Goal: Information Seeking & Learning: Learn about a topic

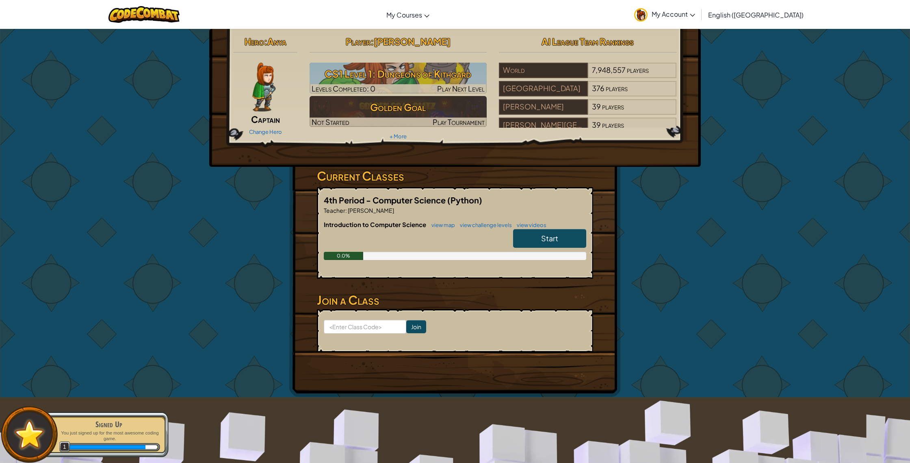
click at [546, 233] on span "Start" at bounding box center [549, 237] width 17 height 9
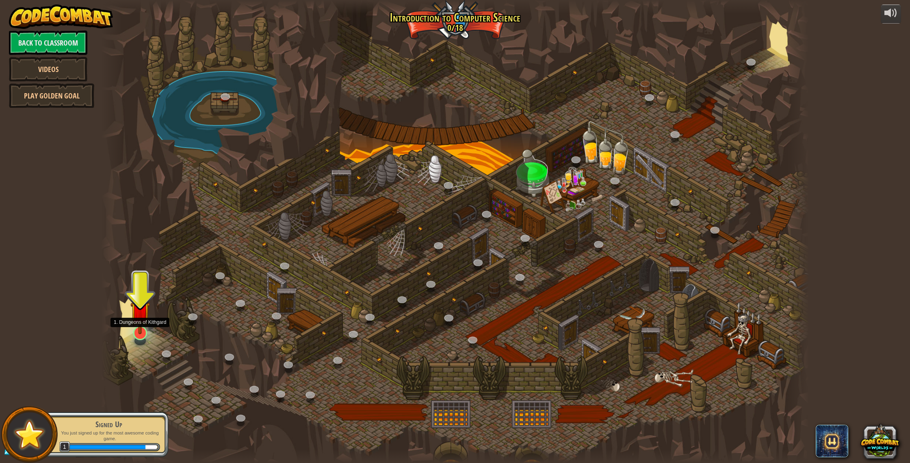
click at [142, 332] on img at bounding box center [140, 311] width 20 height 46
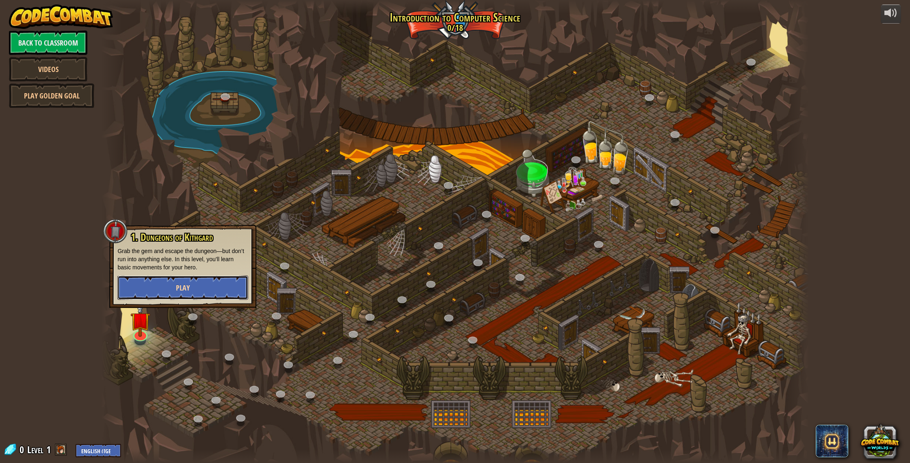
click at [142, 294] on button "Play" at bounding box center [182, 287] width 131 height 24
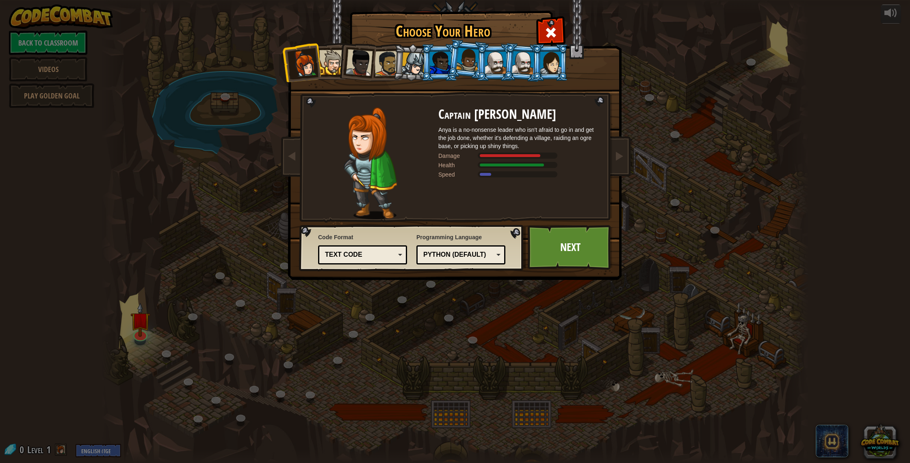
click at [382, 248] on div "Text code" at bounding box center [363, 254] width 78 height 13
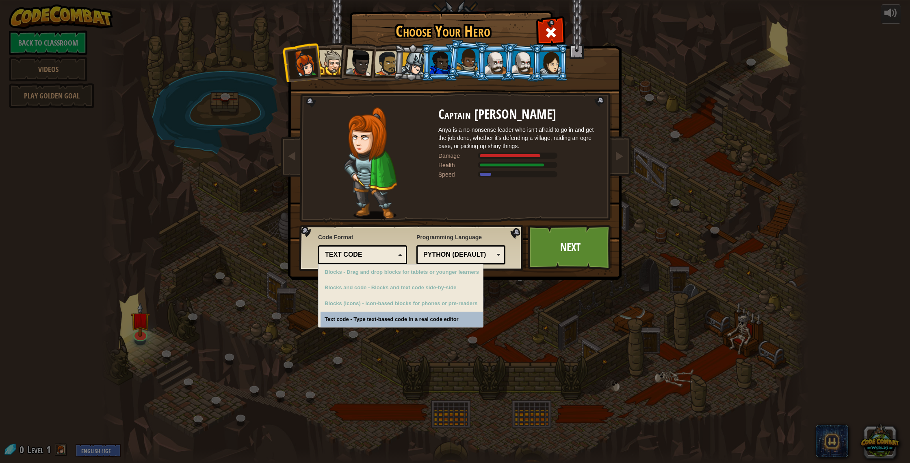
click at [378, 258] on div "Text code" at bounding box center [360, 254] width 70 height 9
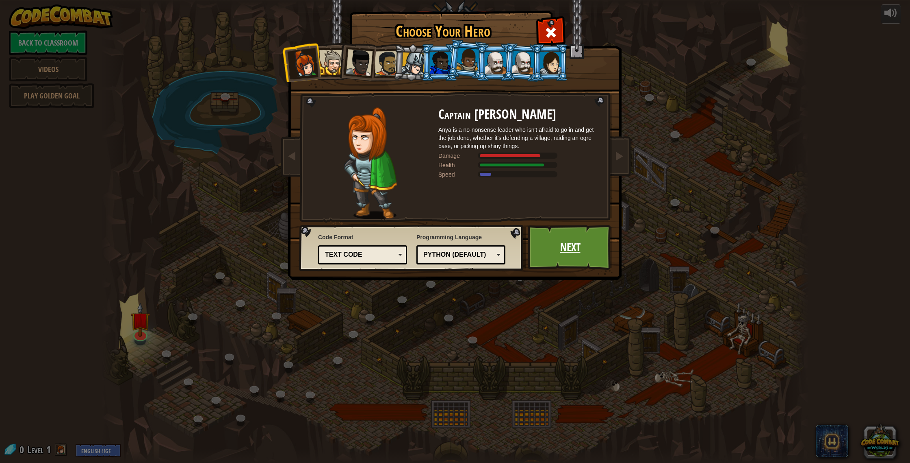
click at [556, 255] on link "Next" at bounding box center [570, 247] width 85 height 45
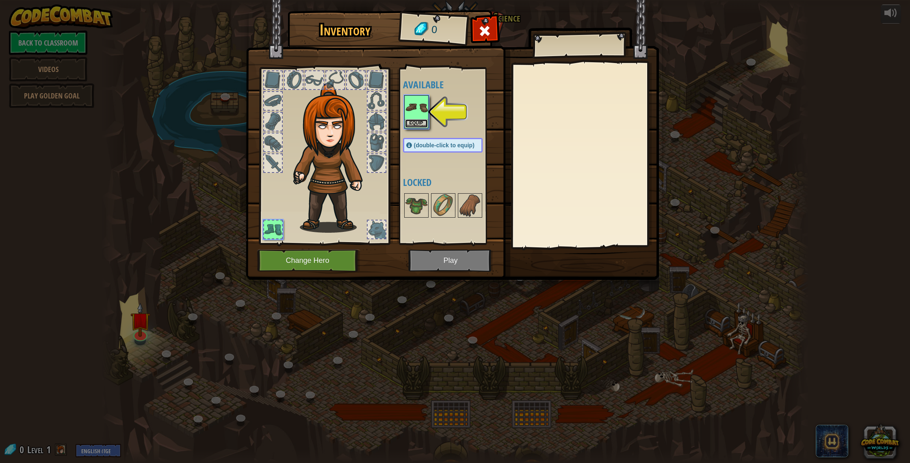
click at [410, 124] on button "Equip" at bounding box center [416, 123] width 23 height 9
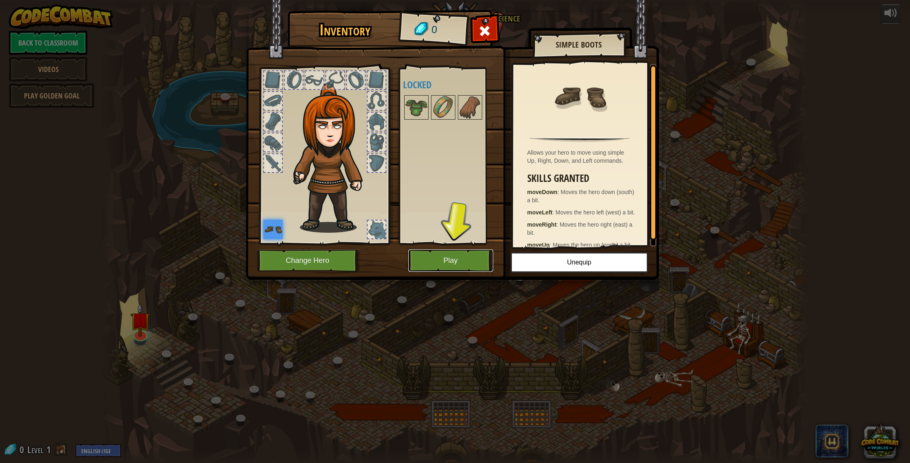
click at [463, 255] on button "Play" at bounding box center [450, 260] width 85 height 22
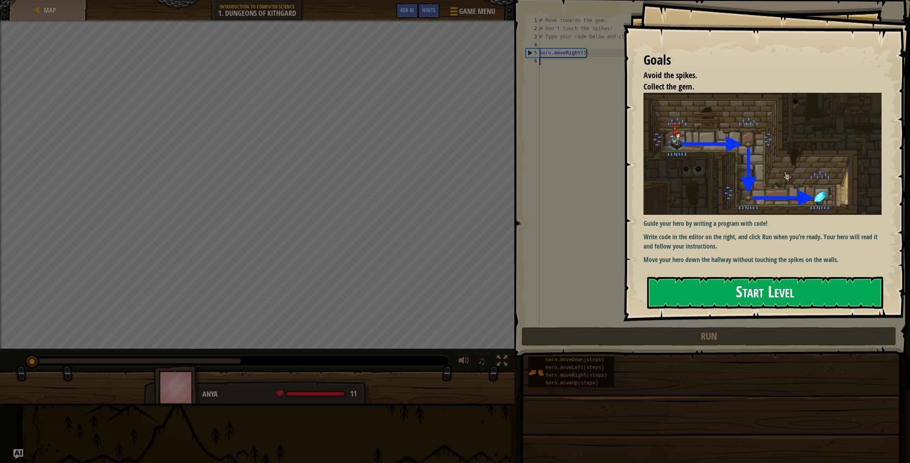
click at [663, 291] on button "Start Level" at bounding box center [765, 292] width 236 height 32
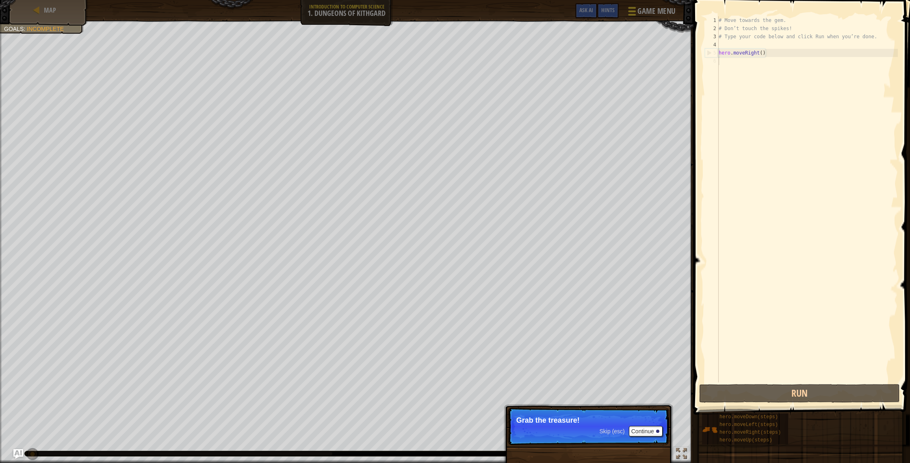
click at [627, 16] on div at bounding box center [632, 11] width 11 height 12
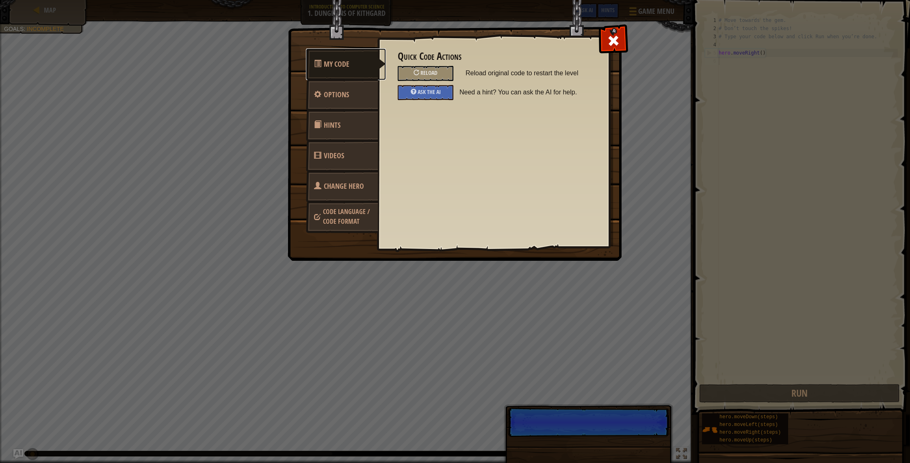
scroll to position [4, 0]
click at [333, 95] on span "Options" at bounding box center [336, 94] width 25 height 10
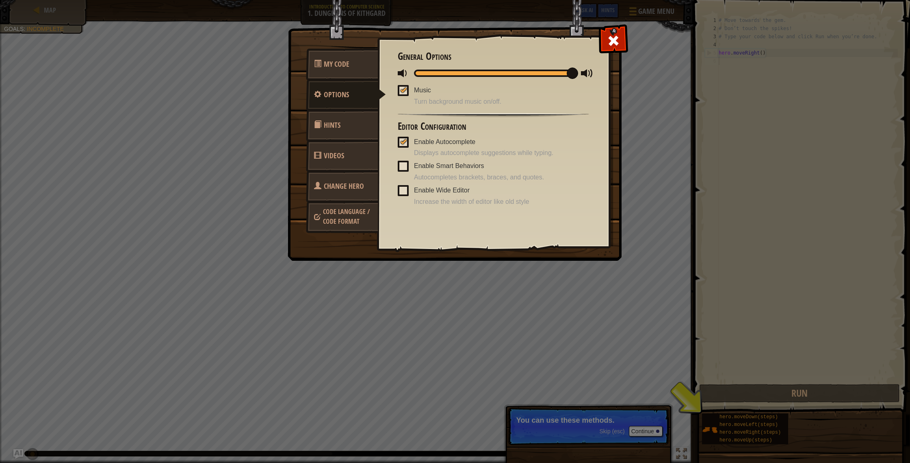
click at [433, 78] on div "General Options Music Turn background music on/off. Editor Configuration Enable…" at bounding box center [493, 129] width 191 height 156
drag, startPoint x: 433, startPoint y: 78, endPoint x: 423, endPoint y: 75, distance: 11.1
click at [416, 78] on div "General Options Music Turn background music on/off. Editor Configuration Enable…" at bounding box center [493, 129] width 191 height 156
drag, startPoint x: 426, startPoint y: 73, endPoint x: 393, endPoint y: 78, distance: 33.3
click at [391, 77] on div "Quick Code Actions Reload Reload original code to restart the level Ask the AI …" at bounding box center [494, 128] width 232 height 201
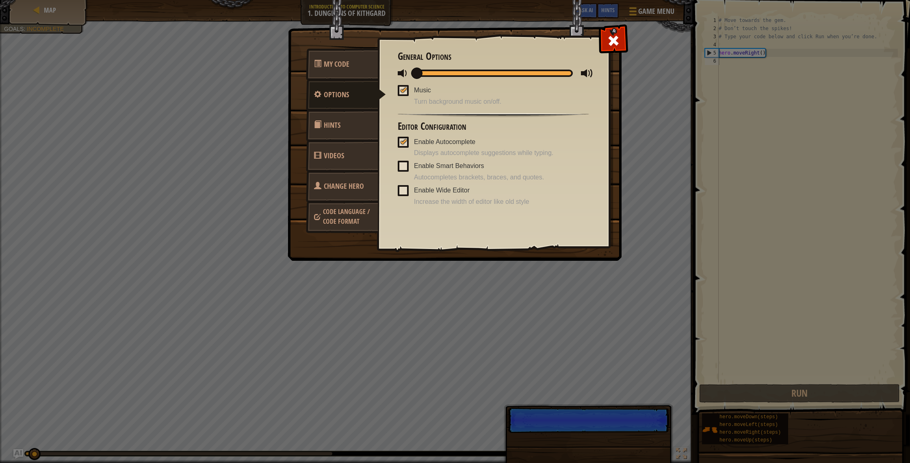
click at [403, 91] on div at bounding box center [404, 90] width 6 height 7
click at [0, 0] on input "Music" at bounding box center [0, 0] width 0 height 0
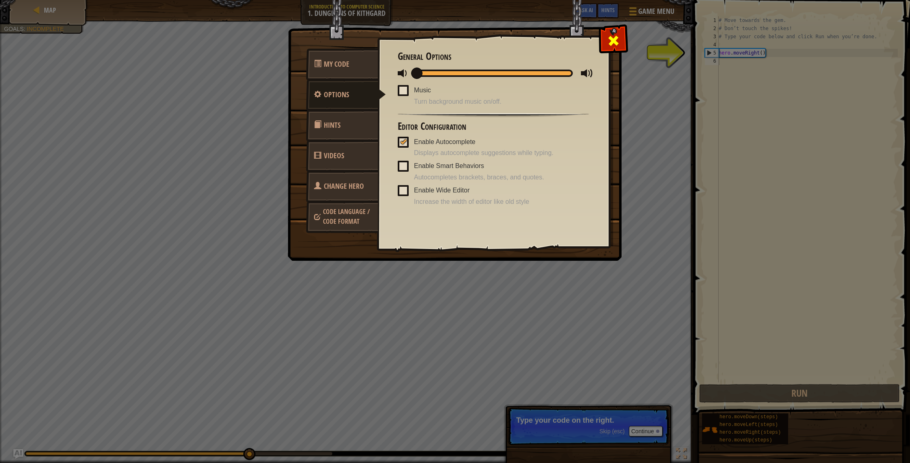
click at [605, 48] on div at bounding box center [614, 39] width 26 height 26
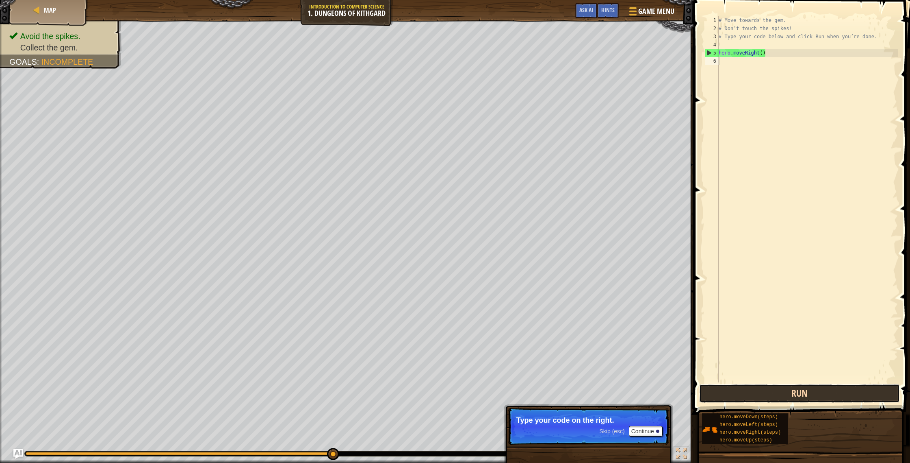
click at [797, 397] on button "Run" at bounding box center [799, 393] width 201 height 19
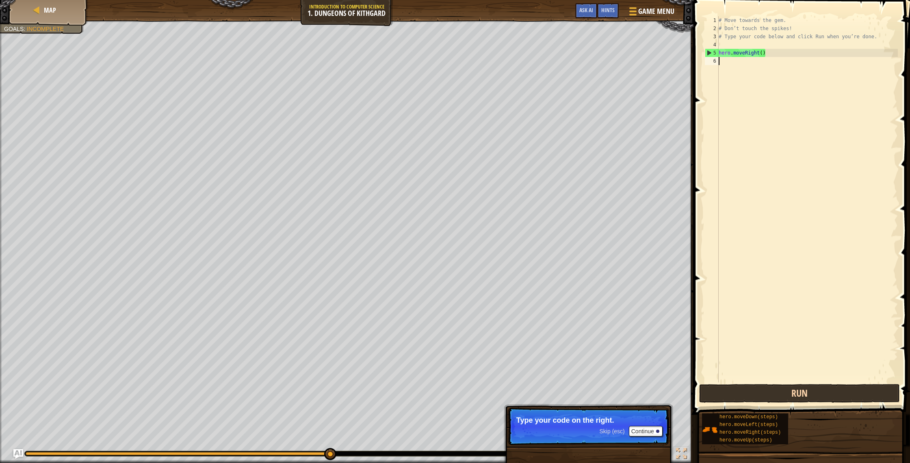
type textarea "s"
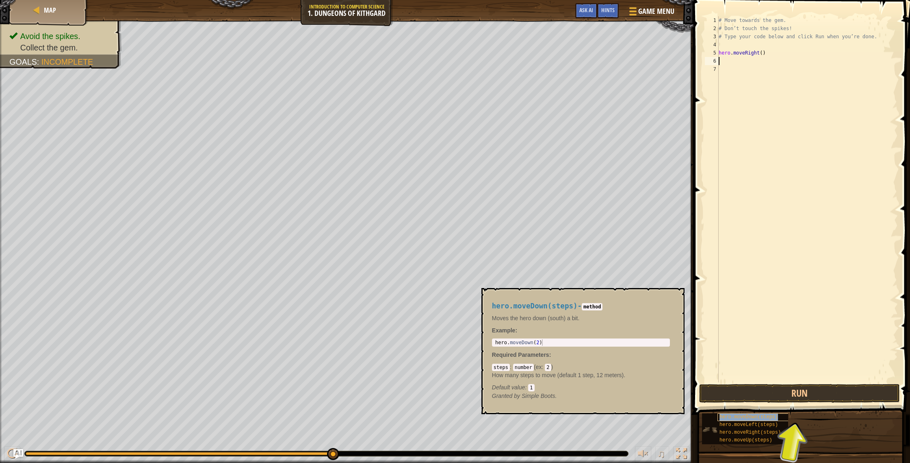
click at [772, 418] on span "hero.moveDown(steps)" at bounding box center [749, 417] width 59 height 6
click at [791, 392] on button "Run" at bounding box center [799, 393] width 201 height 19
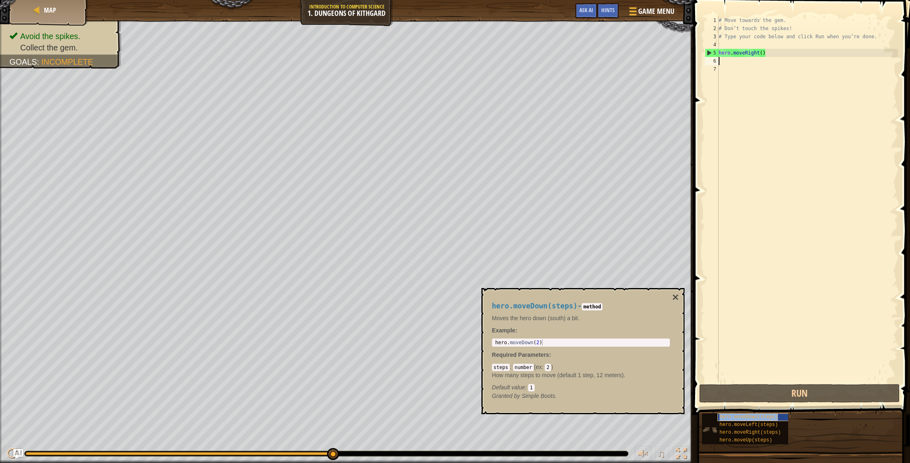
click at [743, 415] on span "hero.moveDown(steps)" at bounding box center [749, 417] width 59 height 6
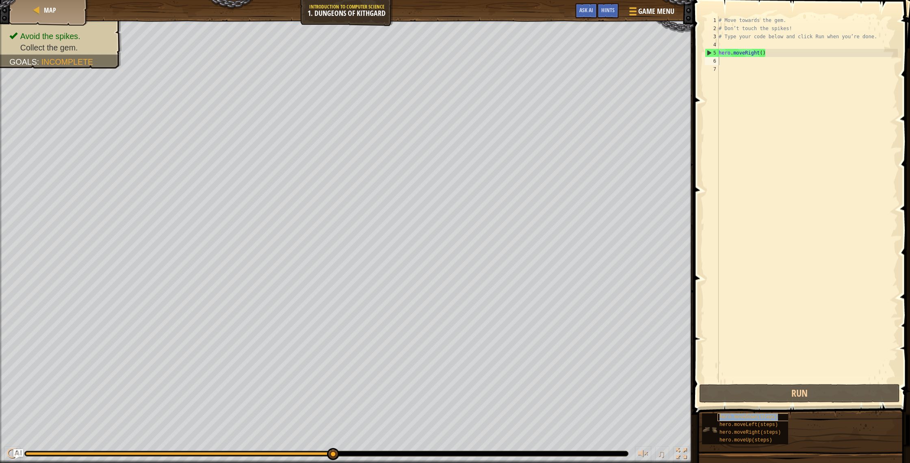
click at [746, 419] on span "hero.moveDown(steps)" at bounding box center [749, 417] width 59 height 6
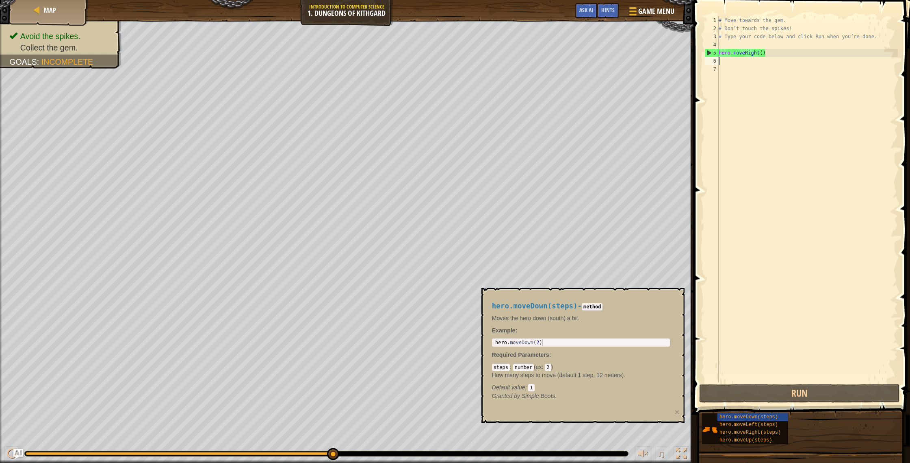
type textarea "hero.moveDown(2)"
drag, startPoint x: 573, startPoint y: 344, endPoint x: 490, endPoint y: 339, distance: 83.5
click at [490, 339] on div "hero.moveDown(steps) - method Moves the hero down (south) a bit. Example : hero…" at bounding box center [580, 350] width 189 height 113
click at [525, 344] on div "hero . moveDown ( 2 )" at bounding box center [581, 349] width 175 height 20
click at [567, 343] on div "hero . moveDown ( 2 )" at bounding box center [581, 349] width 175 height 20
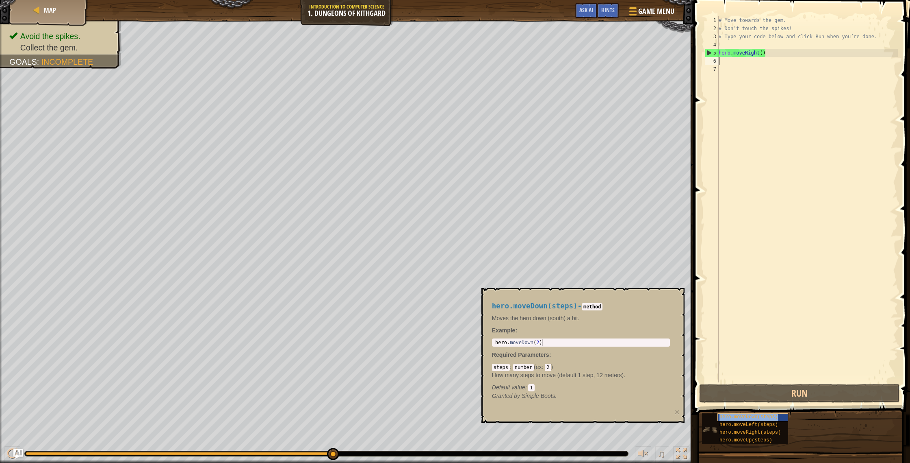
click at [756, 418] on span "hero.moveDown(steps)" at bounding box center [749, 417] width 59 height 6
click at [770, 415] on span "hero.moveDown(steps)" at bounding box center [749, 417] width 59 height 6
click at [771, 416] on span "hero.moveDown(steps)" at bounding box center [749, 417] width 59 height 6
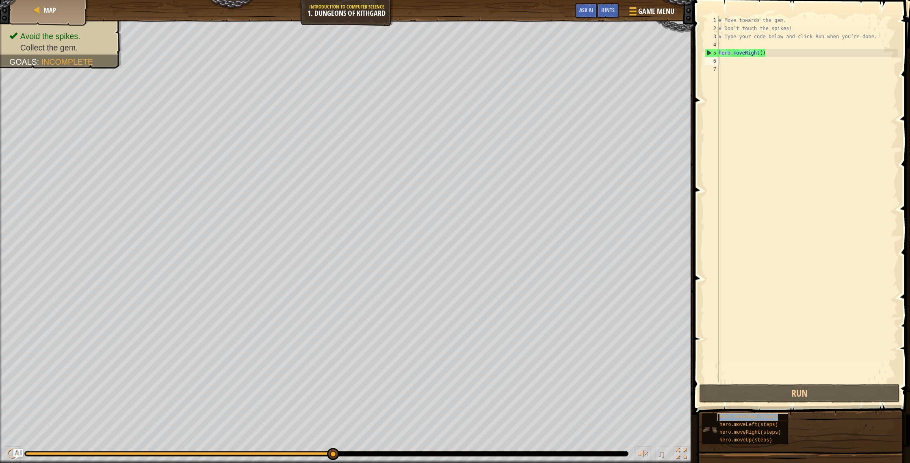
click at [771, 416] on span "hero.moveDown(steps)" at bounding box center [749, 417] width 59 height 6
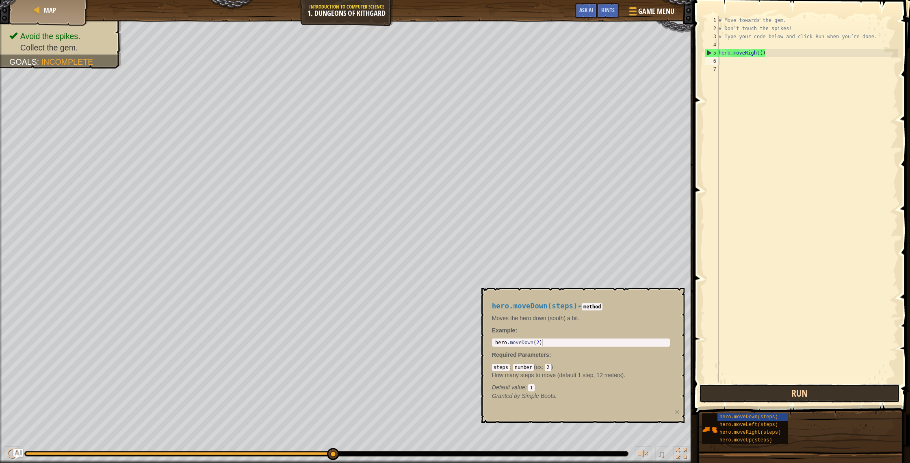
click at [789, 397] on button "Run" at bounding box center [799, 393] width 201 height 19
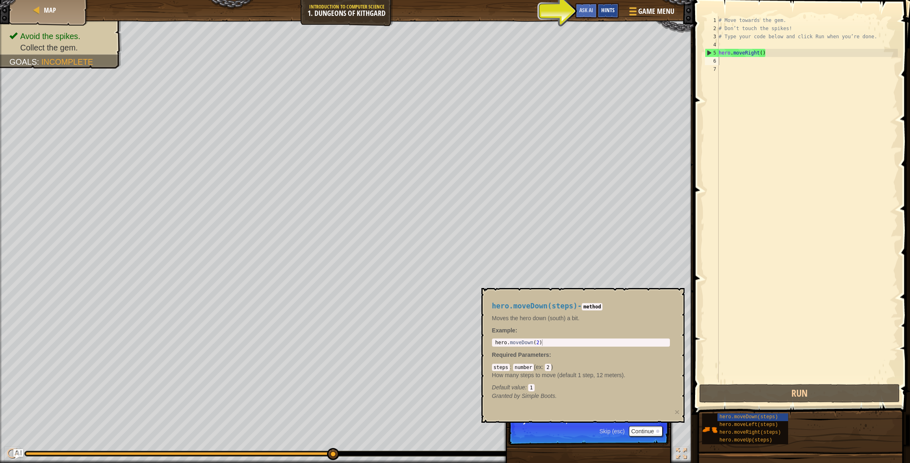
click at [609, 13] on span "Hints" at bounding box center [607, 10] width 13 height 8
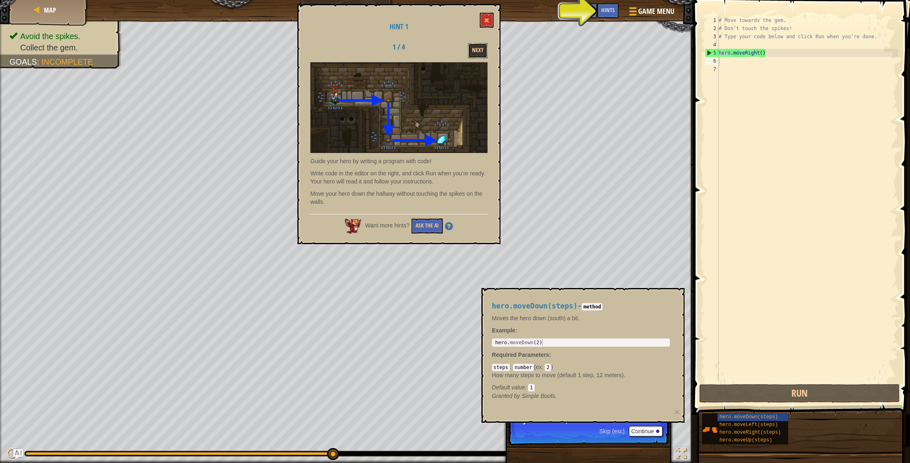
click at [484, 51] on button "Next" at bounding box center [478, 50] width 20 height 15
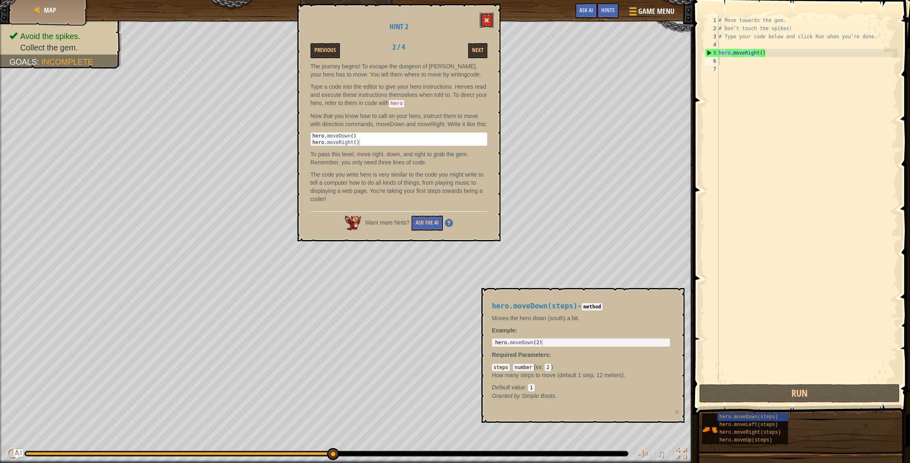
click at [492, 20] on button at bounding box center [487, 20] width 14 height 15
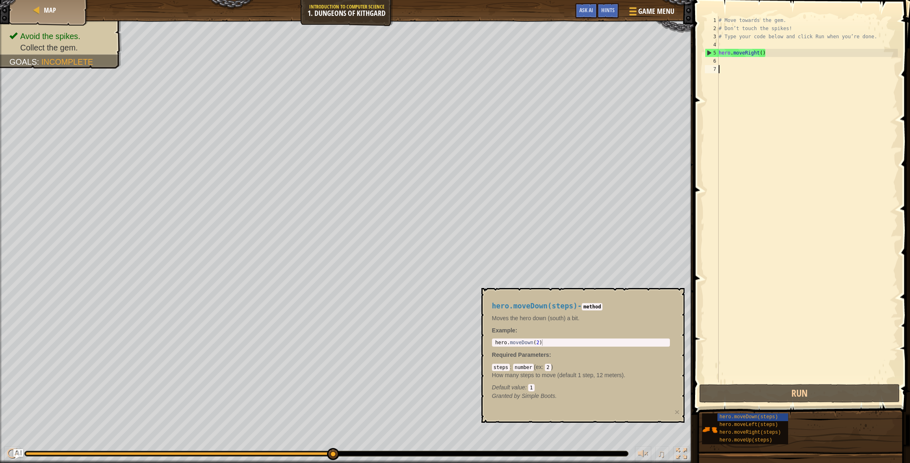
click at [749, 65] on div "# Move towards the gem. # Don’t touch the spikes! # Type your code below and cl…" at bounding box center [807, 207] width 181 height 382
click at [739, 63] on div "# Move towards the gem. # Don’t touch the spikes! # Type your code below and cl…" at bounding box center [807, 207] width 181 height 382
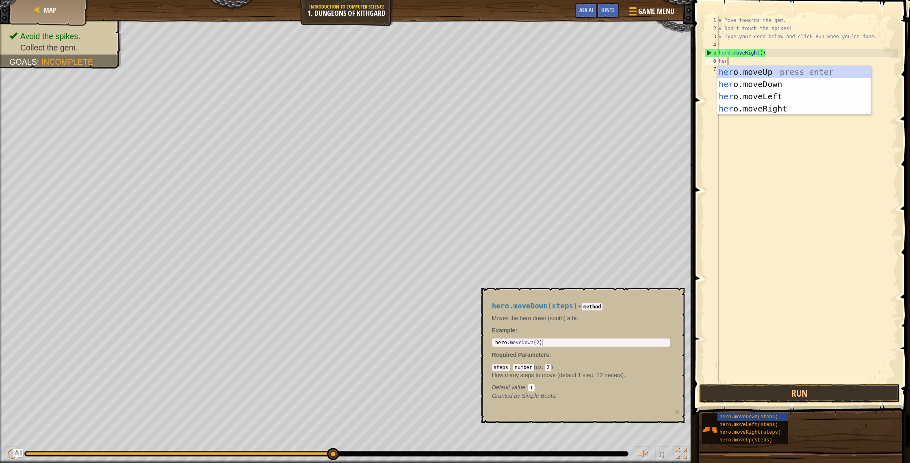
scroll to position [4, 0]
type textarea "hero.move"
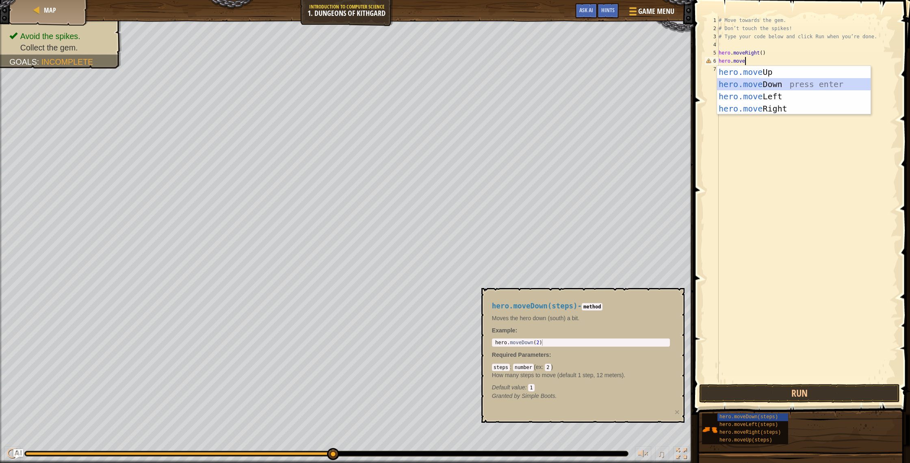
click at [762, 84] on div "hero.move Up press enter hero.move Down press enter hero.move Left press enter …" at bounding box center [794, 102] width 154 height 73
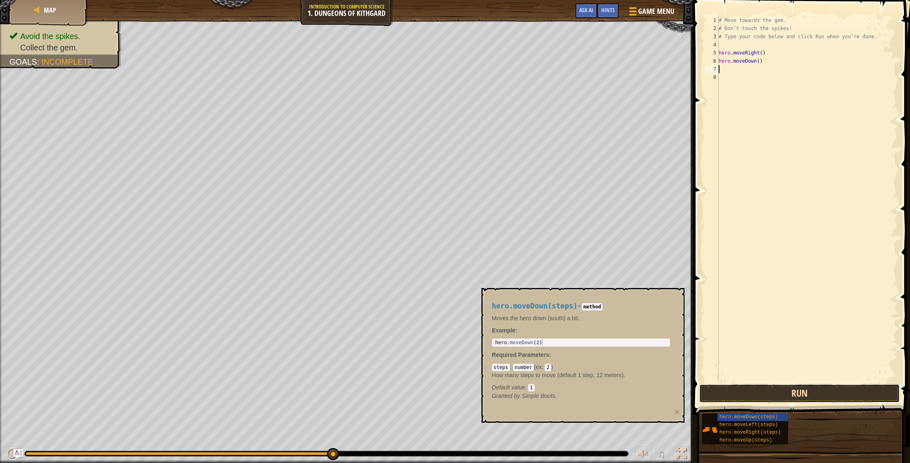
drag, startPoint x: 749, startPoint y: 396, endPoint x: 744, endPoint y: 393, distance: 5.1
click at [748, 396] on button "Run" at bounding box center [799, 393] width 201 height 19
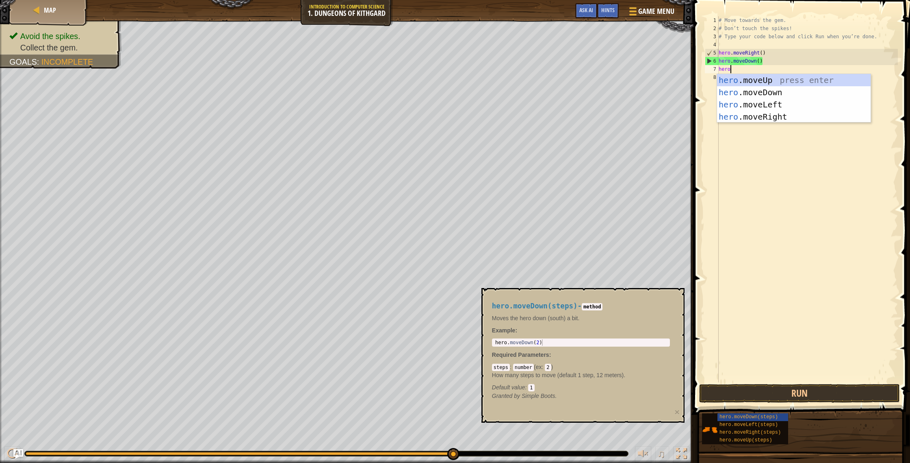
type textarea "hero."
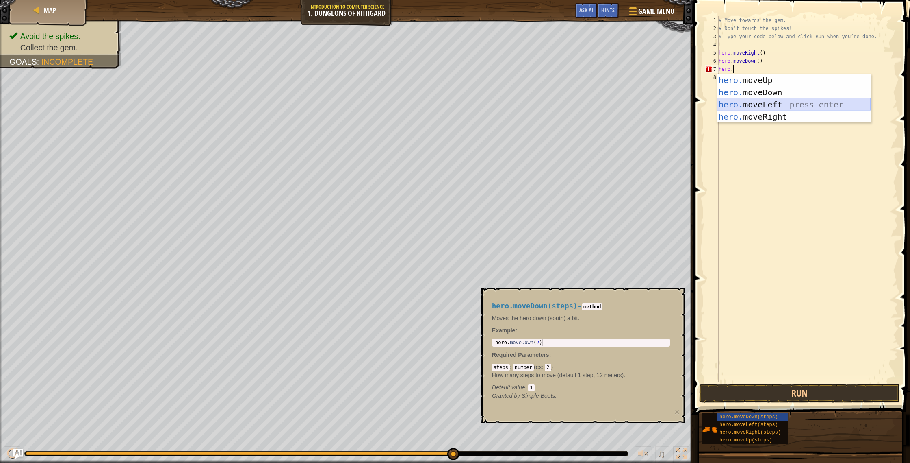
click at [839, 107] on div "hero. moveUp press enter hero. moveDown press enter hero. moveLeft press enter …" at bounding box center [794, 110] width 154 height 73
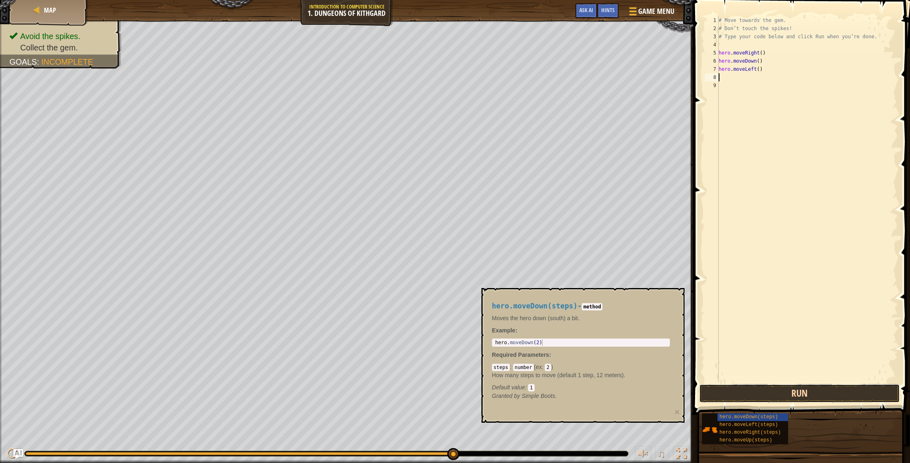
click at [806, 388] on button "Run" at bounding box center [799, 393] width 201 height 19
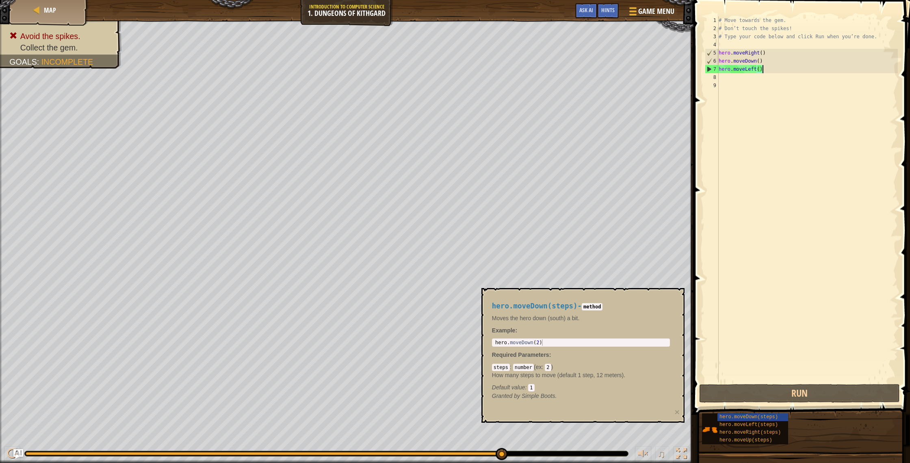
click at [771, 69] on div "# Move towards the gem. # Don’t touch the spikes! # Type your code below and cl…" at bounding box center [807, 207] width 181 height 382
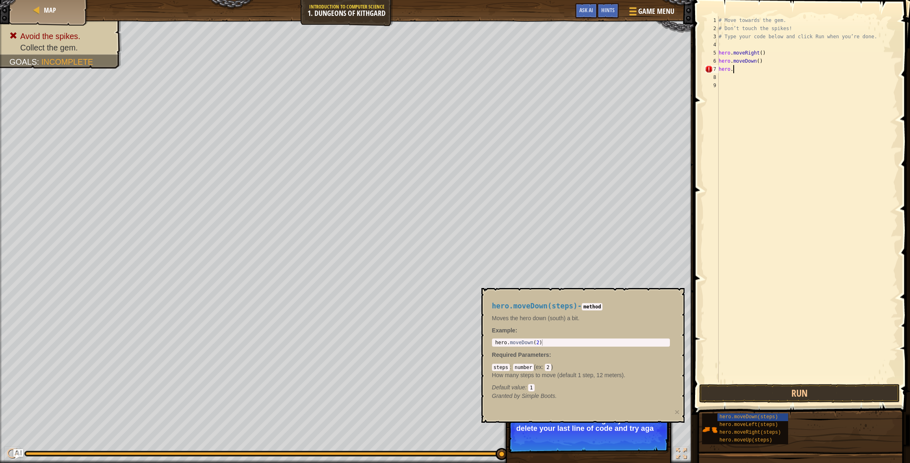
type textarea "hero.m"
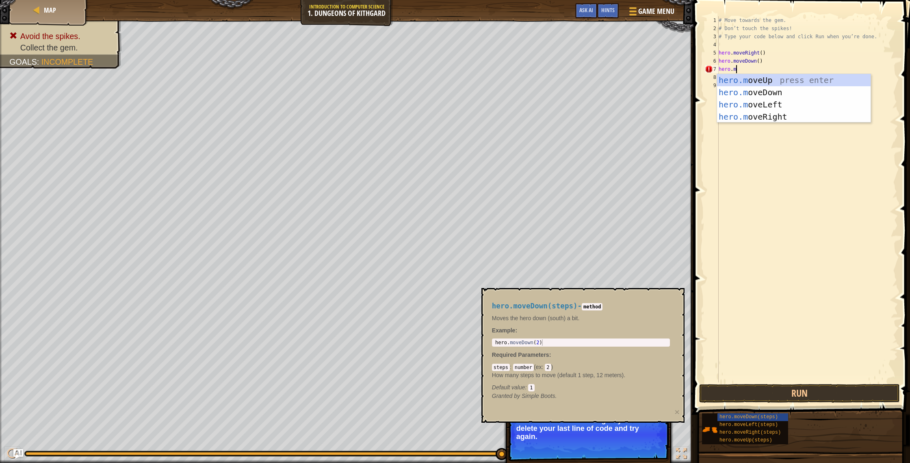
scroll to position [4, 1]
click at [773, 117] on div "hero.m oveUp press enter hero.m oveDown press enter hero.m oveLeft press enter …" at bounding box center [794, 110] width 154 height 73
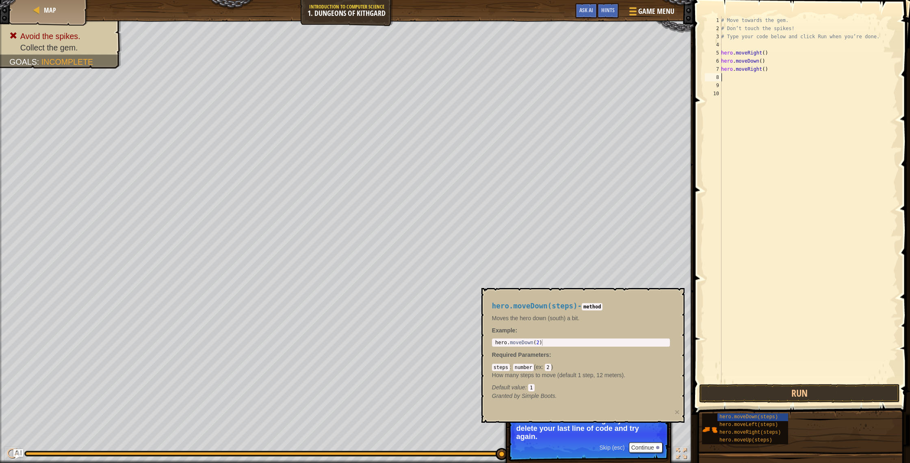
scroll to position [4, 0]
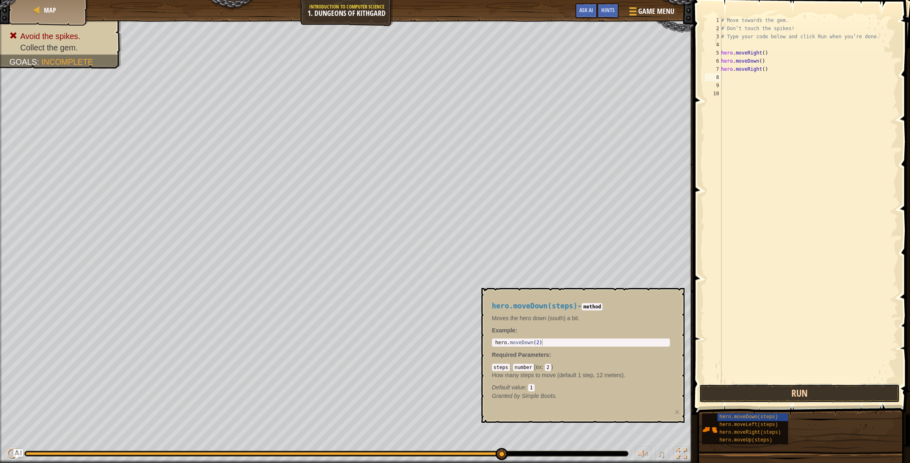
click at [793, 386] on button "Run" at bounding box center [799, 393] width 201 height 19
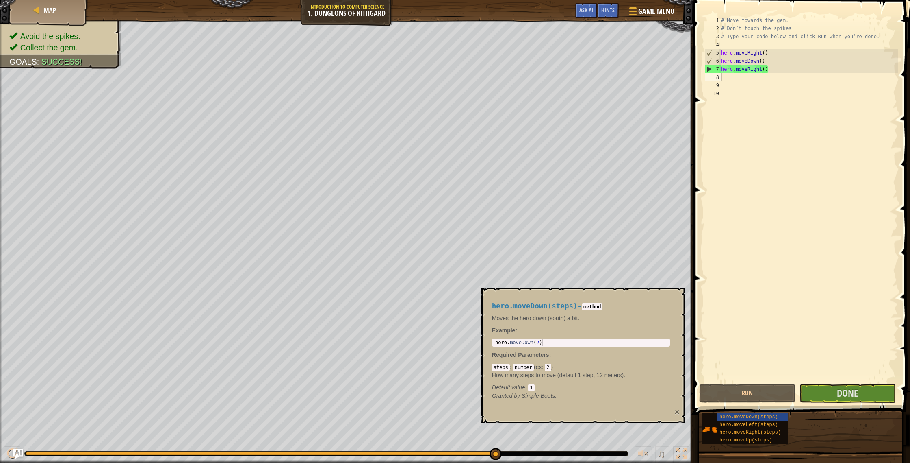
click at [677, 410] on button "×" at bounding box center [677, 411] width 5 height 9
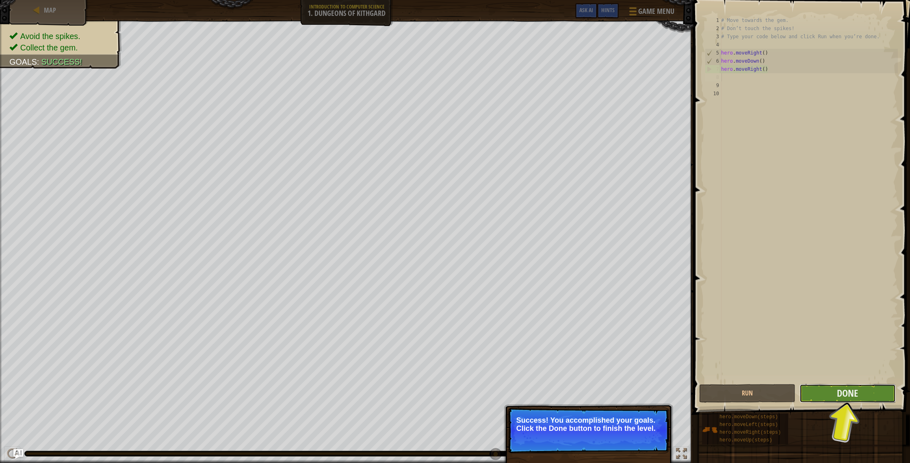
click at [814, 391] on button "Done" at bounding box center [848, 393] width 96 height 19
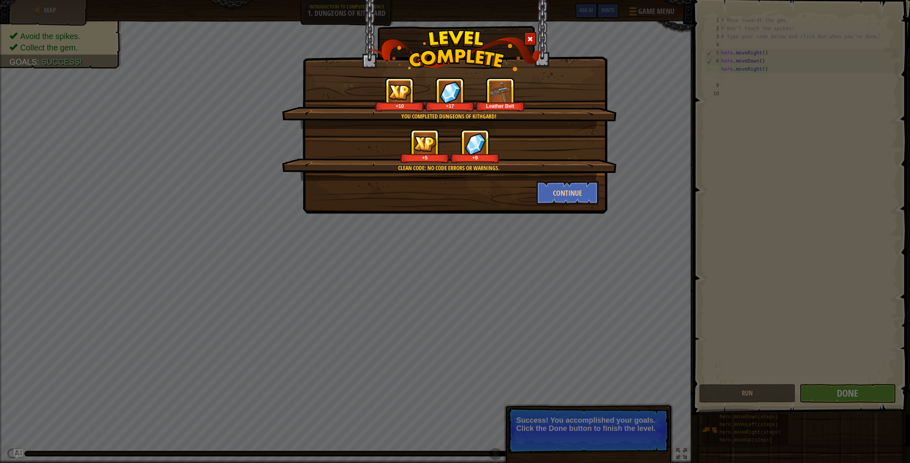
click at [559, 160] on div "+5 +9" at bounding box center [449, 146] width 315 height 34
click at [565, 161] on div "+5 +9" at bounding box center [449, 146] width 315 height 34
click at [558, 195] on button "Continue" at bounding box center [567, 192] width 63 height 24
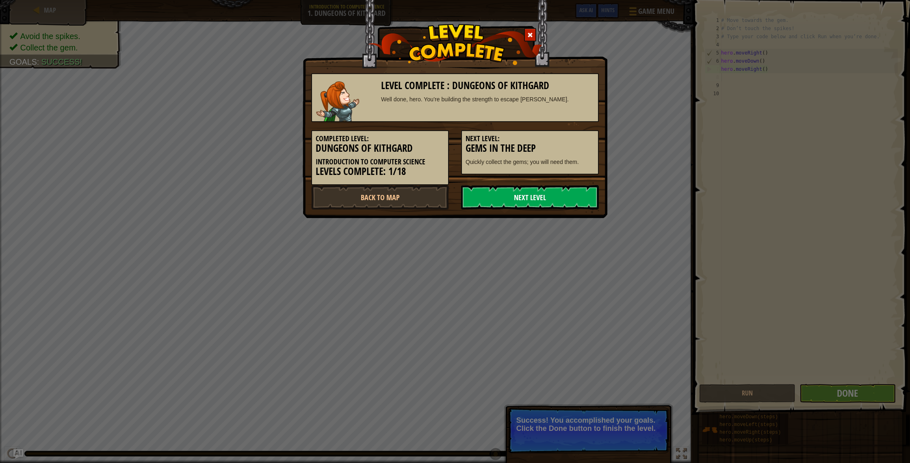
click at [508, 195] on link "Next Level" at bounding box center [530, 197] width 138 height 24
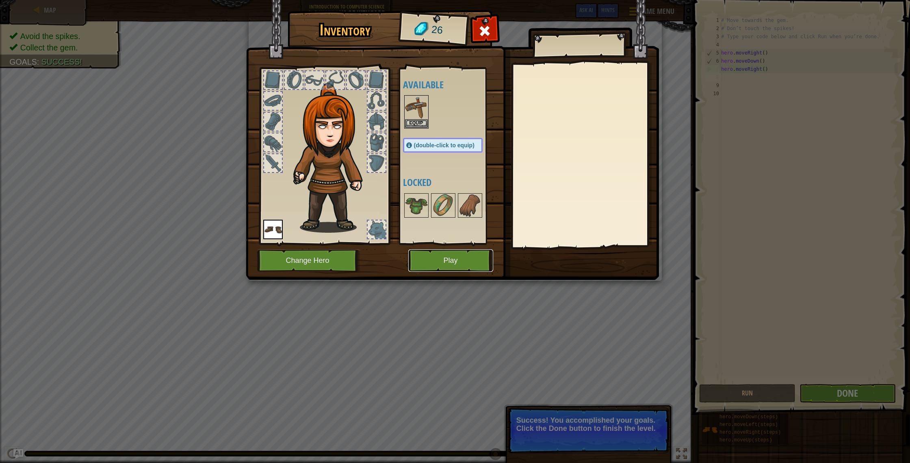
click at [459, 261] on button "Play" at bounding box center [450, 260] width 85 height 22
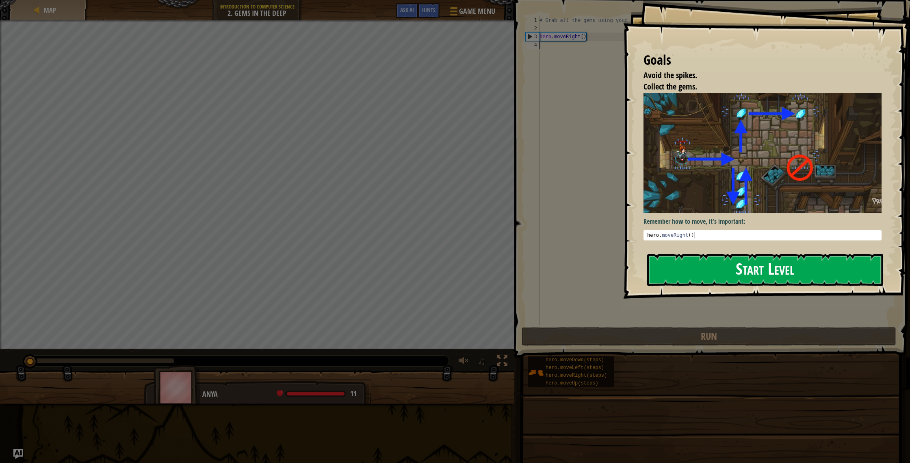
click at [718, 270] on button "Start Level" at bounding box center [765, 270] width 236 height 32
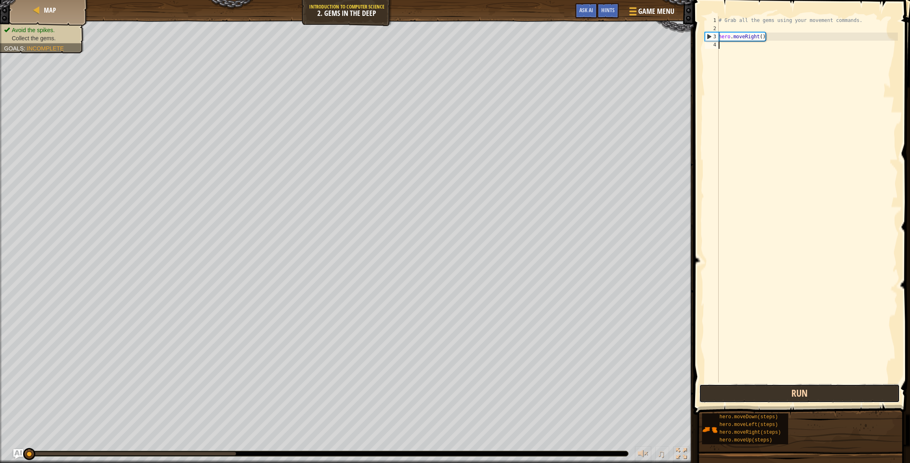
click at [752, 394] on button "Run" at bounding box center [799, 393] width 201 height 19
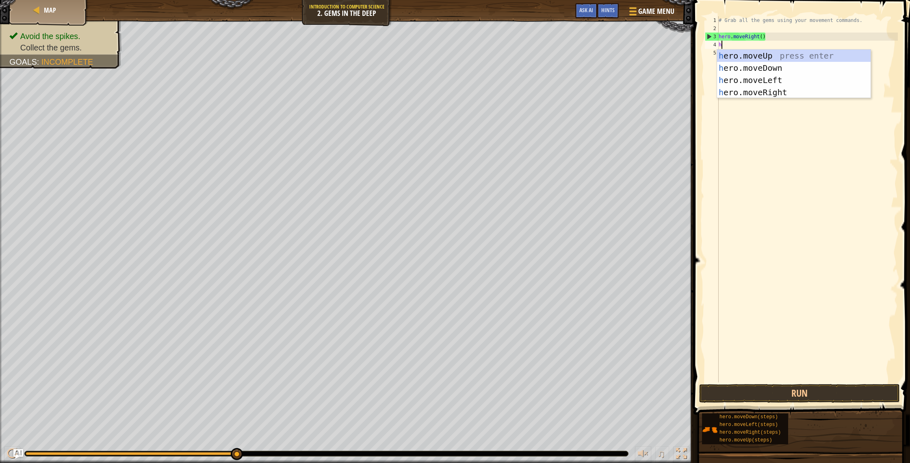
scroll to position [4, 0]
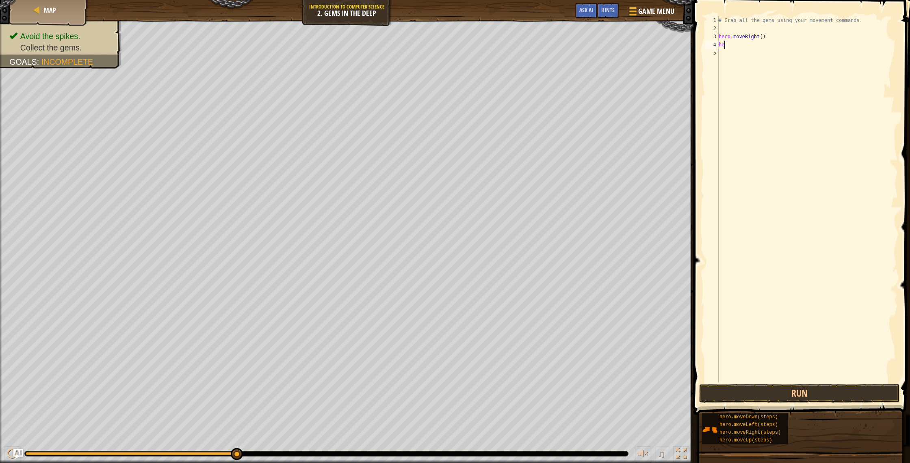
type textarea "her"
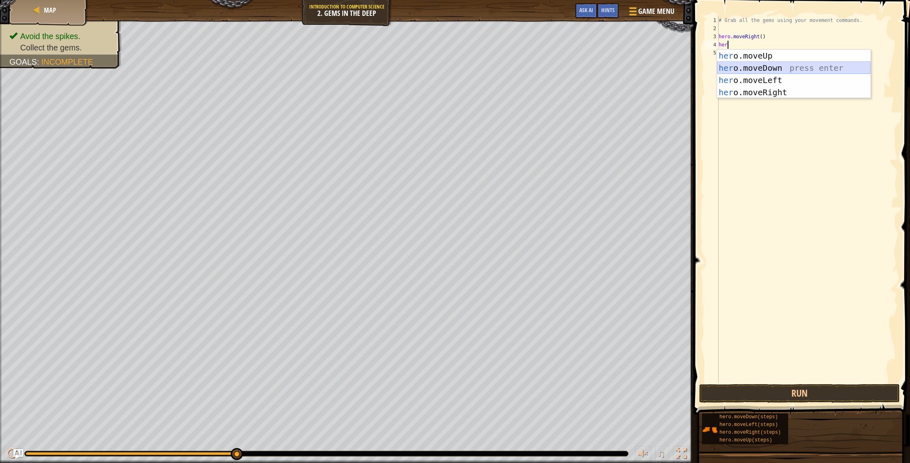
click at [762, 69] on div "her o.moveUp press enter her o.moveDown press enter her o.moveLeft press enter …" at bounding box center [794, 86] width 154 height 73
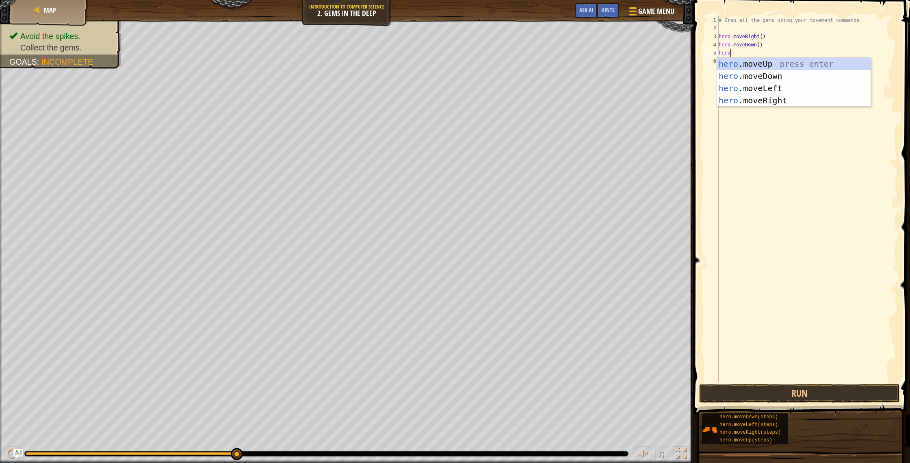
type textarea "hero."
click at [776, 66] on div "hero. moveUp press enter hero. moveDown press enter hero. moveLeft press enter …" at bounding box center [794, 94] width 154 height 73
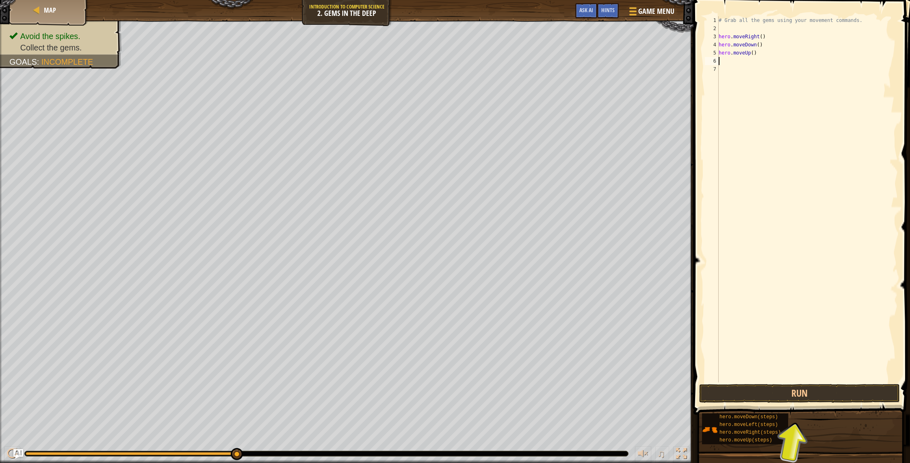
scroll to position [4, 0]
type textarea "h"
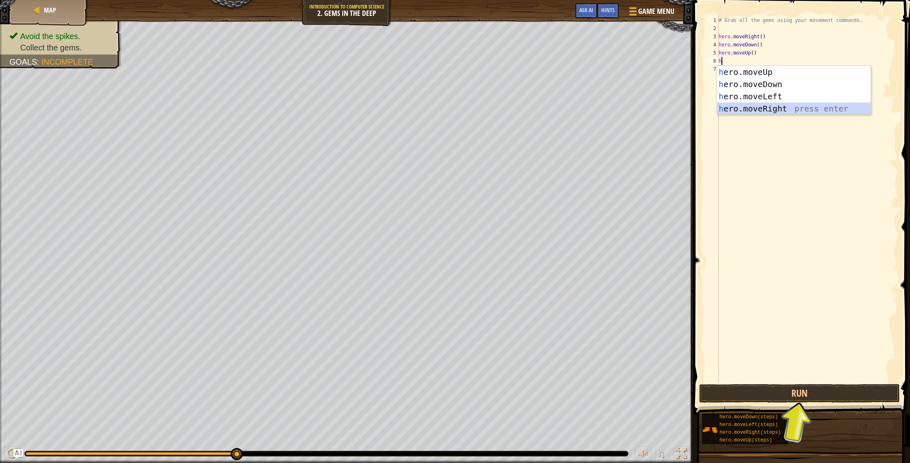
click at [769, 107] on div "h ero.moveUp press enter h ero.moveDown press enter h ero.moveLeft press enter …" at bounding box center [794, 102] width 154 height 73
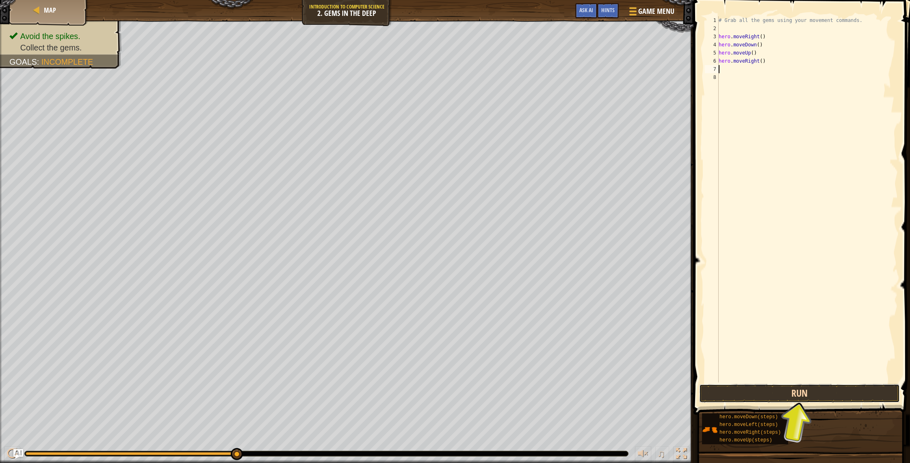
click at [753, 393] on button "Run" at bounding box center [799, 393] width 201 height 19
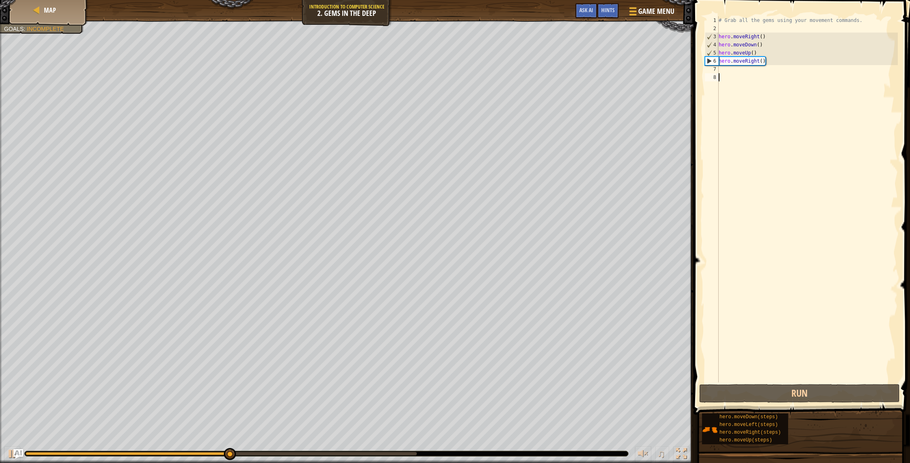
click at [759, 79] on div "# Grab all the gems using your movement commands. hero . moveRight ( ) hero . m…" at bounding box center [807, 207] width 181 height 382
click at [754, 72] on div "# Grab all the gems using your movement commands. hero . moveRight ( ) hero . m…" at bounding box center [807, 207] width 181 height 382
type textarea "h"
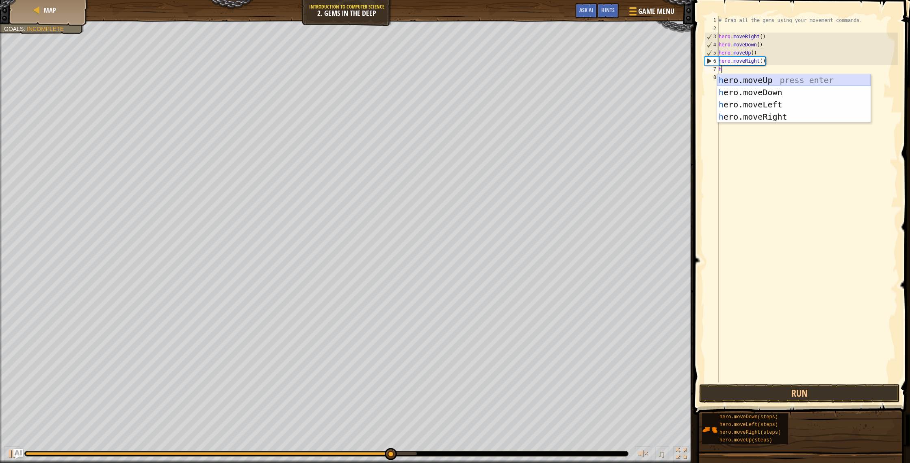
click at [747, 79] on div "h ero.moveUp press enter h ero.moveDown press enter h ero.moveLeft press enter …" at bounding box center [794, 110] width 154 height 73
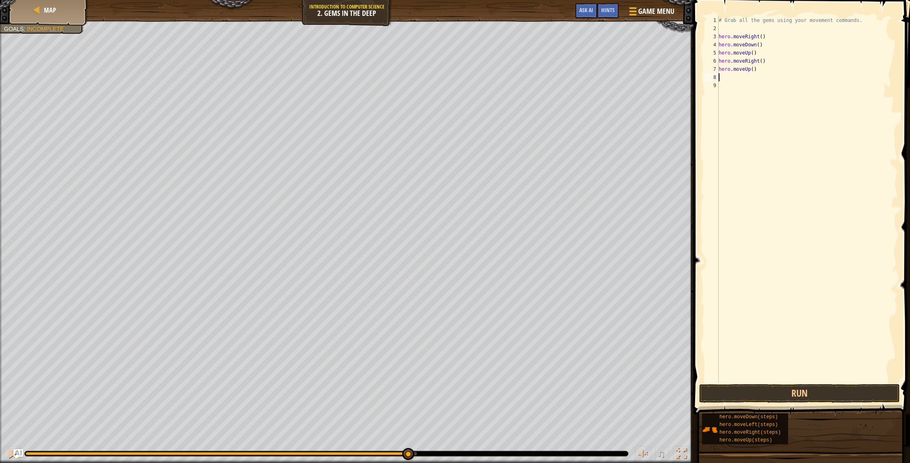
type textarea "h"
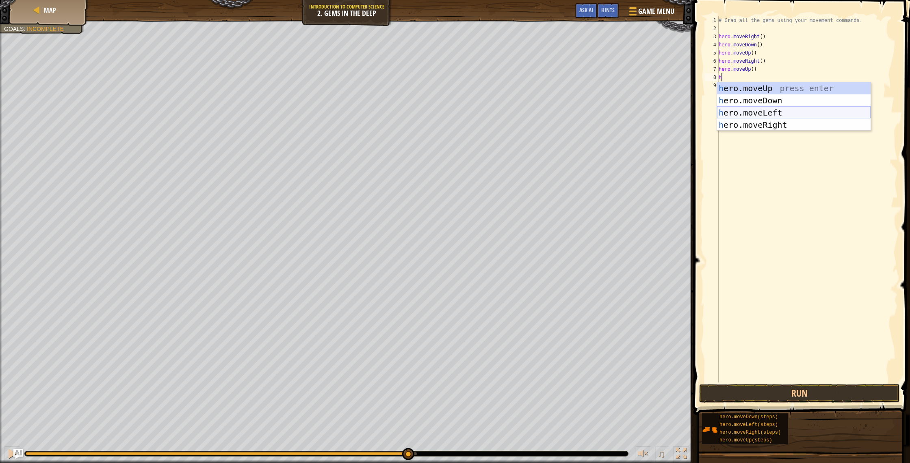
click at [745, 115] on div "h ero.moveUp press enter h ero.moveDown press enter h ero.moveLeft press enter …" at bounding box center [794, 118] width 154 height 73
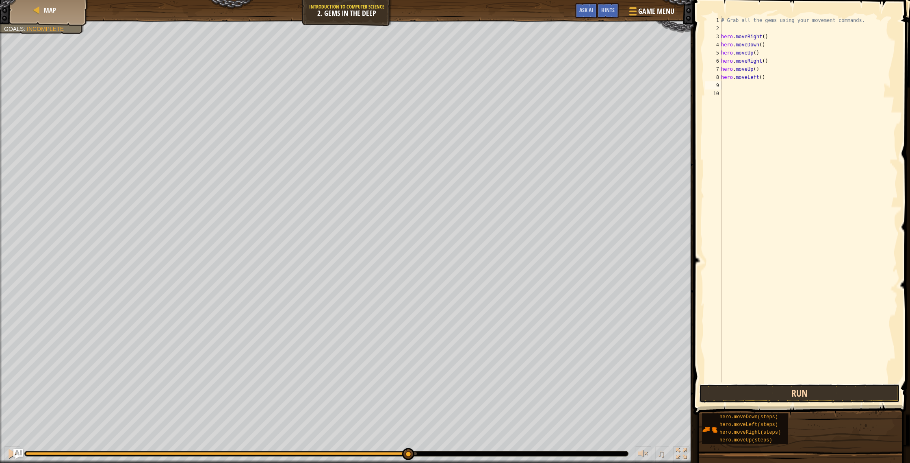
click at [777, 393] on button "Run" at bounding box center [799, 393] width 201 height 19
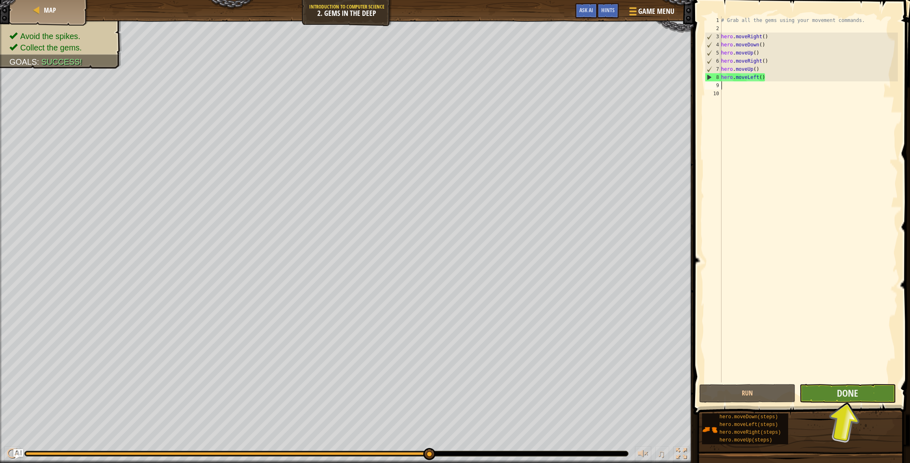
scroll to position [0, 0]
click at [862, 391] on button "Done" at bounding box center [848, 393] width 96 height 19
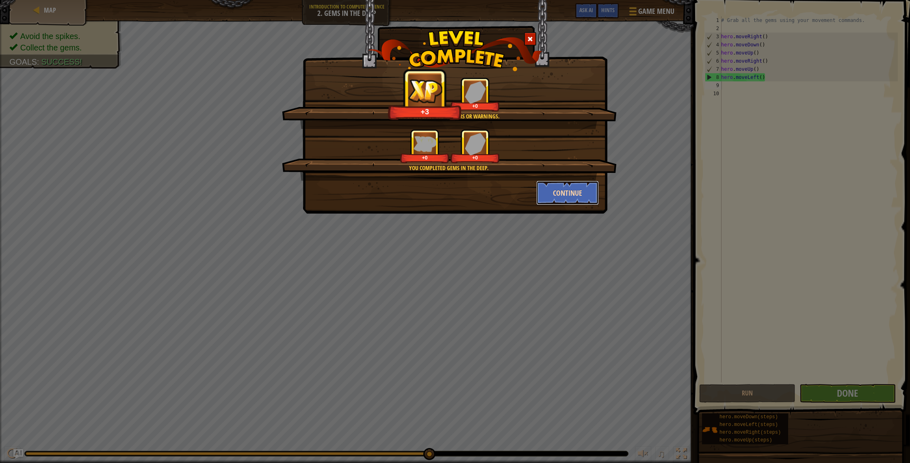
click at [569, 194] on button "Continue" at bounding box center [567, 192] width 63 height 24
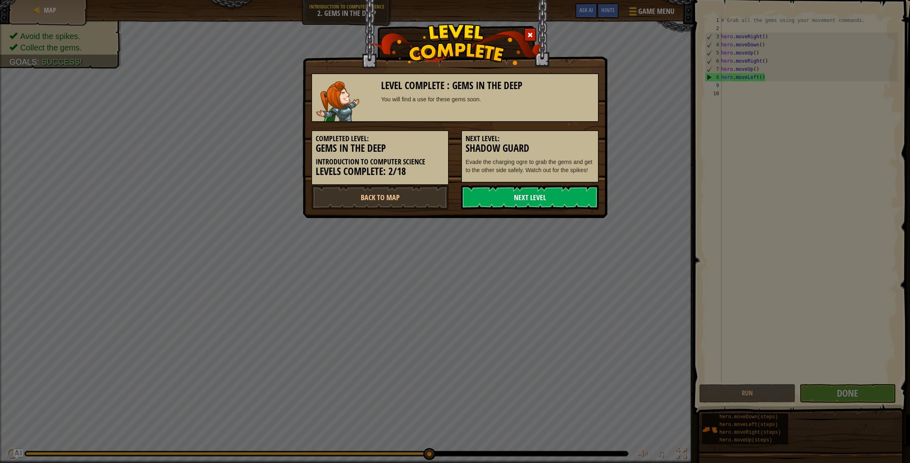
click at [522, 194] on link "Next Level" at bounding box center [530, 197] width 138 height 24
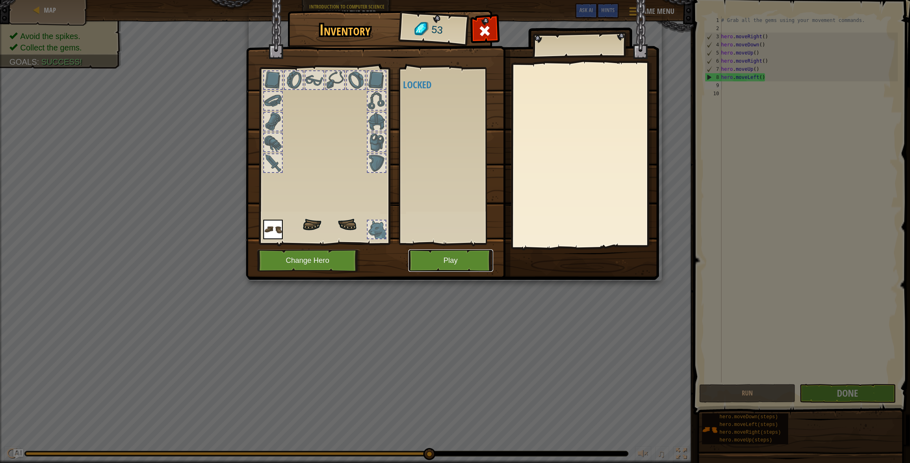
click at [434, 260] on button "Play" at bounding box center [450, 260] width 85 height 22
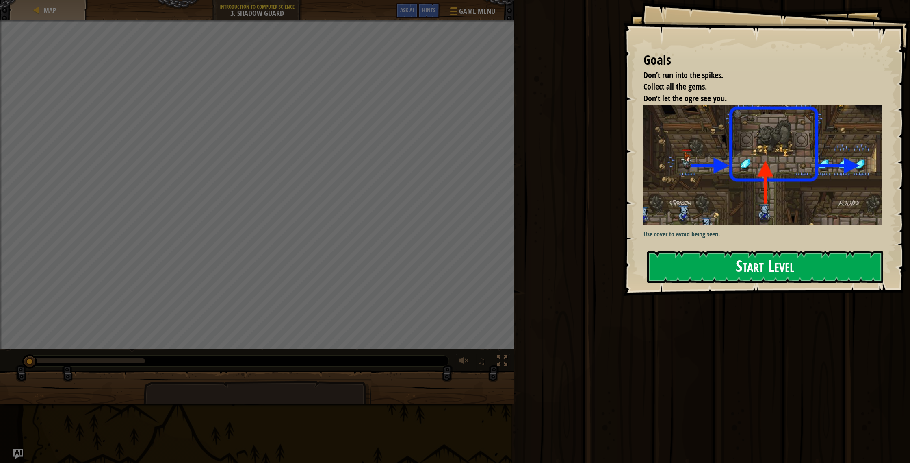
click at [681, 272] on button "Start Level" at bounding box center [765, 267] width 236 height 32
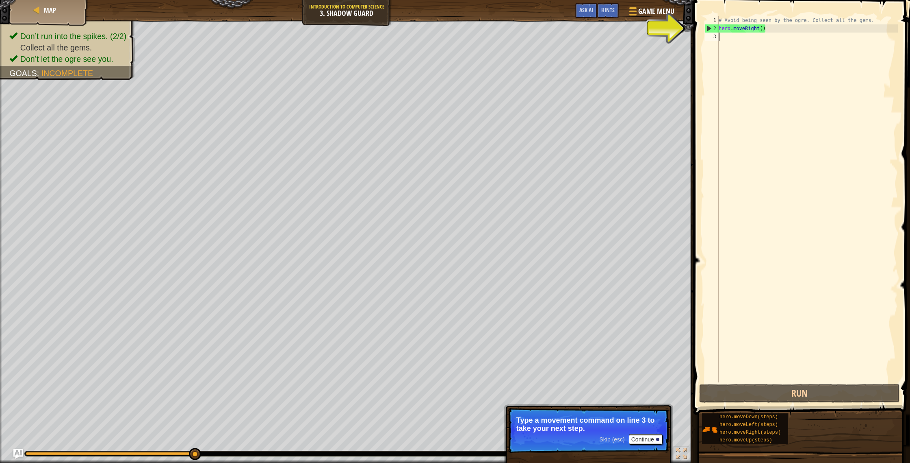
type textarea "h"
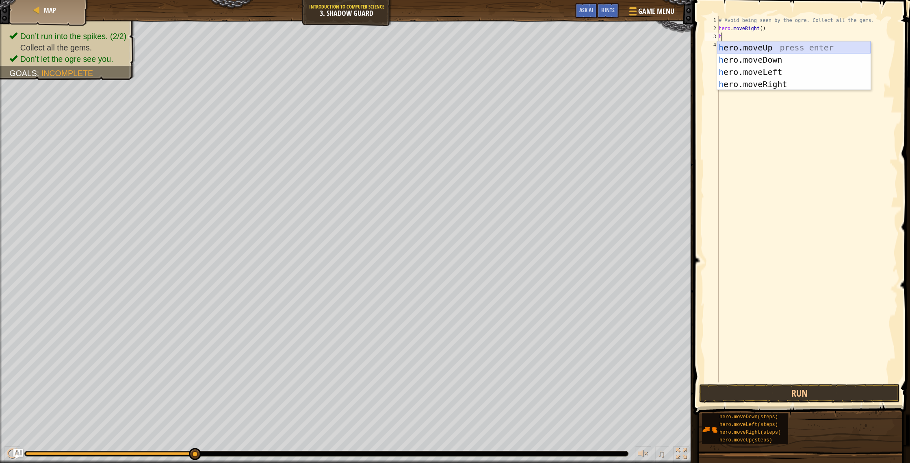
click at [761, 50] on div "h ero.moveUp press enter h ero.moveDown press enter h ero.moveLeft press enter …" at bounding box center [794, 77] width 154 height 73
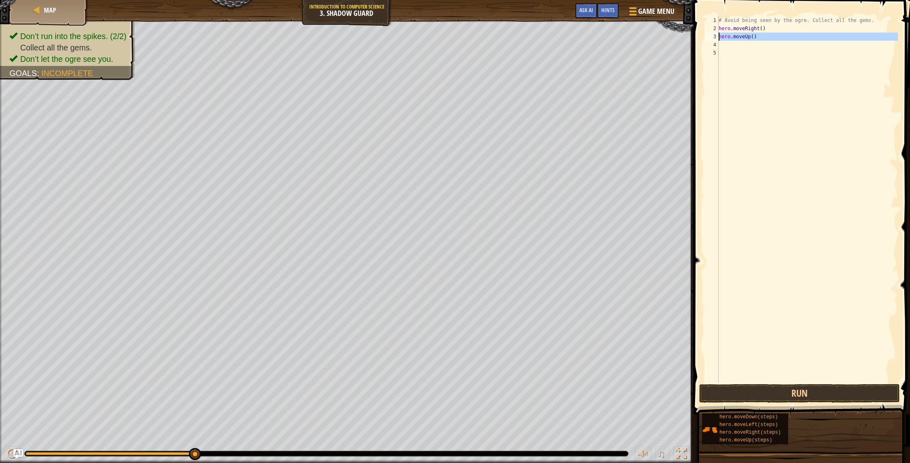
drag, startPoint x: 763, startPoint y: 41, endPoint x: 716, endPoint y: 39, distance: 47.6
click at [716, 39] on div "1 2 3 4 5 # Avoid being seen by the ogre. Collect all the gems. hero . moveRigh…" at bounding box center [801, 199] width 195 height 366
type textarea "hero.moveUp()"
click at [724, 39] on div "# Avoid being seen by the ogre. Collect all the gems. hero . moveRight ( )" at bounding box center [807, 207] width 181 height 382
type textarea "h"
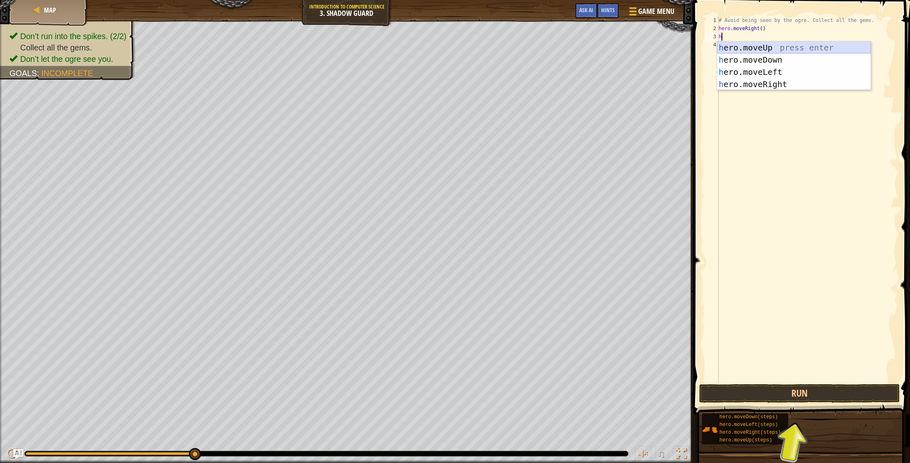
click at [744, 44] on div "h ero.moveUp press enter h ero.moveDown press enter h ero.moveLeft press enter …" at bounding box center [794, 77] width 154 height 73
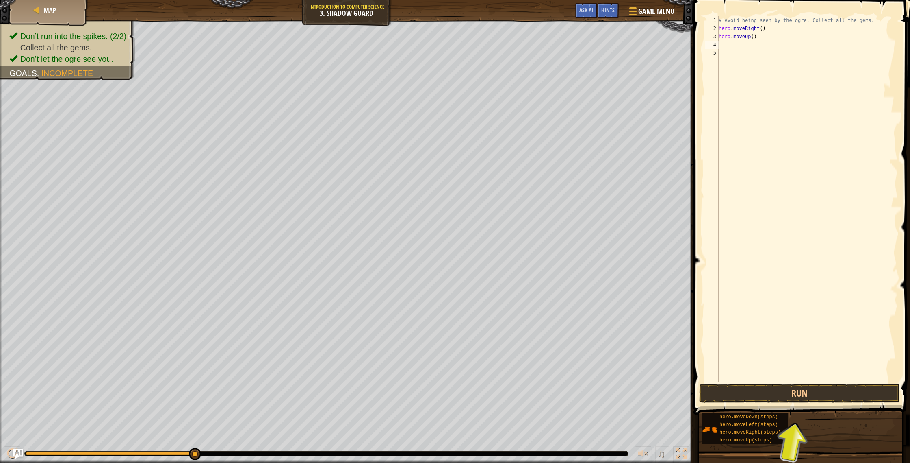
type textarea "h"
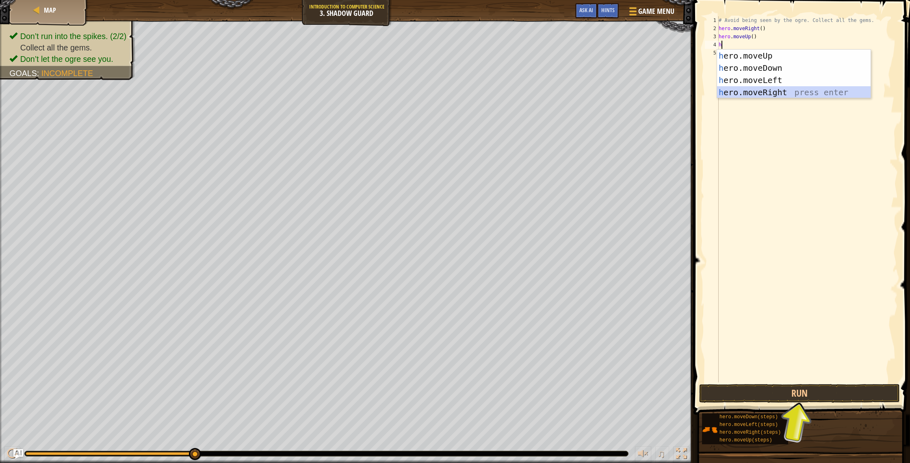
click at [739, 89] on div "h ero.moveUp press enter h ero.moveDown press enter h ero.moveLeft press enter …" at bounding box center [794, 86] width 154 height 73
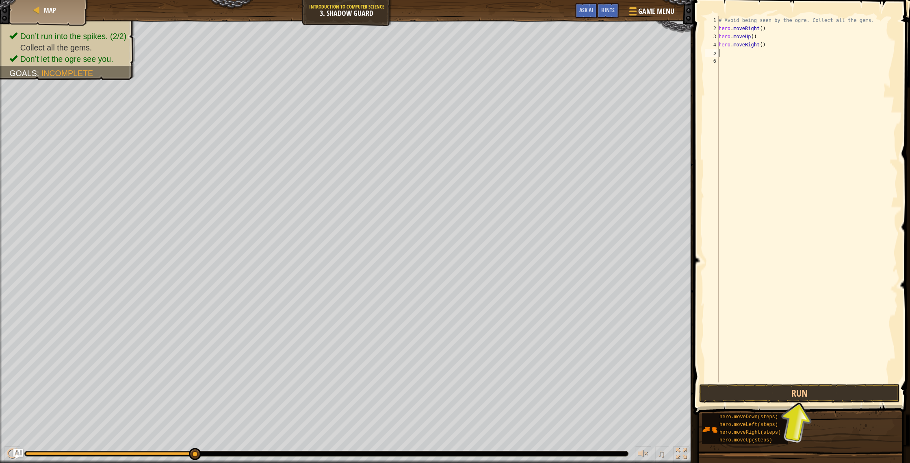
click at [756, 58] on div "# Avoid being seen by the ogre. Collect all the gems. hero . moveRight ( ) hero…" at bounding box center [807, 207] width 181 height 382
click at [754, 53] on div "# Avoid being seen by the ogre. Collect all the gems. hero . moveRight ( ) hero…" at bounding box center [807, 207] width 181 height 382
type textarea "h"
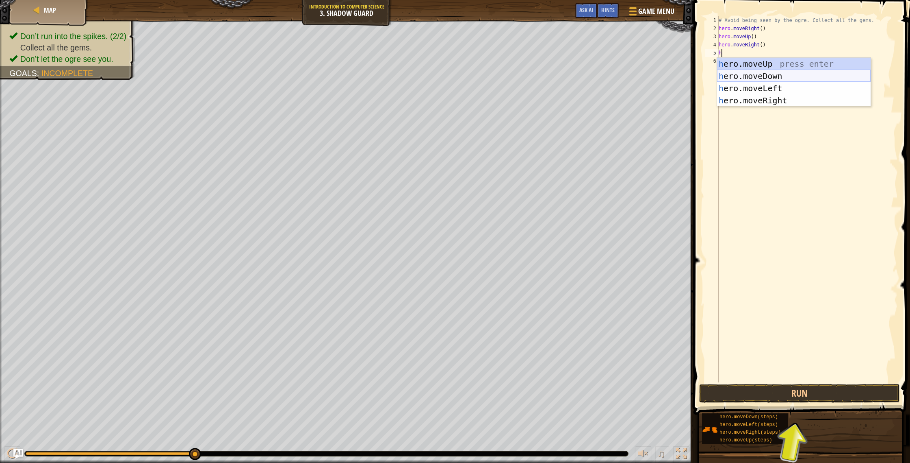
click at [769, 78] on div "h ero.moveUp press enter h ero.moveDown press enter h ero.moveLeft press enter …" at bounding box center [794, 94] width 154 height 73
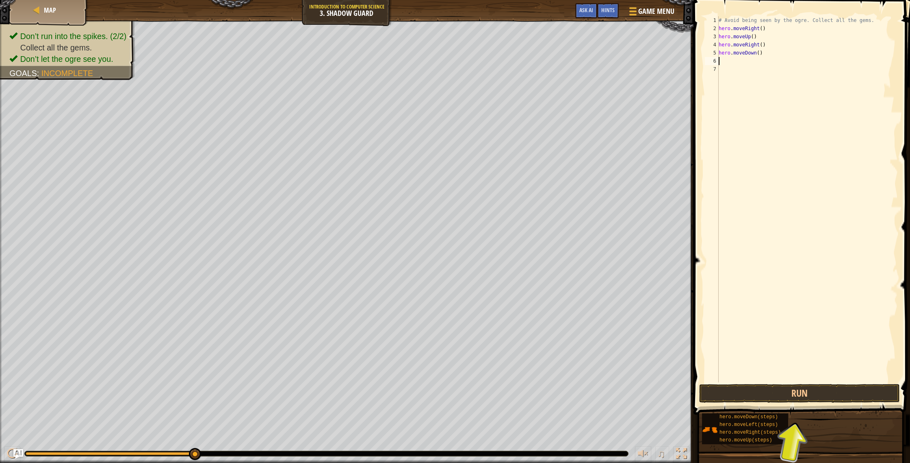
type textarea "h"
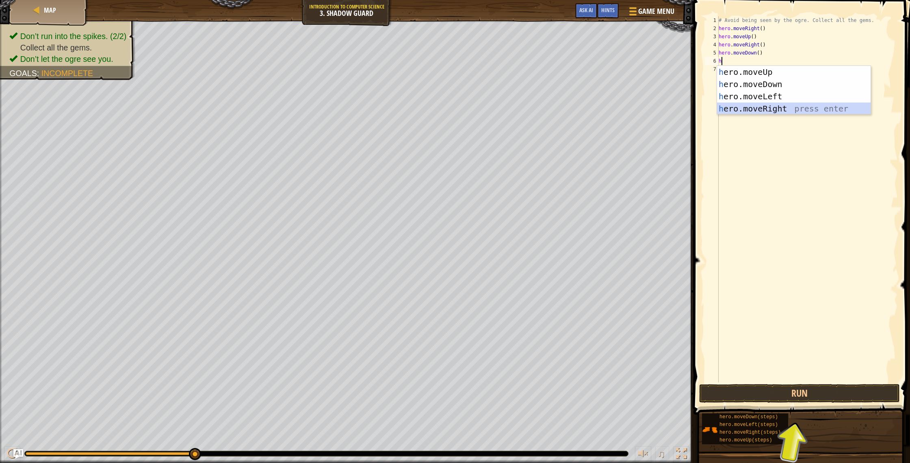
click at [742, 109] on div "h ero.moveUp press enter h ero.moveDown press enter h ero.moveLeft press enter …" at bounding box center [794, 102] width 154 height 73
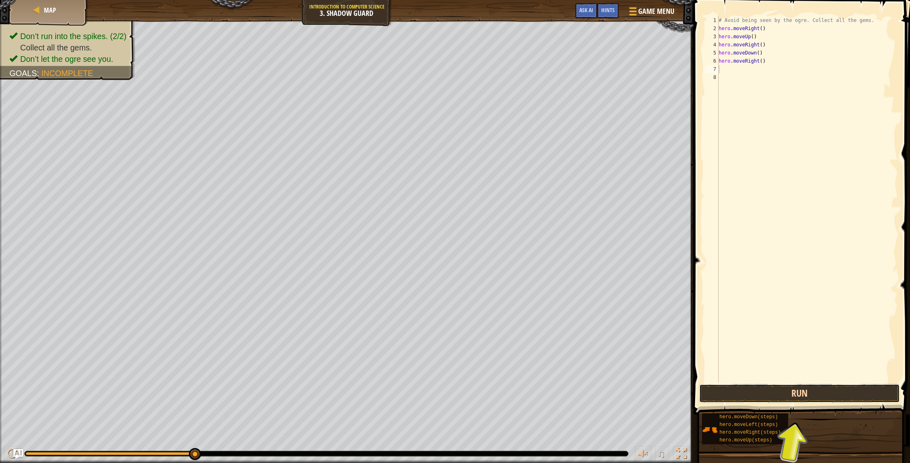
click at [734, 396] on button "Run" at bounding box center [799, 393] width 201 height 19
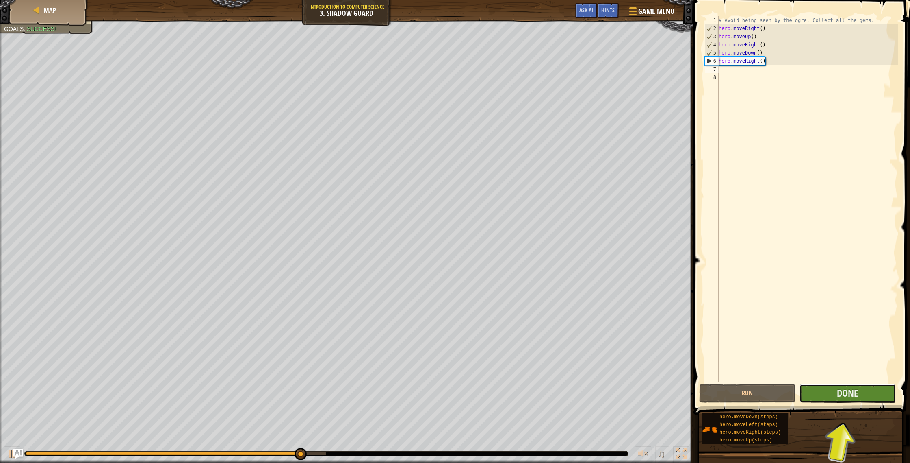
click at [829, 397] on button "Done" at bounding box center [848, 393] width 96 height 19
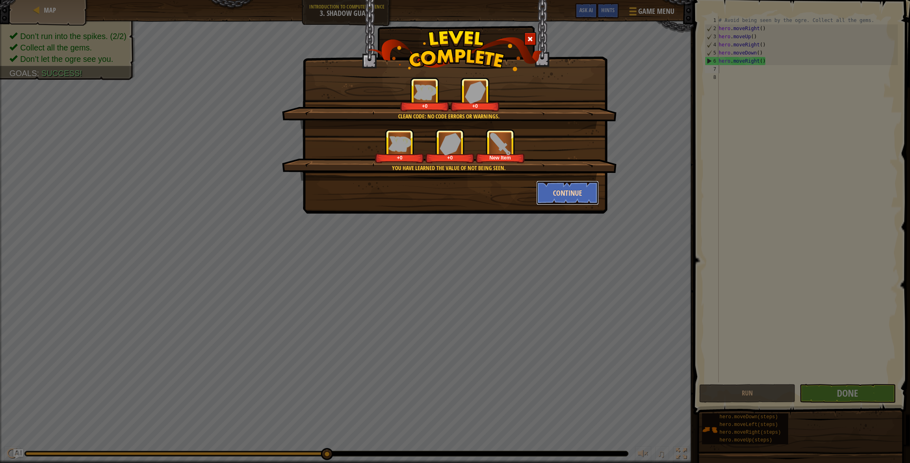
click at [579, 200] on button "Continue" at bounding box center [567, 192] width 63 height 24
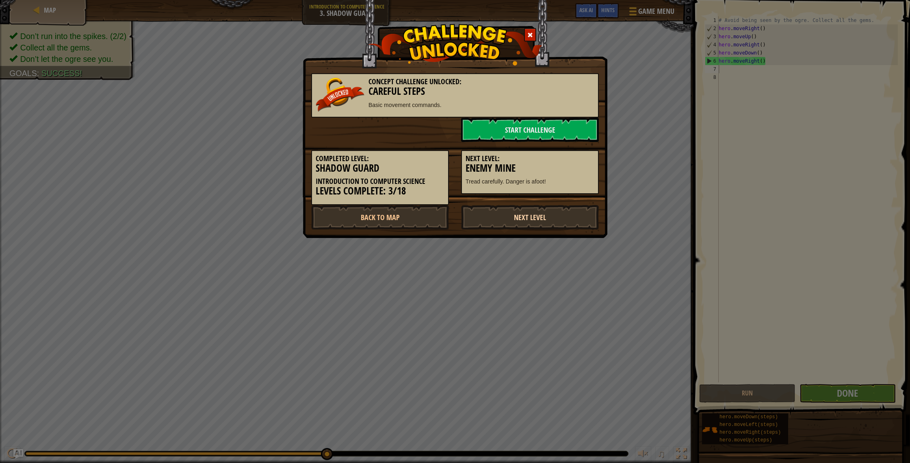
click at [558, 218] on link "Next Level" at bounding box center [530, 217] width 138 height 24
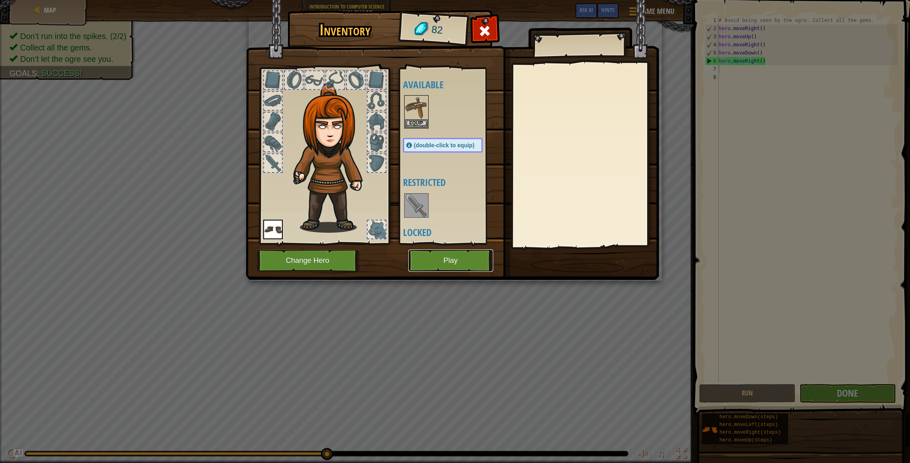
click at [427, 264] on button "Play" at bounding box center [450, 260] width 85 height 22
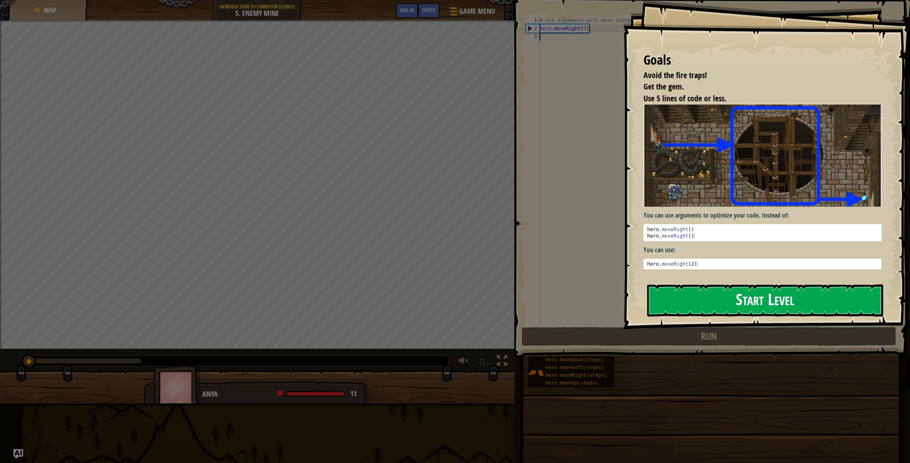
click at [682, 296] on button "Start Level" at bounding box center [765, 300] width 236 height 32
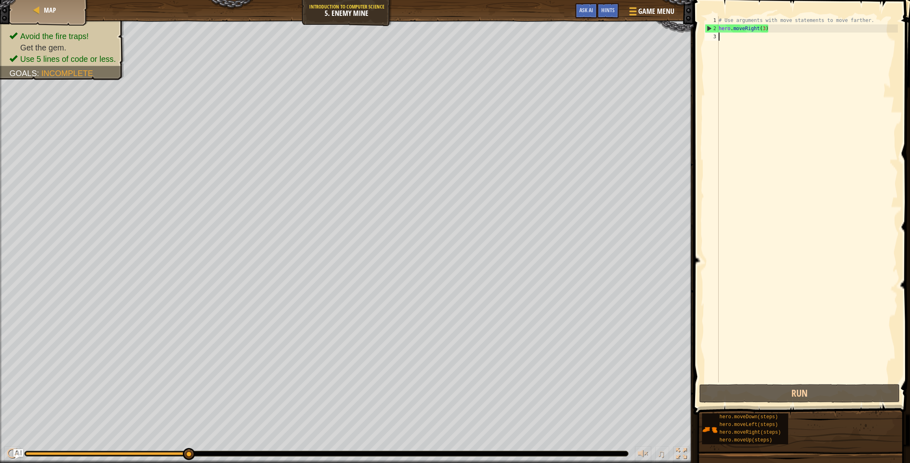
click at [735, 42] on div "# Use arguments with move statements to move farther. hero . moveRight ( 3 )" at bounding box center [807, 207] width 181 height 382
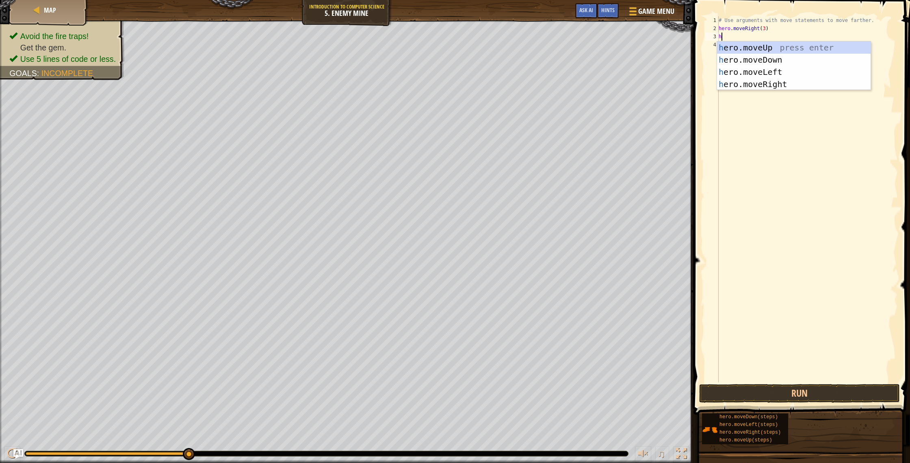
type textarea "he"
click at [739, 50] on div "he ro.moveUp press enter he ro.moveDown press enter he ro.moveLeft press enter …" at bounding box center [794, 77] width 154 height 73
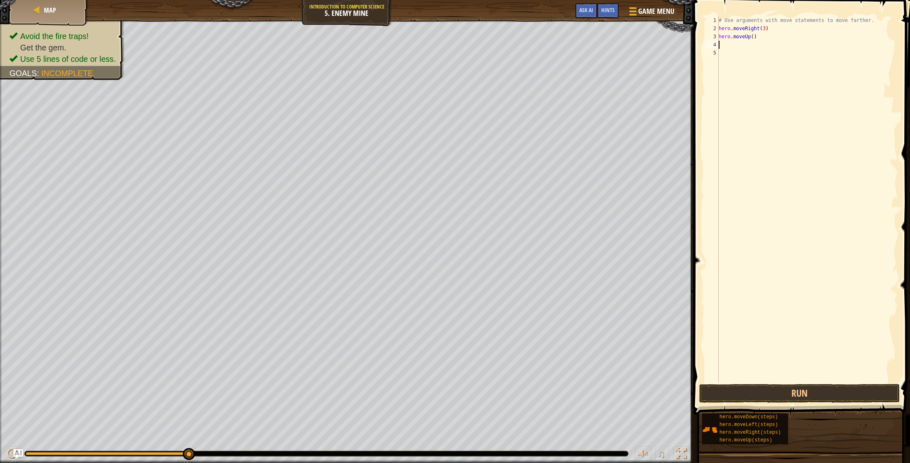
type textarea "h"
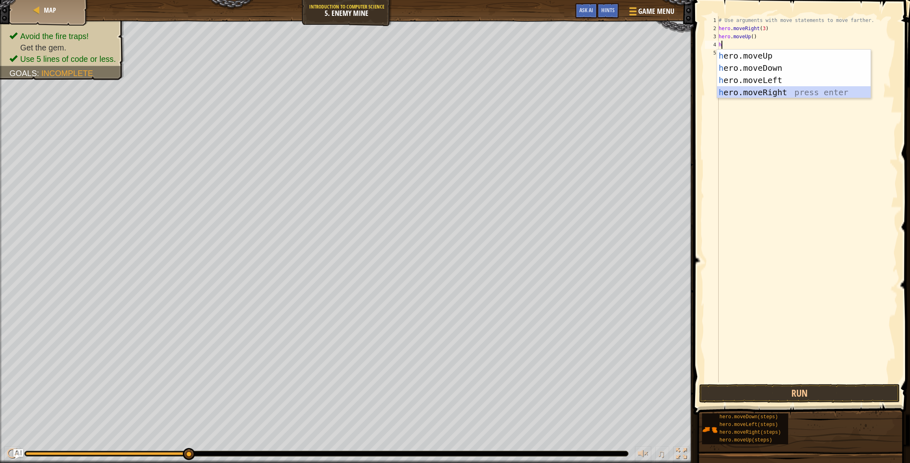
click at [746, 92] on div "h ero.moveUp press enter h ero.moveDown press enter h ero.moveLeft press enter …" at bounding box center [794, 86] width 154 height 73
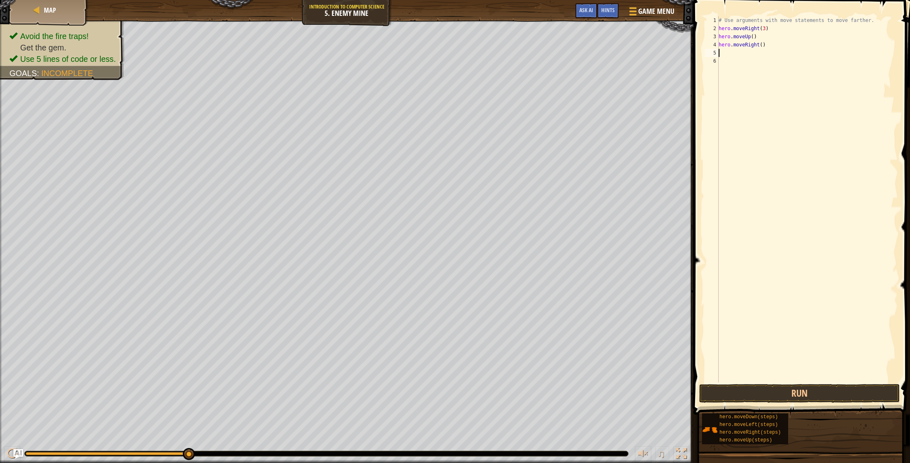
type textarea "h"
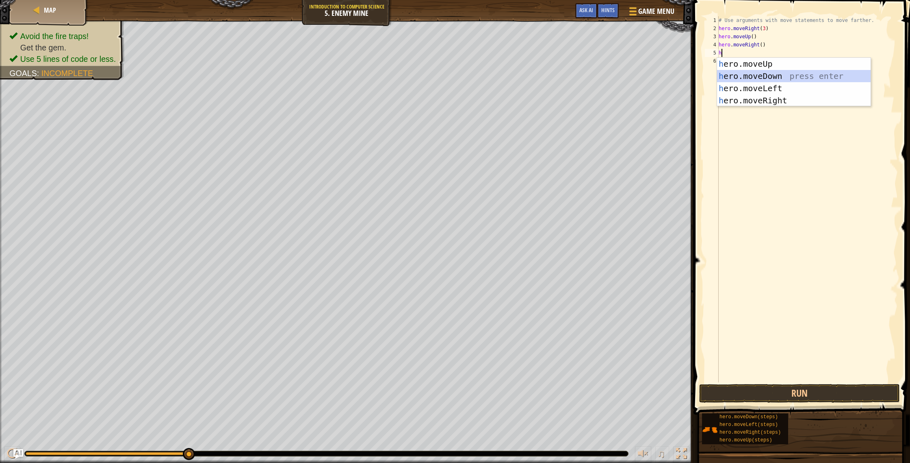
click at [754, 74] on div "h ero.moveUp press enter h ero.moveDown press enter h ero.moveLeft press enter …" at bounding box center [794, 94] width 154 height 73
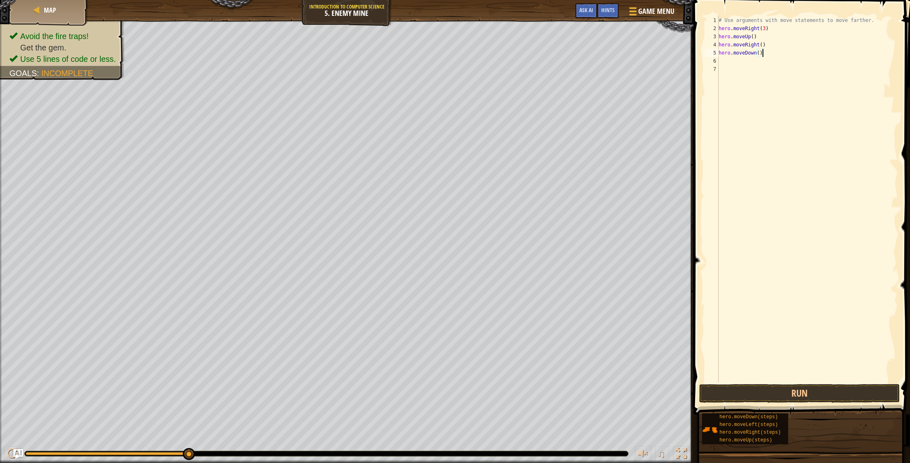
drag, startPoint x: 762, startPoint y: 53, endPoint x: 767, endPoint y: 55, distance: 5.5
click at [761, 53] on div "# Use arguments with move statements to move farther. hero . moveRight ( 3 ) he…" at bounding box center [807, 207] width 181 height 382
type textarea "hero.moveDown(3)"
click at [738, 62] on div "# Use arguments with move statements to move farther. hero . moveRight ( 3 ) he…" at bounding box center [807, 207] width 181 height 382
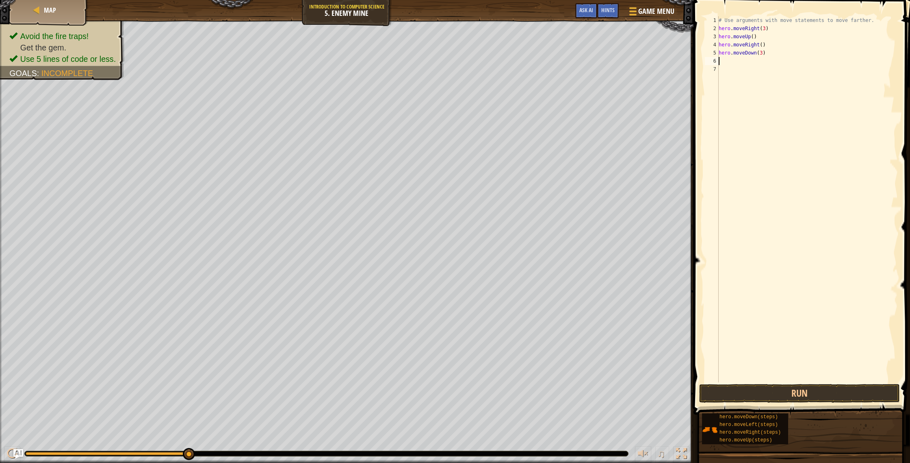
scroll to position [4, 0]
type textarea "h"
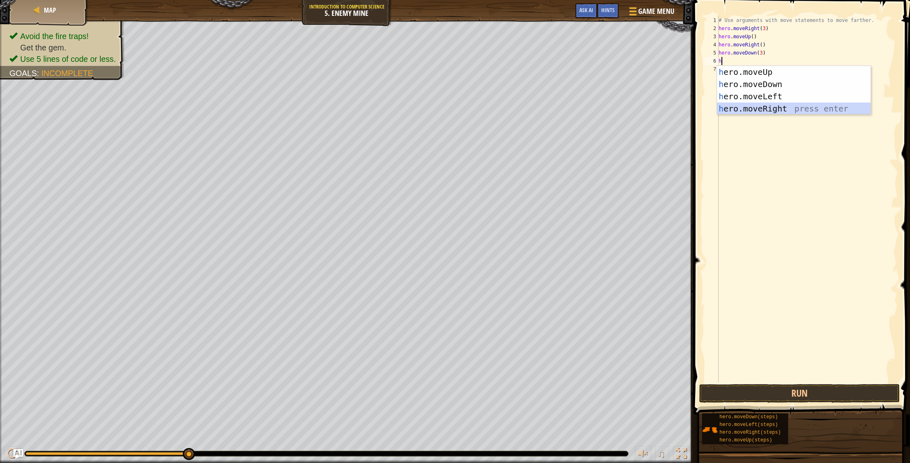
drag, startPoint x: 775, startPoint y: 106, endPoint x: 775, endPoint y: 98, distance: 7.7
click at [775, 106] on div "h ero.moveUp press enter h ero.moveDown press enter h ero.moveLeft press enter …" at bounding box center [794, 102] width 154 height 73
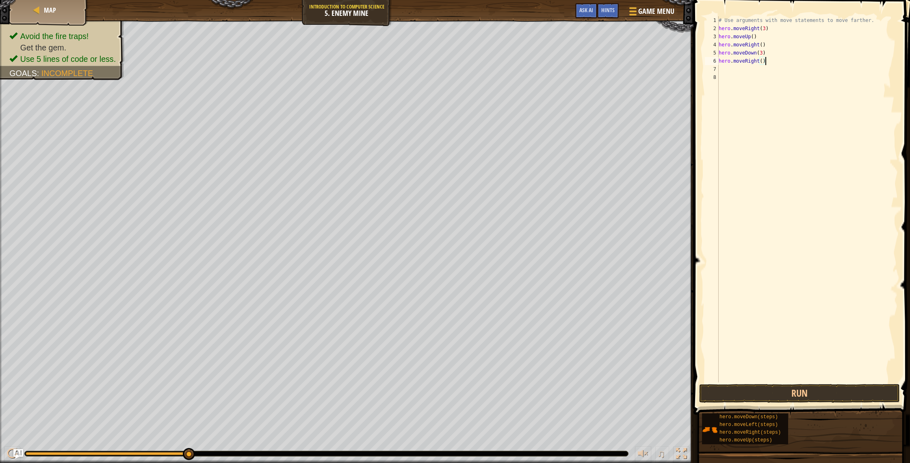
click at [764, 61] on div "# Use arguments with move statements to move farther. hero . moveRight ( 3 ) he…" at bounding box center [807, 207] width 181 height 382
click at [762, 60] on div "# Use arguments with move statements to move farther. hero . moveRight ( 3 ) he…" at bounding box center [807, 207] width 181 height 382
drag, startPoint x: 771, startPoint y: 61, endPoint x: 777, endPoint y: 61, distance: 5.3
click at [771, 61] on div "# Use arguments with move statements to move farther. hero . moveRight ( 3 ) he…" at bounding box center [807, 207] width 181 height 382
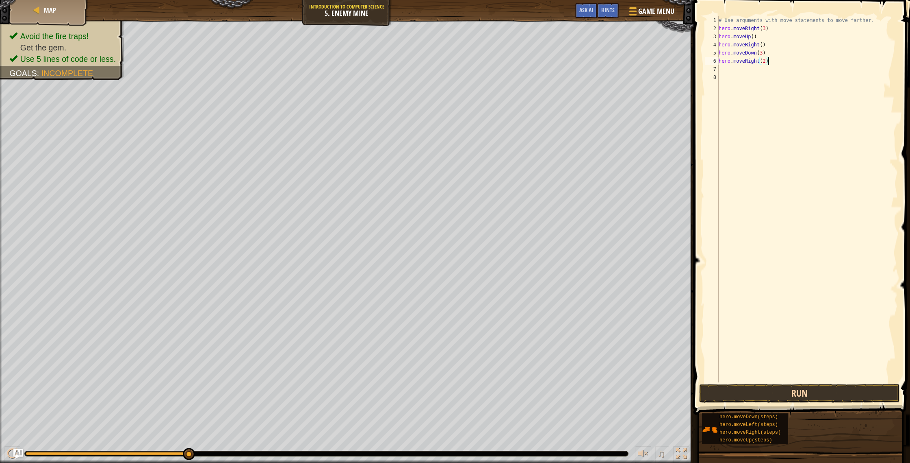
type textarea "hero.moveRight(2)"
click at [805, 393] on button "Run" at bounding box center [799, 393] width 201 height 19
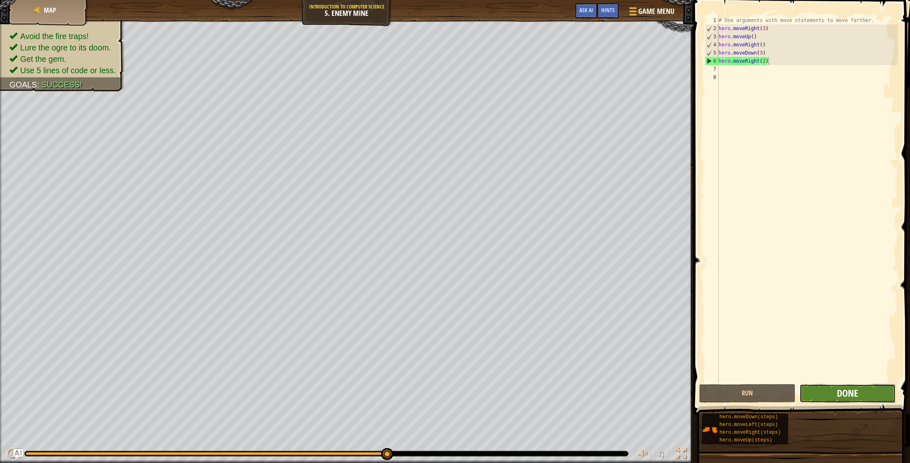
click at [838, 389] on span "Done" at bounding box center [847, 392] width 21 height 13
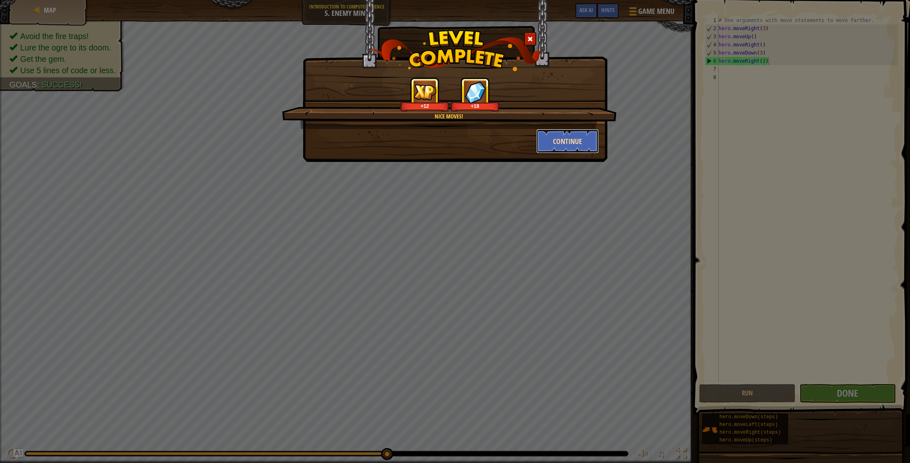
click at [555, 148] on button "Continue" at bounding box center [567, 141] width 63 height 24
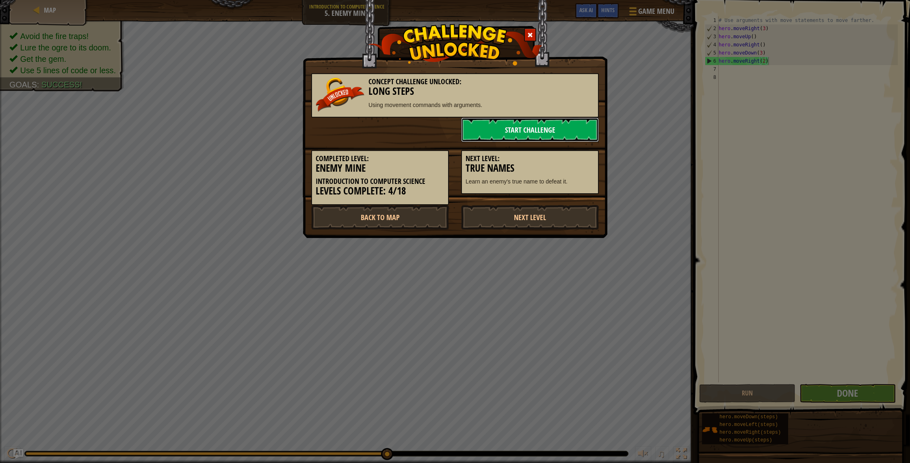
click at [518, 132] on link "Start Challenge" at bounding box center [530, 129] width 138 height 24
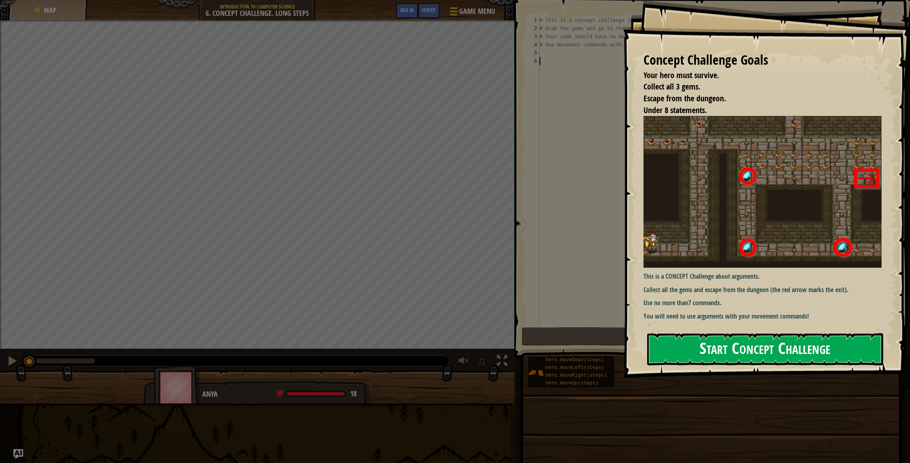
click at [671, 356] on button "Start Concept Challenge" at bounding box center [765, 349] width 236 height 32
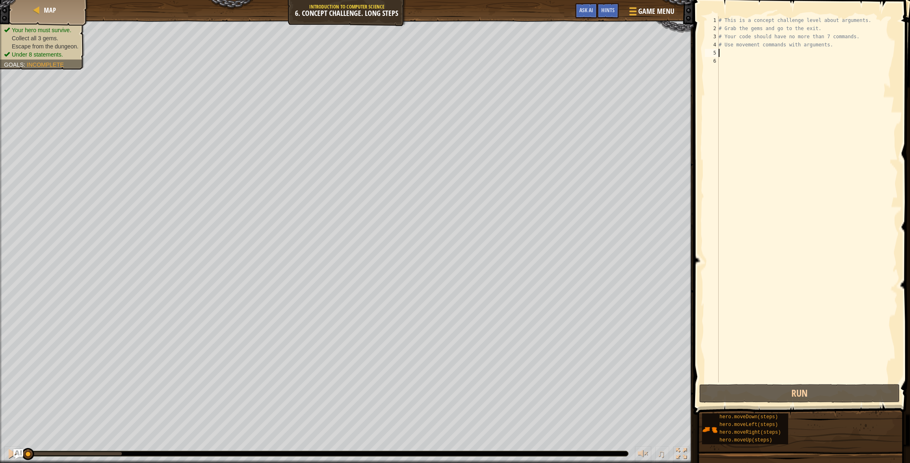
click at [757, 50] on div "# This is a concept challenge level about arguments. # Grab the gems and go to …" at bounding box center [807, 207] width 181 height 382
click at [760, 37] on div "# This is a concept challenge level about arguments. # Grab the gems and go to …" at bounding box center [807, 207] width 181 height 382
type textarea "# Your code should have no more than 7 commands."
click at [748, 49] on div "# This is a concept challenge level about arguments. # Grab the gems and go to …" at bounding box center [807, 207] width 181 height 382
type textarea "h"
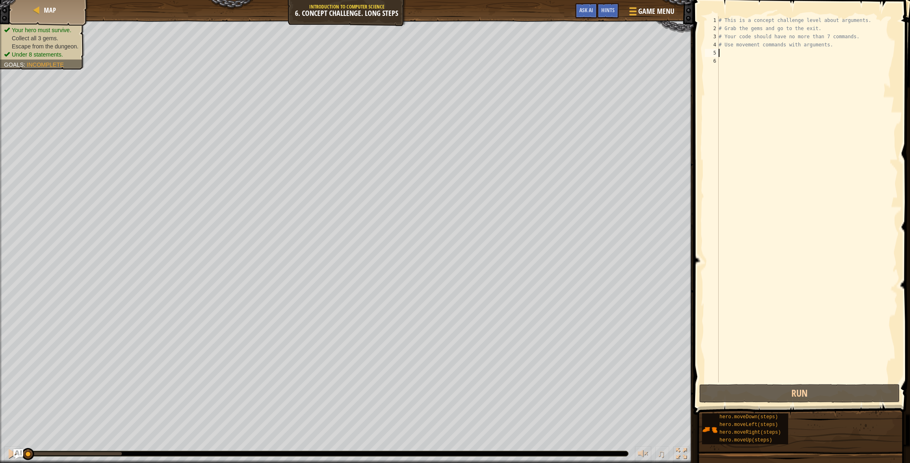
scroll to position [4, 0]
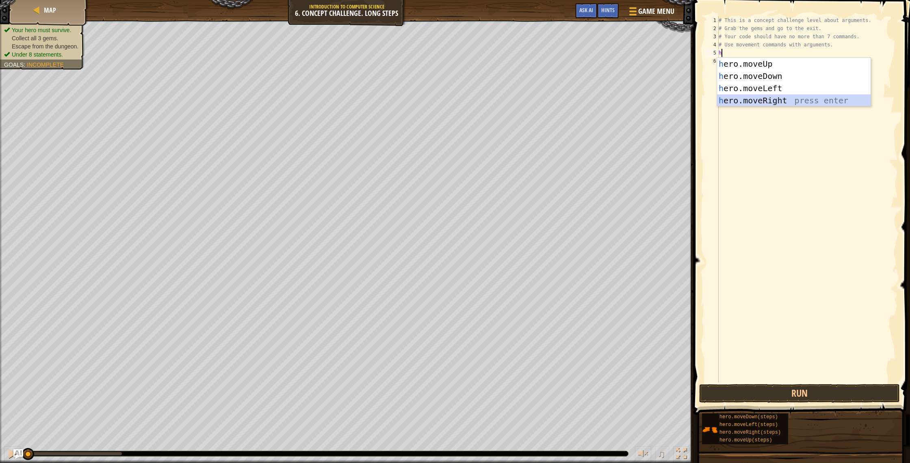
click at [778, 100] on div "h ero.moveUp press enter h ero.moveDown press enter h ero.moveLeft press enter …" at bounding box center [794, 94] width 154 height 73
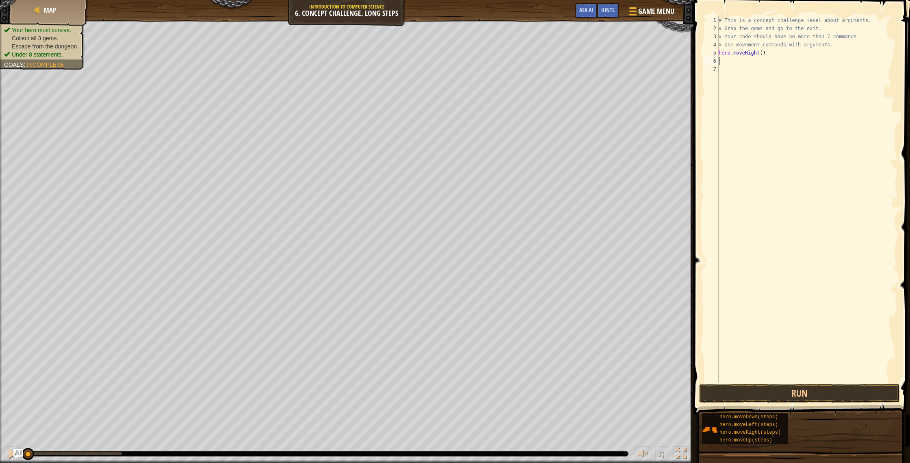
type textarea "h"
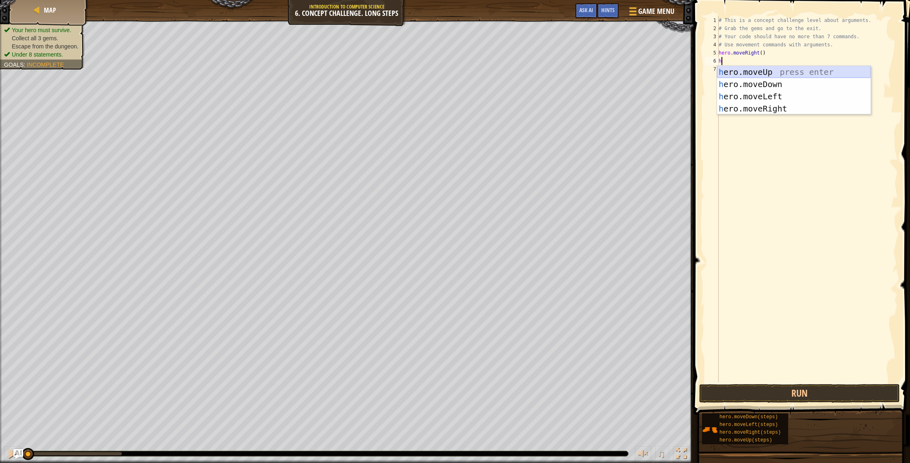
click at [760, 70] on div "h ero.moveUp press enter h ero.moveDown press enter h ero.moveLeft press enter …" at bounding box center [794, 102] width 154 height 73
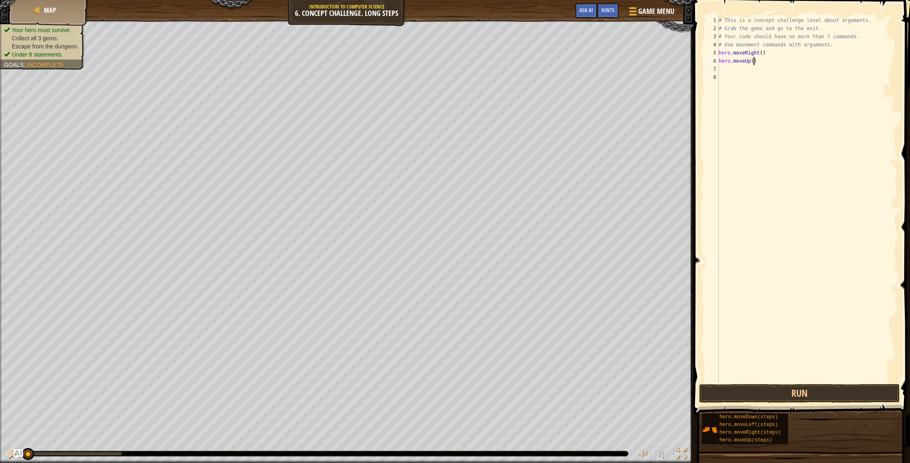
click at [754, 62] on div "# This is a concept challenge level about arguments. # Grab the gems and go to …" at bounding box center [807, 207] width 181 height 382
type textarea "hero.moveUp(3)"
type textarea "h"
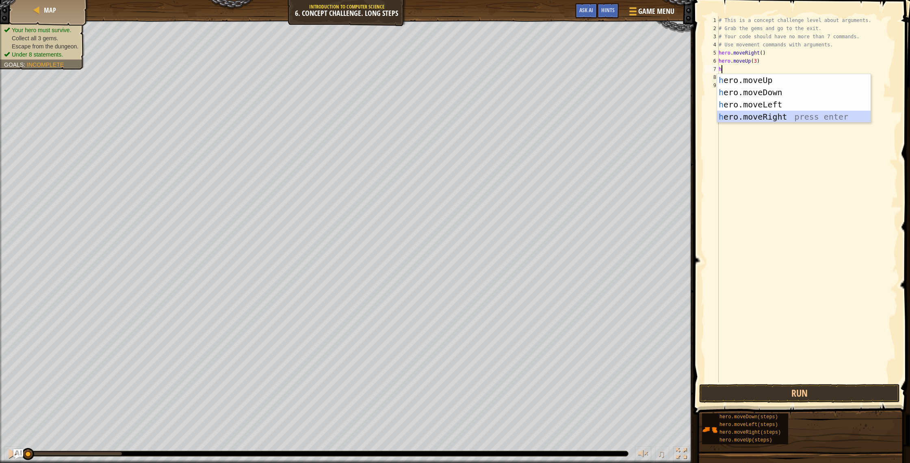
click at [759, 114] on div "h ero.moveUp press enter h ero.moveDown press enter h ero.moveLeft press enter …" at bounding box center [794, 110] width 154 height 73
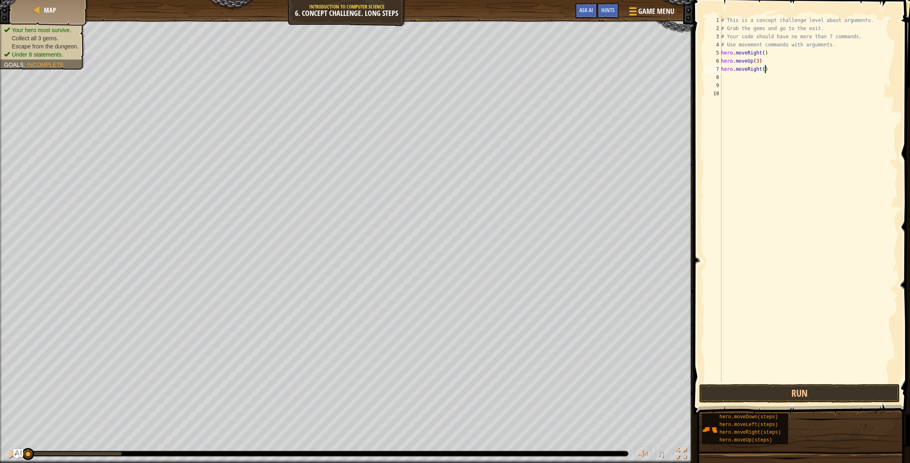
click at [765, 69] on div "# This is a concept challenge level about arguments. # Grab the gems and go to …" at bounding box center [809, 207] width 178 height 382
type textarea "hero.moveRight(2)"
click at [749, 82] on div "# This is a concept challenge level about arguments. # Grab the gems and go to …" at bounding box center [809, 207] width 178 height 382
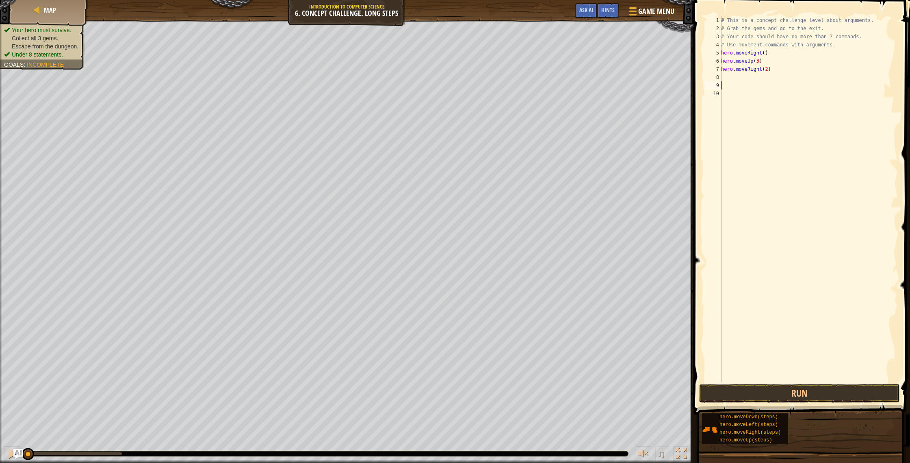
click at [747, 79] on div "# This is a concept challenge level about arguments. # Grab the gems and go to …" at bounding box center [809, 207] width 178 height 382
click at [744, 398] on button "Run" at bounding box center [799, 393] width 201 height 19
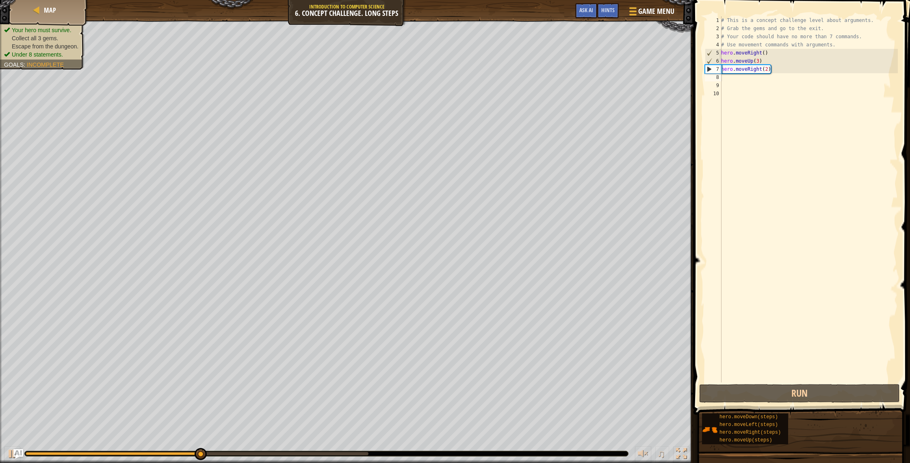
click at [14, 46] on span "Escape from the dungeon." at bounding box center [45, 46] width 67 height 7
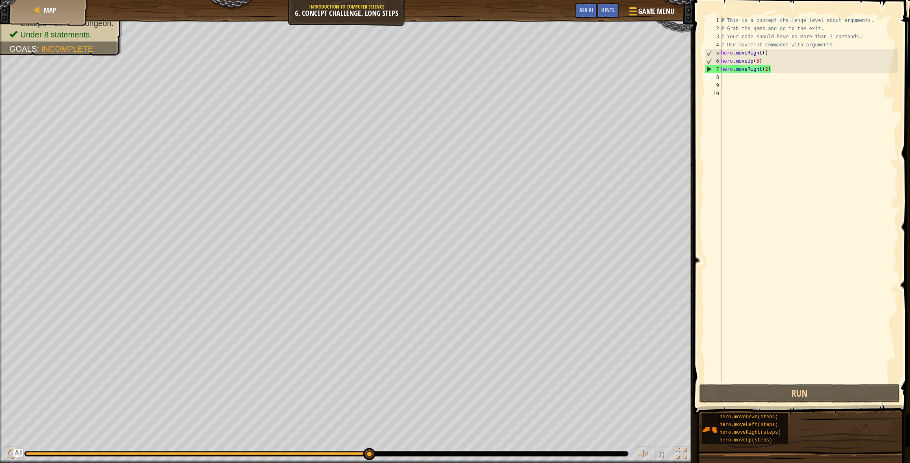
click at [32, 16] on span "Collect all 3 gems." at bounding box center [52, 11] width 65 height 9
click at [32, 35] on span "Under 8 statements." at bounding box center [56, 34] width 72 height 9
click at [35, 40] on li "Under 8 statements." at bounding box center [61, 34] width 104 height 11
drag, startPoint x: 40, startPoint y: 48, endPoint x: 43, endPoint y: 53, distance: 6.6
click at [43, 53] on div "Goals : Incomplete" at bounding box center [51, 48] width 84 height 11
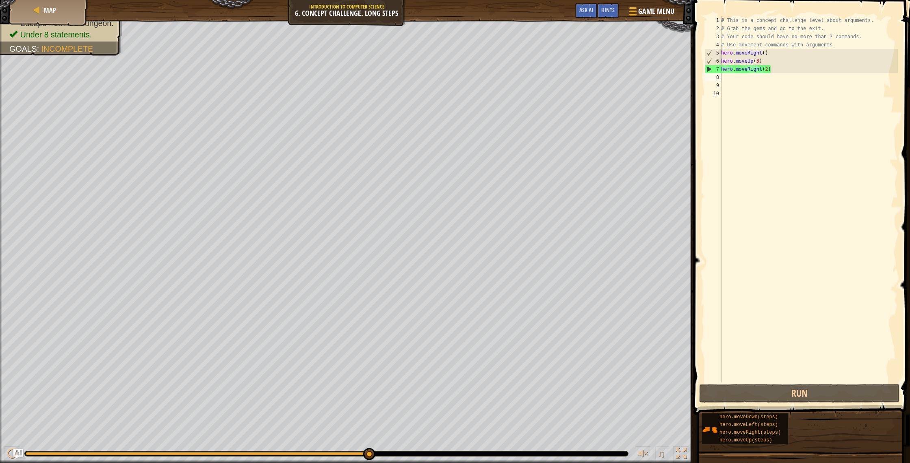
drag, startPoint x: 44, startPoint y: 36, endPoint x: 101, endPoint y: 40, distance: 57.0
click at [100, 40] on li "Under 8 statements." at bounding box center [61, 34] width 104 height 11
click at [732, 85] on div "# This is a concept challenge level about arguments. # Grab the gems and go to …" at bounding box center [809, 207] width 178 height 382
click at [728, 78] on div "# This is a concept challenge level about arguments. # Grab the gems and go to …" at bounding box center [809, 207] width 178 height 382
type textarea "h"
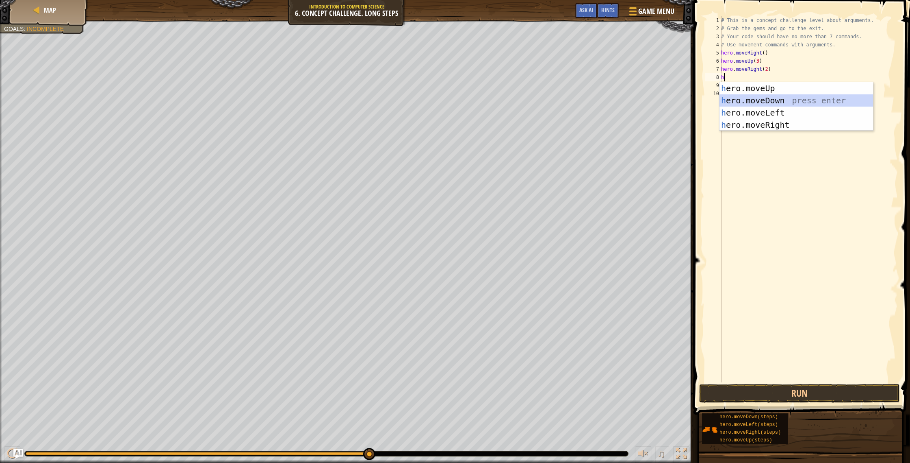
drag, startPoint x: 761, startPoint y: 102, endPoint x: 764, endPoint y: 91, distance: 11.2
click at [761, 102] on div "h ero.moveUp press enter h ero.moveDown press enter h ero.moveLeft press enter …" at bounding box center [797, 118] width 154 height 73
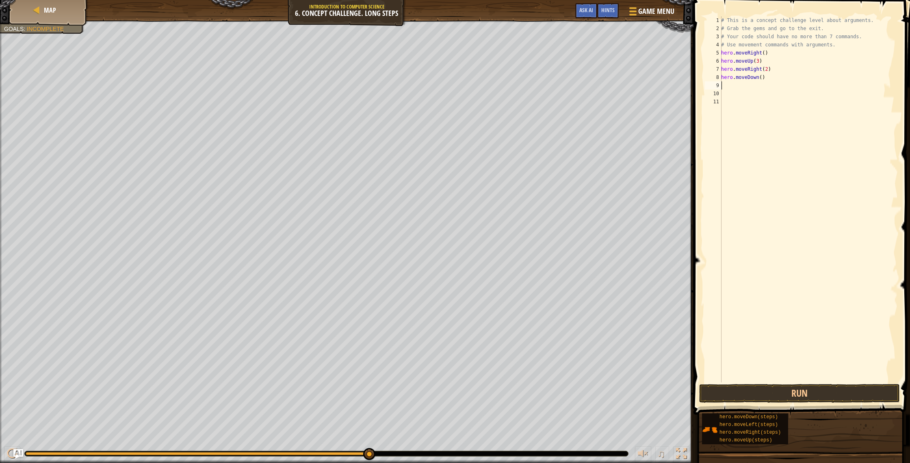
click at [761, 78] on div "# This is a concept challenge level about arguments. # Grab the gems and go to …" at bounding box center [809, 207] width 178 height 382
click at [764, 78] on div "# This is a concept challenge level about arguments. # Grab the gems and go to …" at bounding box center [809, 207] width 178 height 382
click at [762, 78] on div "# This is a concept challenge level about arguments. # Grab the gems and go to …" at bounding box center [809, 207] width 178 height 382
type textarea "hero.moveDown(3)"
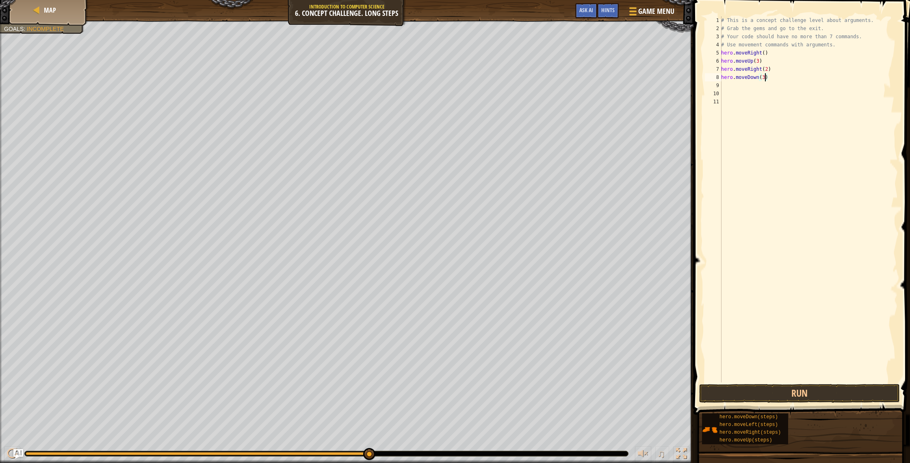
click at [729, 85] on div "# This is a concept challenge level about arguments. # Grab the gems and go to …" at bounding box center [809, 207] width 178 height 382
type textarea "h"
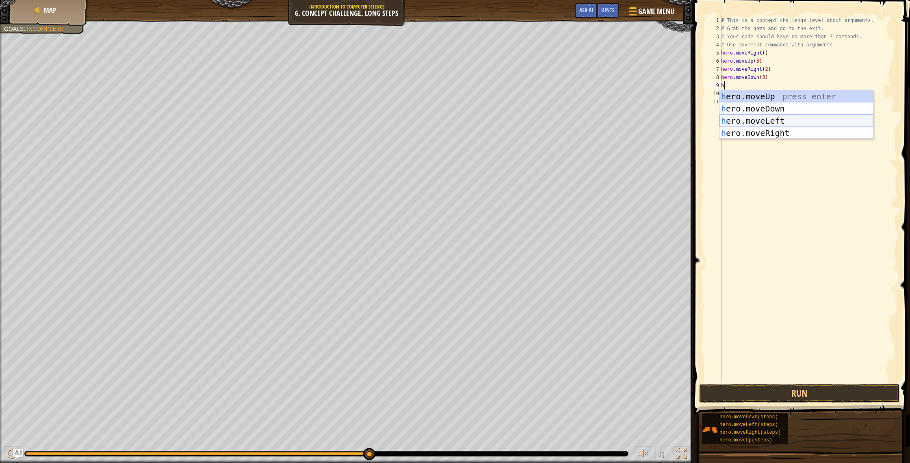
click at [763, 119] on div "h ero.moveUp press enter h ero.moveDown press enter h ero.moveLeft press enter …" at bounding box center [797, 126] width 154 height 73
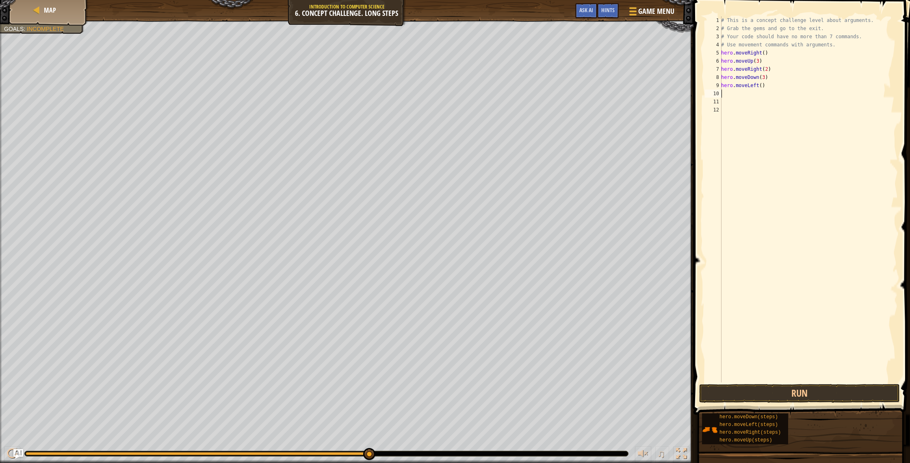
type textarea "h"
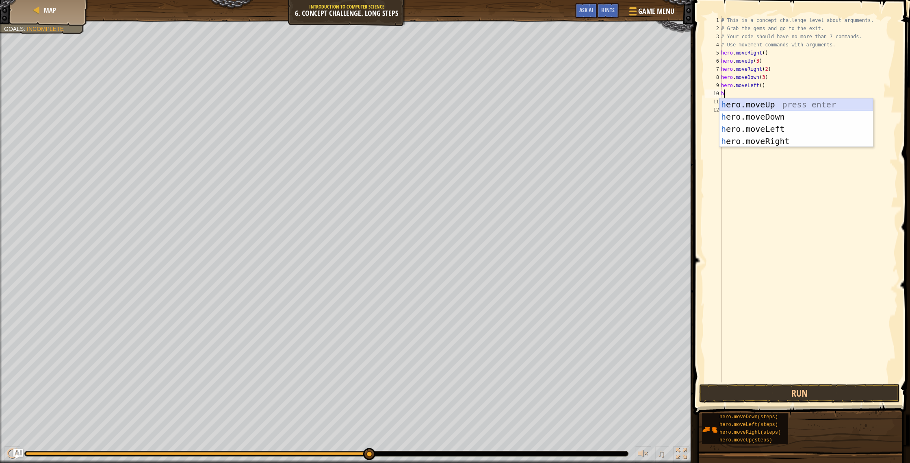
click at [758, 102] on div "h ero.moveUp press enter h ero.moveDown press enter h ero.moveLeft press enter …" at bounding box center [797, 134] width 154 height 73
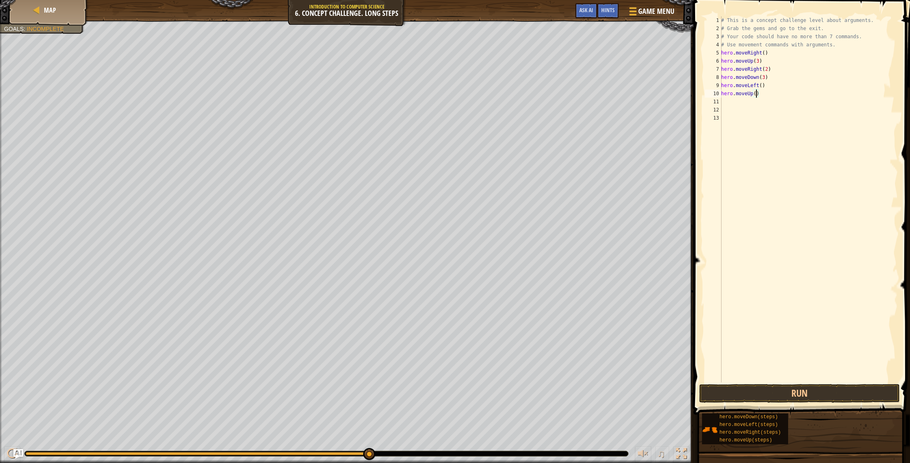
click at [756, 93] on div "# This is a concept challenge level about arguments. # Grab the gems and go to …" at bounding box center [809, 207] width 178 height 382
type textarea "hero.moveUp(2)"
click at [745, 104] on div "# This is a concept challenge level about arguments. # Grab the gems and go to …" at bounding box center [809, 207] width 178 height 382
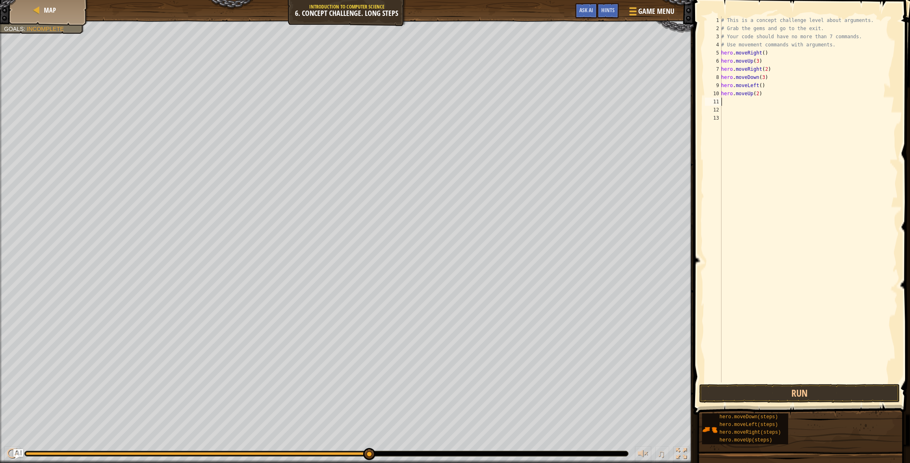
type textarea "h"
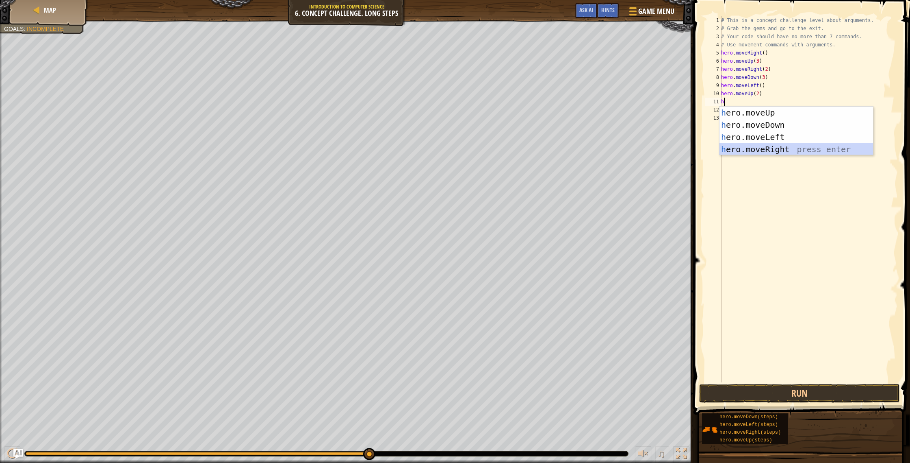
click at [764, 148] on div "h ero.moveUp press enter h ero.moveDown press enter h ero.moveLeft press enter …" at bounding box center [797, 142] width 154 height 73
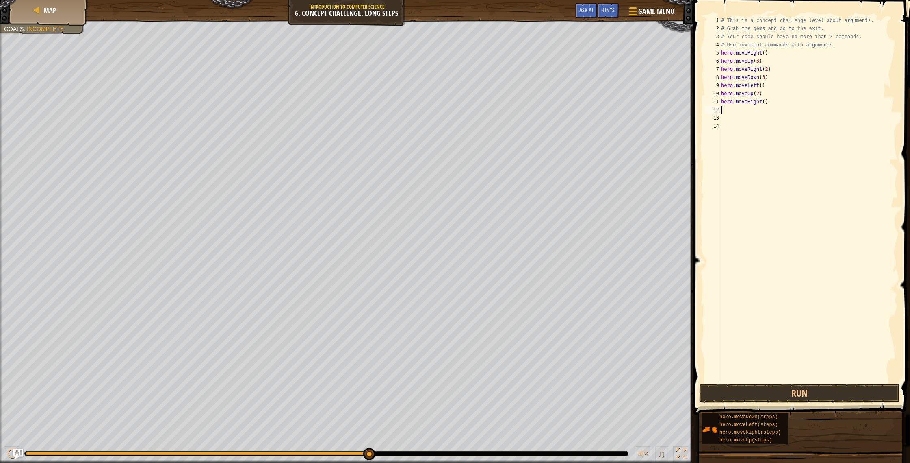
click at [765, 103] on div "# This is a concept challenge level about arguments. # Grab the gems and go to …" at bounding box center [809, 207] width 178 height 382
type textarea "hero.moveRight(3)"
click at [764, 391] on button "Run" at bounding box center [799, 393] width 201 height 19
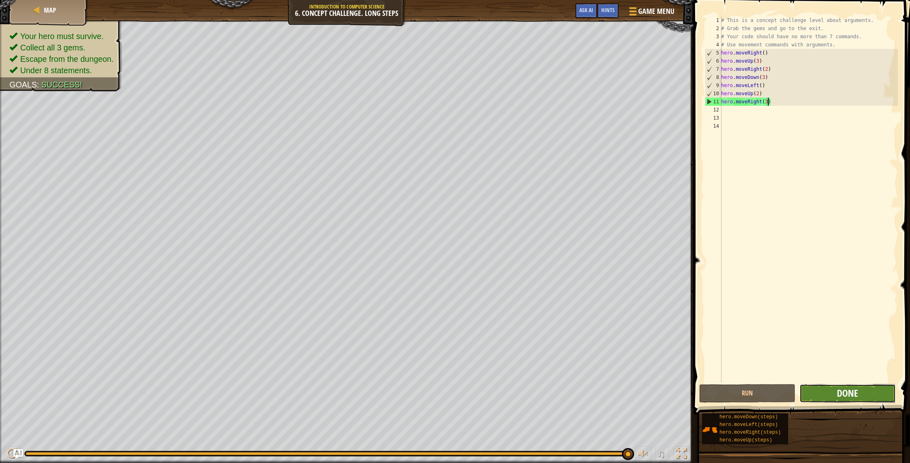
click at [851, 395] on span "Done" at bounding box center [847, 392] width 21 height 13
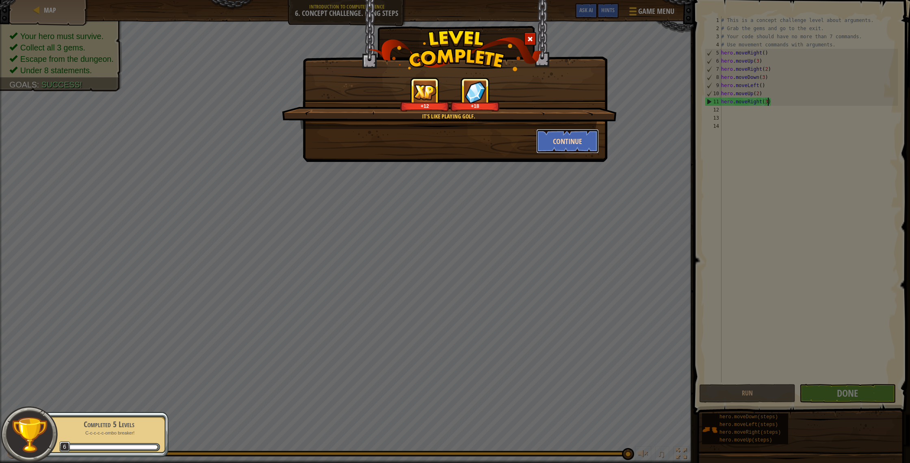
click at [556, 139] on button "Continue" at bounding box center [567, 141] width 63 height 24
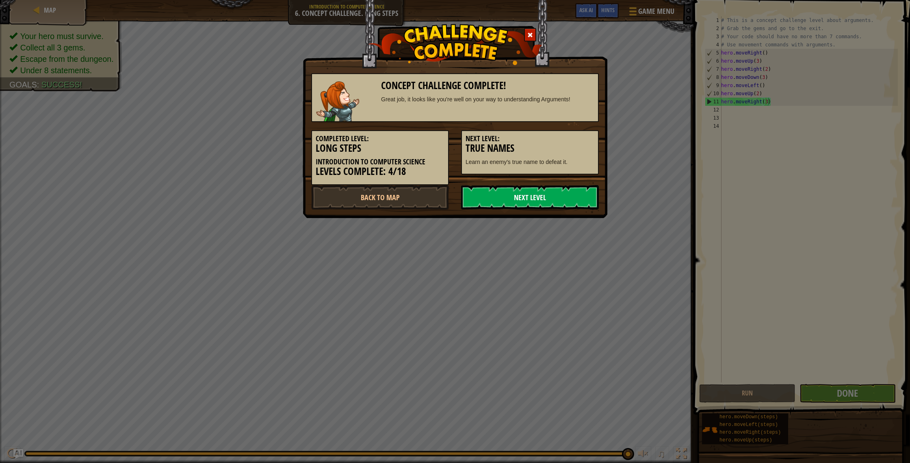
click at [505, 197] on link "Next Level" at bounding box center [530, 197] width 138 height 24
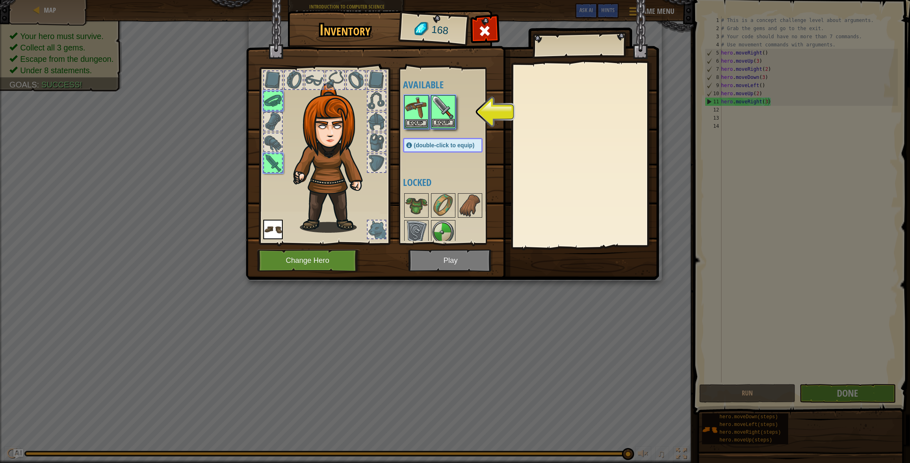
click at [439, 127] on div "Equip" at bounding box center [443, 111] width 24 height 33
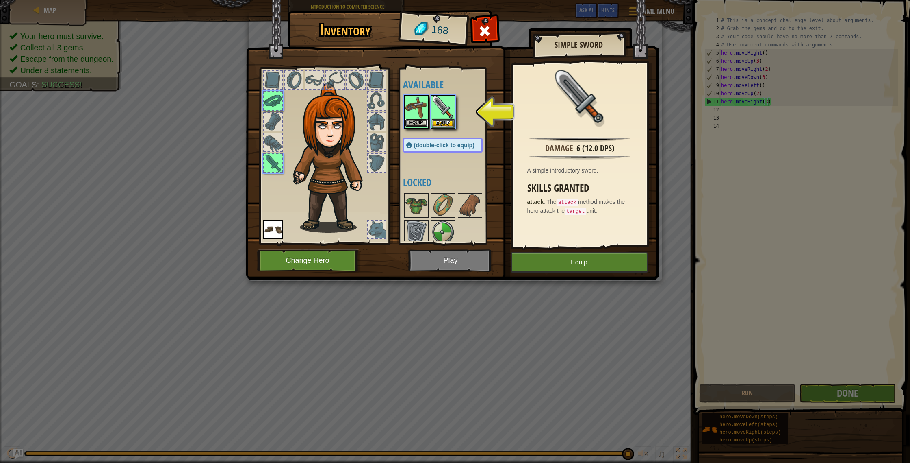
click at [419, 124] on button "Equip" at bounding box center [416, 123] width 23 height 9
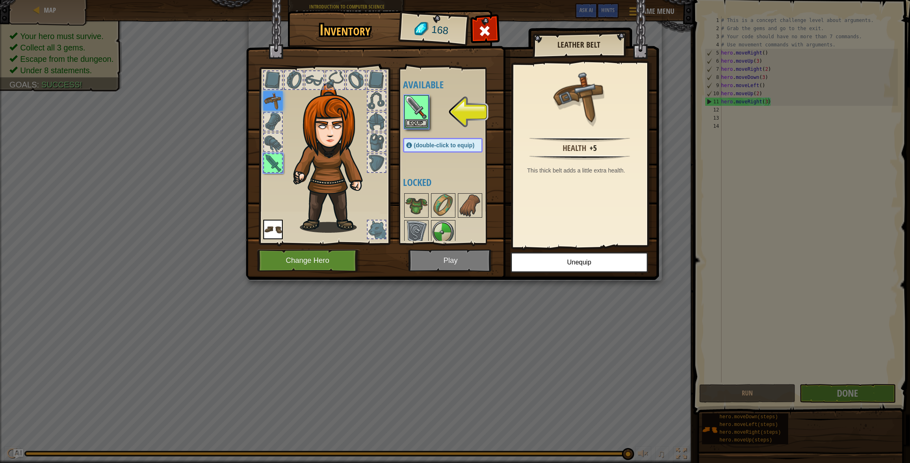
click at [271, 163] on div at bounding box center [273, 163] width 18 height 18
click at [423, 126] on button "Equip" at bounding box center [416, 123] width 23 height 9
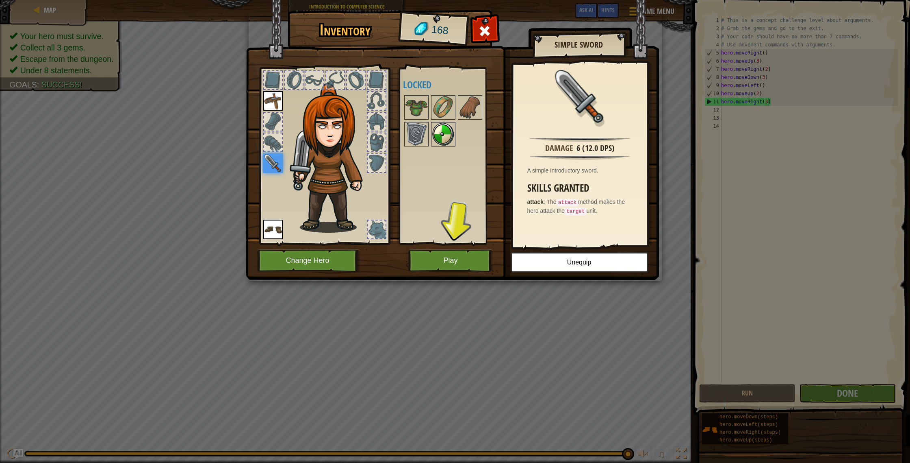
click at [440, 135] on img at bounding box center [443, 134] width 23 height 23
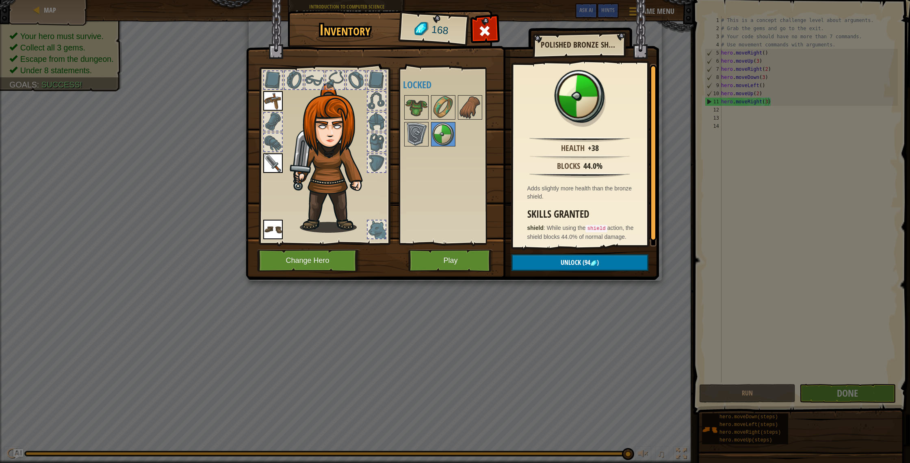
click at [278, 163] on img at bounding box center [273, 163] width 20 height 20
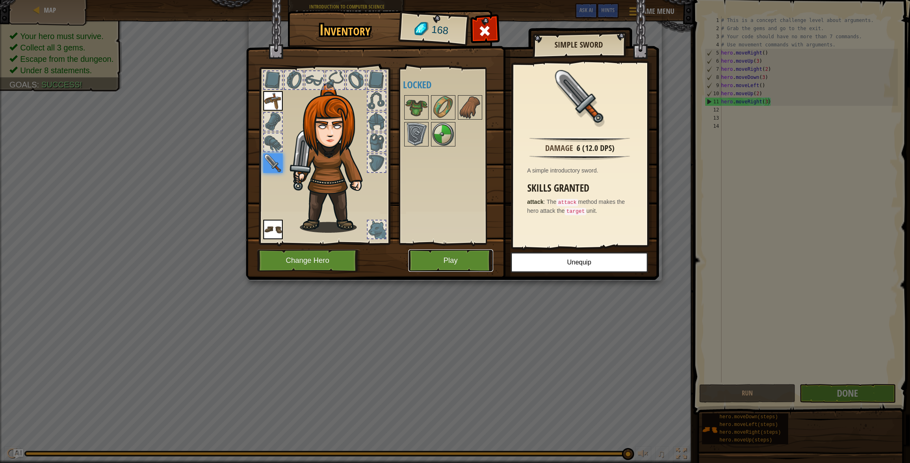
click at [426, 261] on button "Play" at bounding box center [450, 260] width 85 height 22
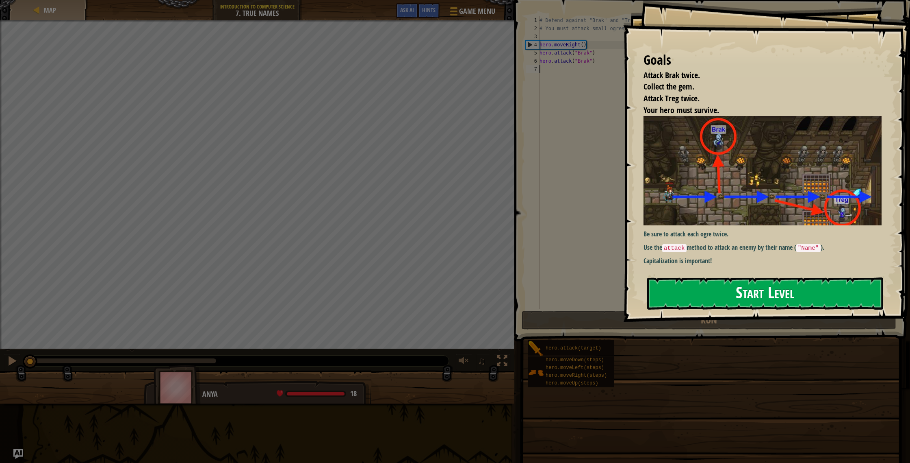
click at [662, 284] on button "Start Level" at bounding box center [765, 293] width 236 height 32
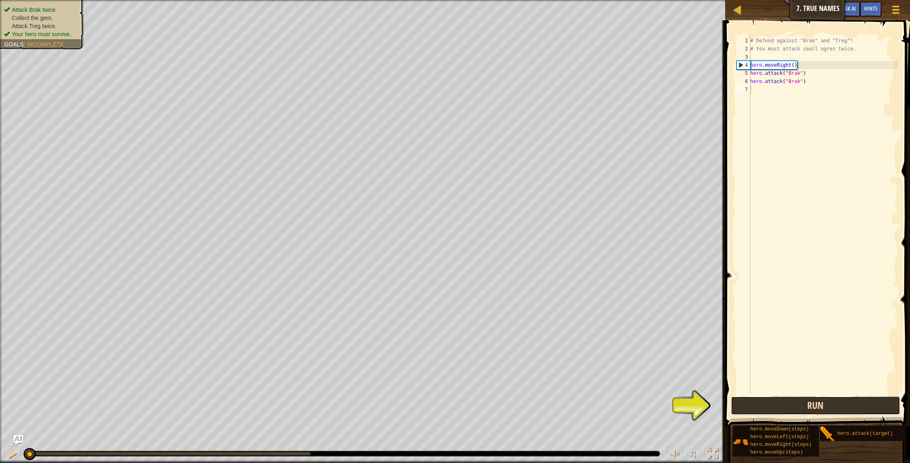
click at [788, 407] on button "Run" at bounding box center [816, 405] width 170 height 19
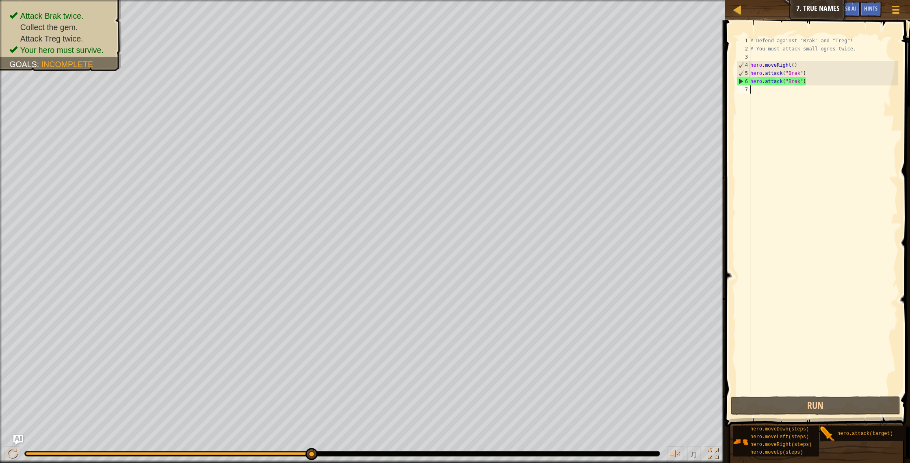
type textarea "h"
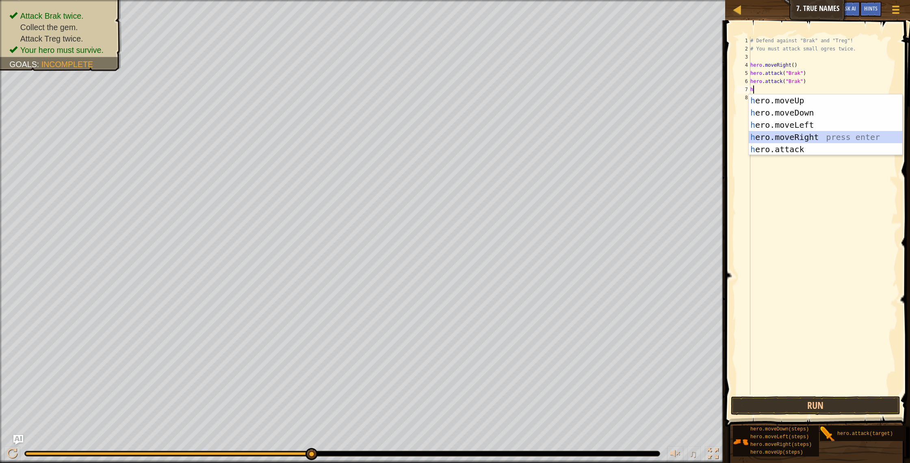
click at [783, 135] on div "h ero.moveUp press enter h ero.moveDown press enter h ero.moveLeft press enter …" at bounding box center [826, 136] width 154 height 85
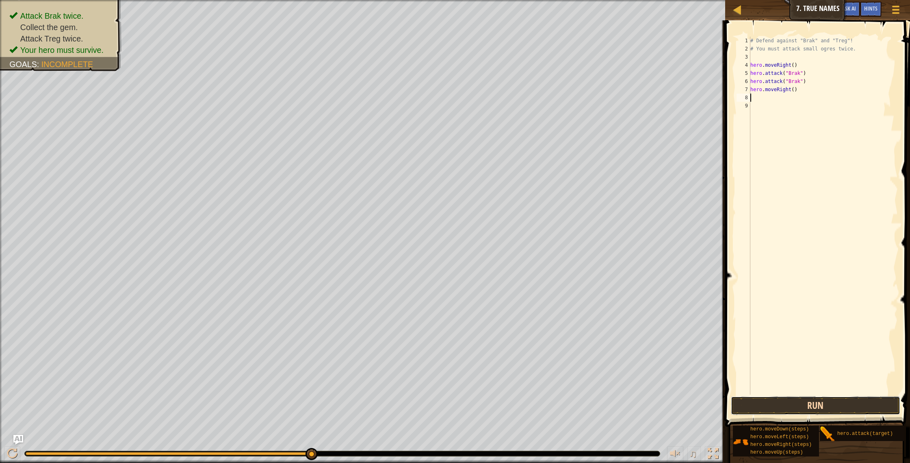
click at [831, 399] on button "Run" at bounding box center [816, 405] width 170 height 19
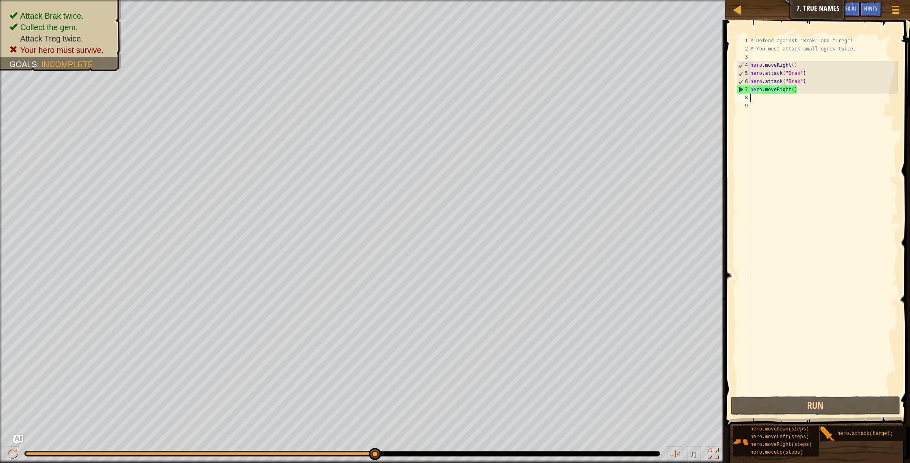
click at [756, 99] on div "# Defend against "Brak" and "Treg"! # You must attack small ogres twice. hero .…" at bounding box center [823, 224] width 149 height 374
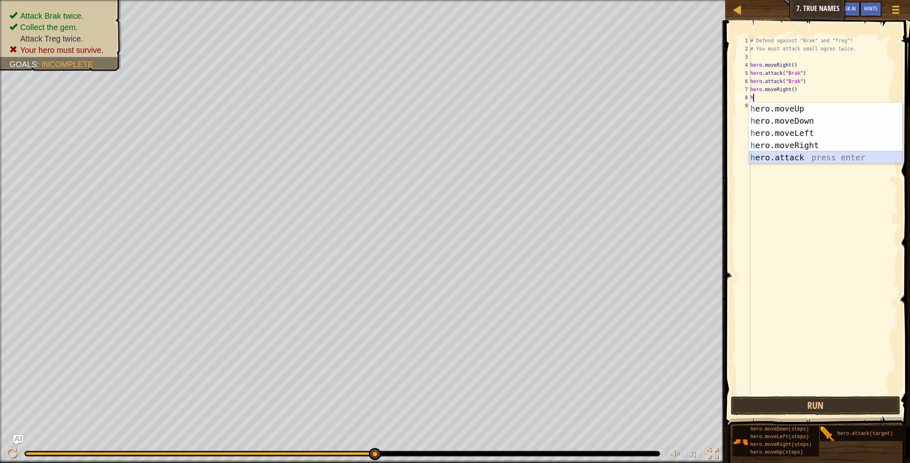
click at [772, 157] on div "h ero.moveUp press enter h ero.moveDown press enter h ero.moveLeft press enter …" at bounding box center [826, 144] width 154 height 85
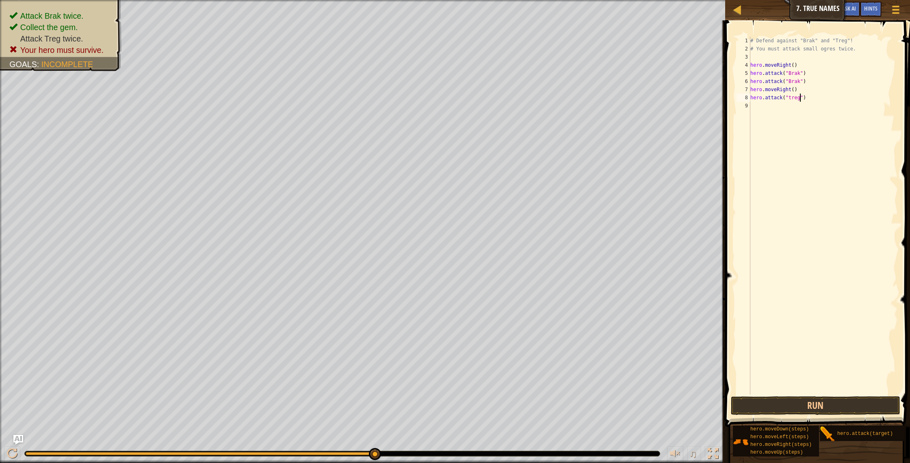
scroll to position [4, 4]
drag, startPoint x: 844, startPoint y: 402, endPoint x: 838, endPoint y: 402, distance: 5.3
click at [842, 402] on button "Run" at bounding box center [816, 405] width 170 height 19
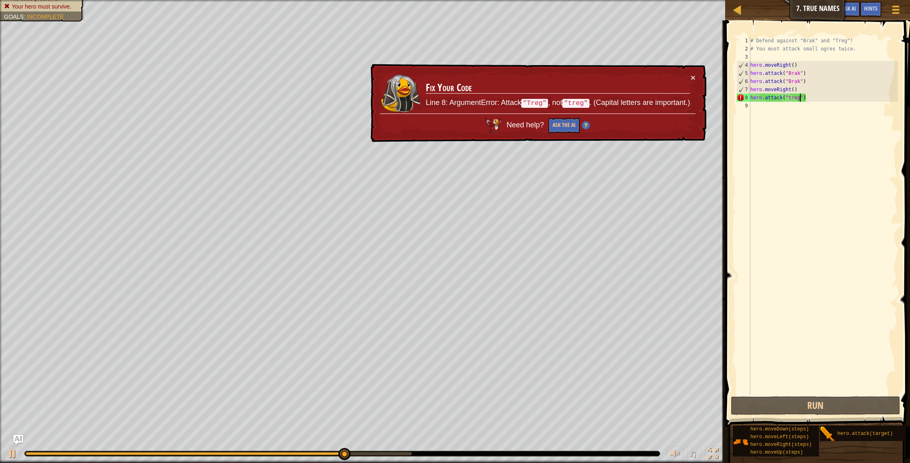
click at [793, 97] on div "# Defend against "Brak" and "Treg"! # You must attack small ogres twice. hero .…" at bounding box center [823, 224] width 149 height 374
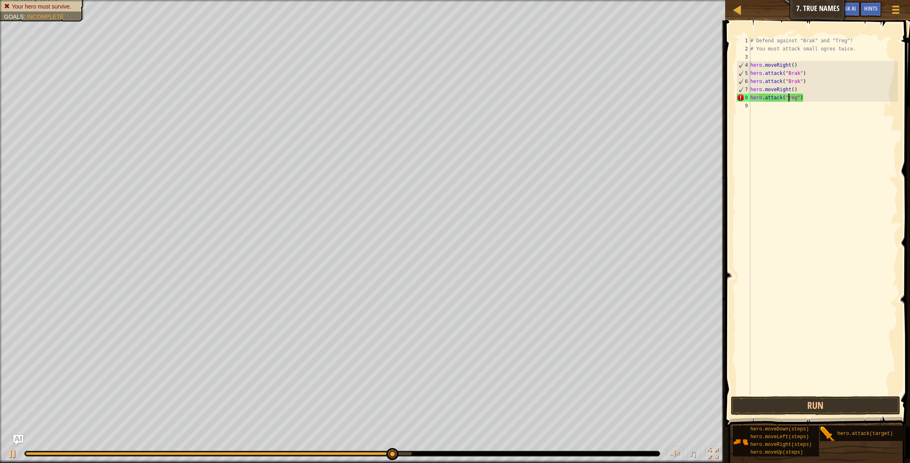
type textarea "hero.attack("Treg")"
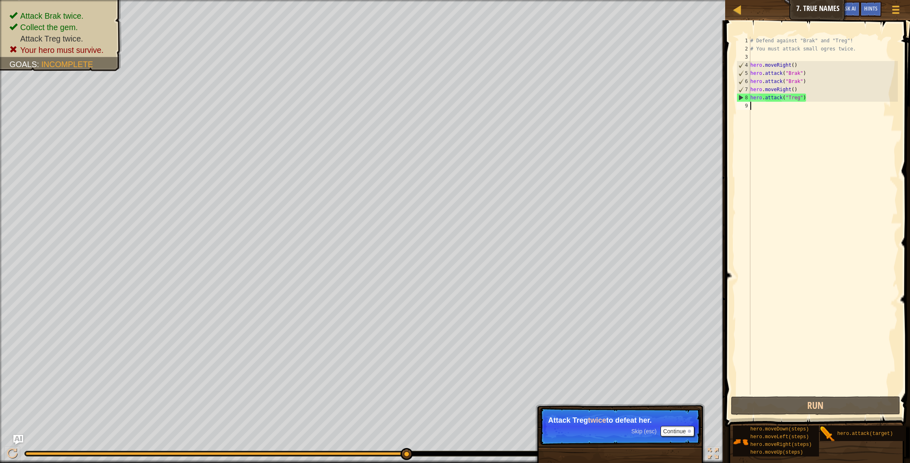
click at [757, 115] on div "# Defend against "Brak" and "Treg"! # You must attack small ogres twice. hero .…" at bounding box center [823, 224] width 149 height 374
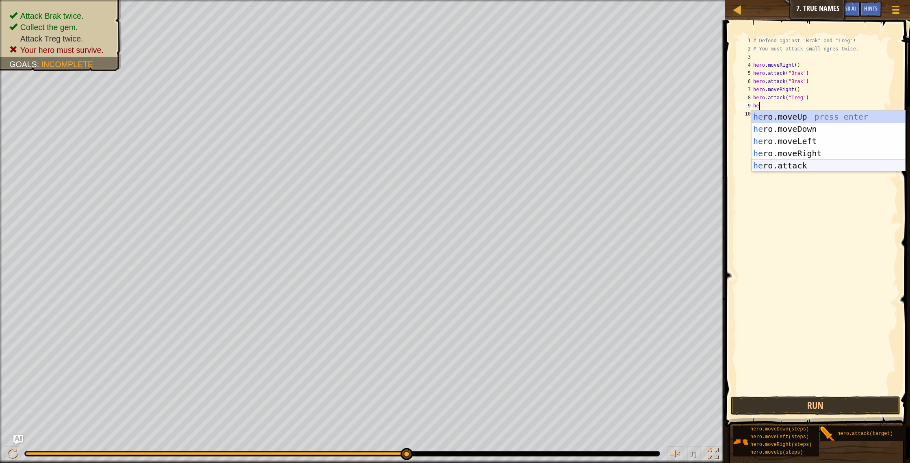
click at [790, 164] on div "he ro.moveUp press enter he ro.moveDown press enter he ro.moveLeft press enter …" at bounding box center [829, 153] width 154 height 85
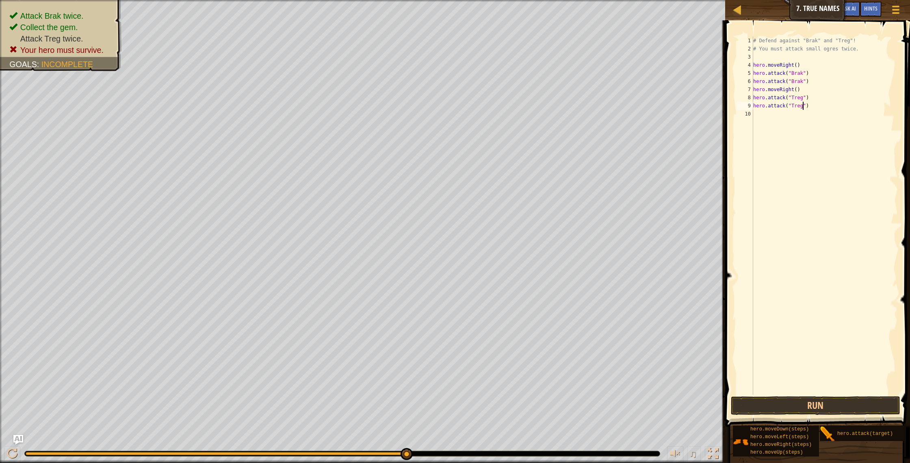
scroll to position [4, 4]
type textarea "hero.attack("Treg")"
click at [805, 406] on button "Run" at bounding box center [816, 405] width 170 height 19
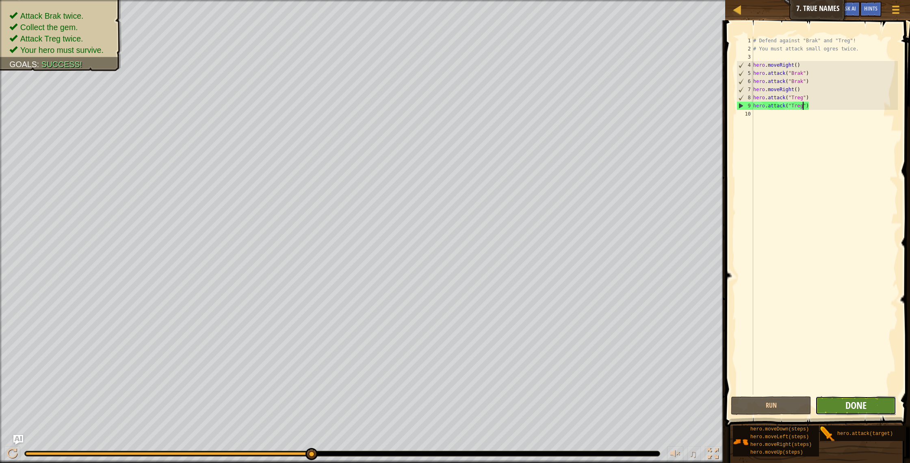
click at [862, 401] on span "Done" at bounding box center [856, 404] width 21 height 13
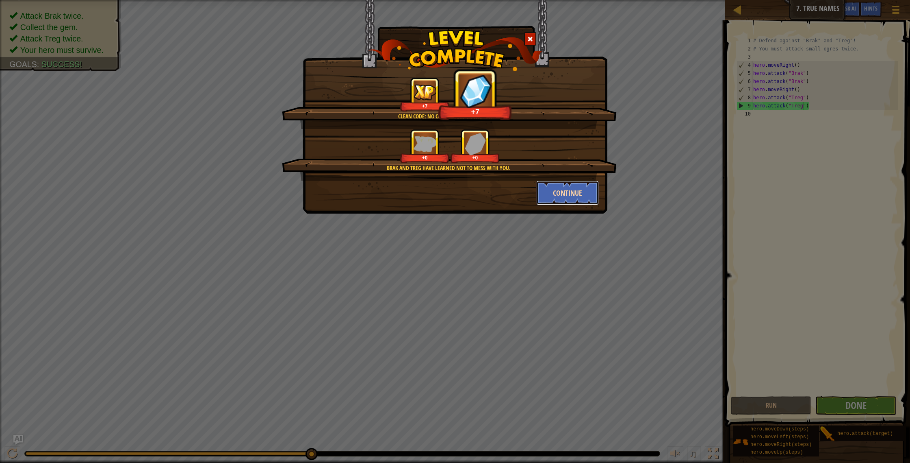
click at [571, 188] on button "Continue" at bounding box center [567, 192] width 63 height 24
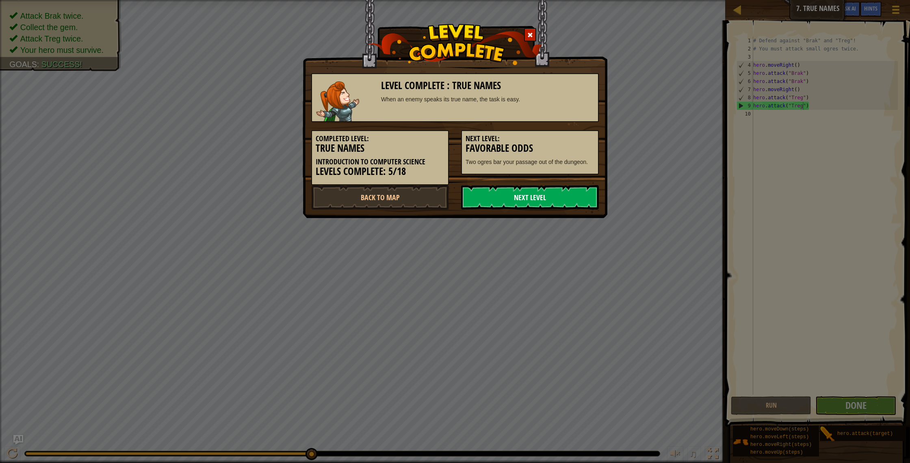
click at [510, 198] on link "Next Level" at bounding box center [530, 197] width 138 height 24
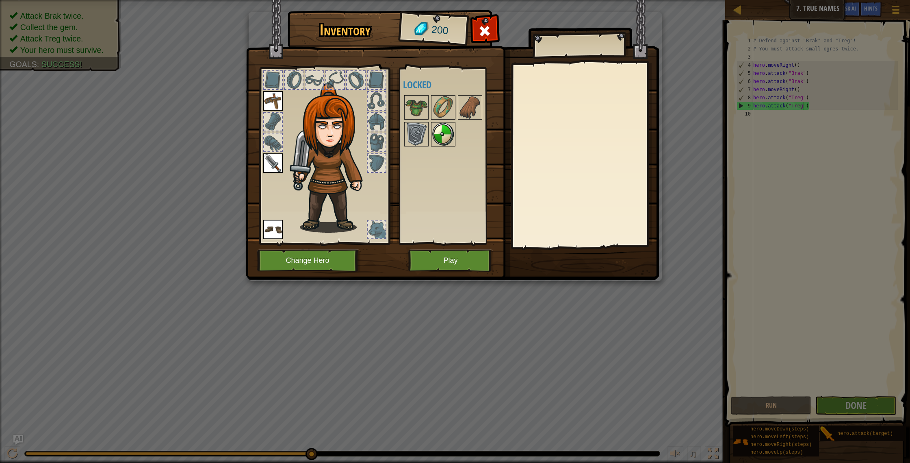
click at [445, 136] on img at bounding box center [443, 134] width 23 height 23
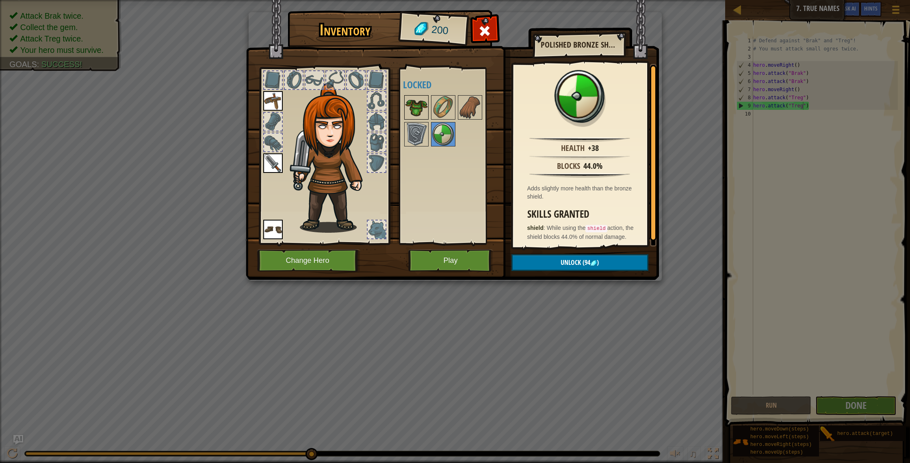
click at [414, 115] on img at bounding box center [416, 107] width 23 height 23
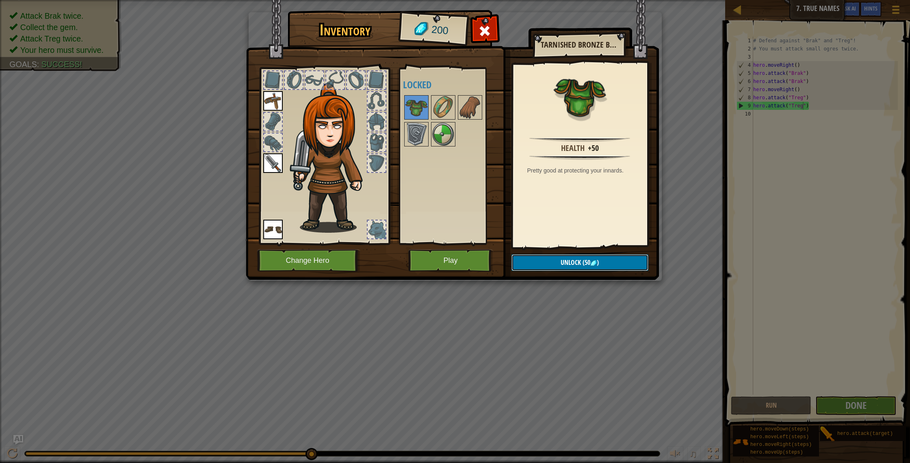
click at [604, 264] on button "Unlock (50 )" at bounding box center [580, 262] width 137 height 17
click at [575, 263] on button "Confirm" at bounding box center [580, 262] width 137 height 17
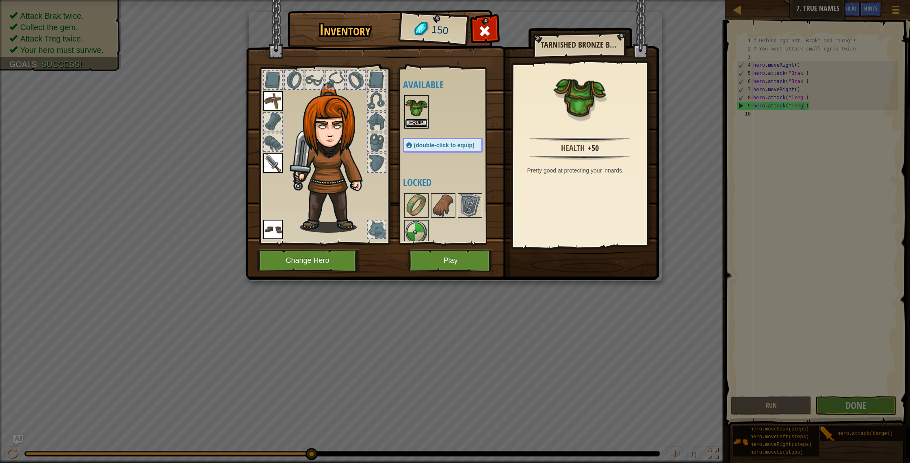
click at [418, 125] on button "Equip" at bounding box center [416, 123] width 23 height 9
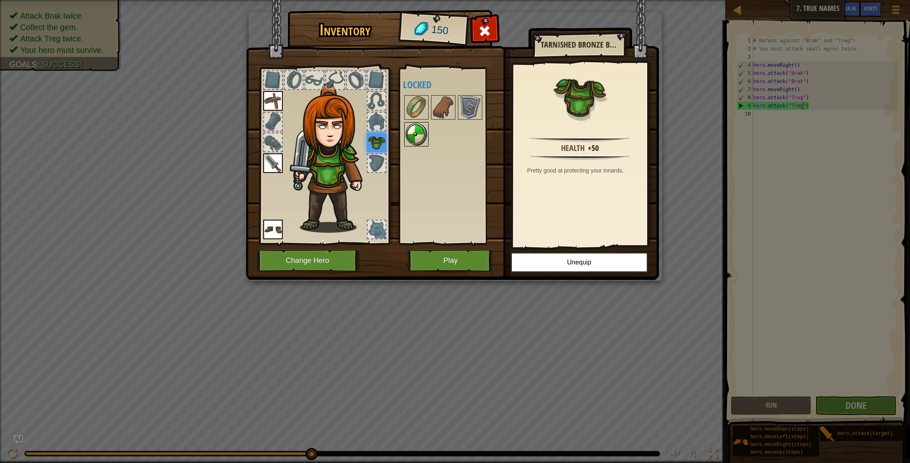
click at [420, 137] on img at bounding box center [416, 134] width 23 height 23
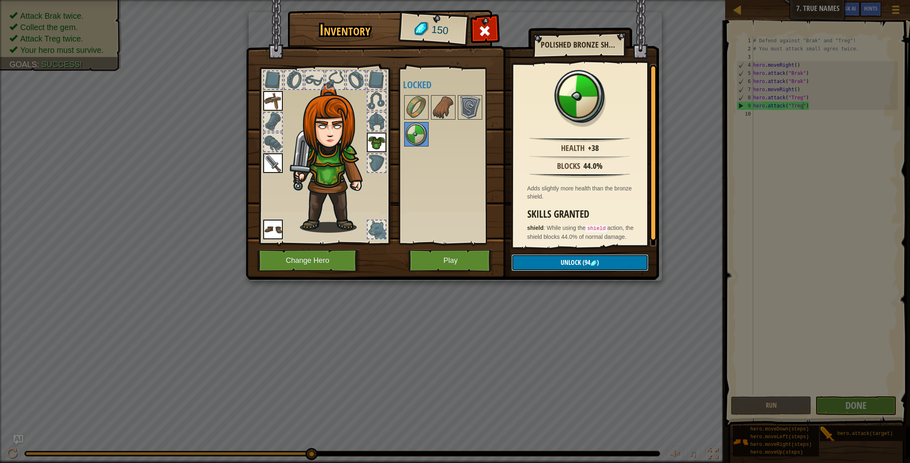
click at [576, 264] on span "Unlock" at bounding box center [571, 262] width 20 height 9
click at [543, 265] on button "Confirm" at bounding box center [580, 262] width 137 height 17
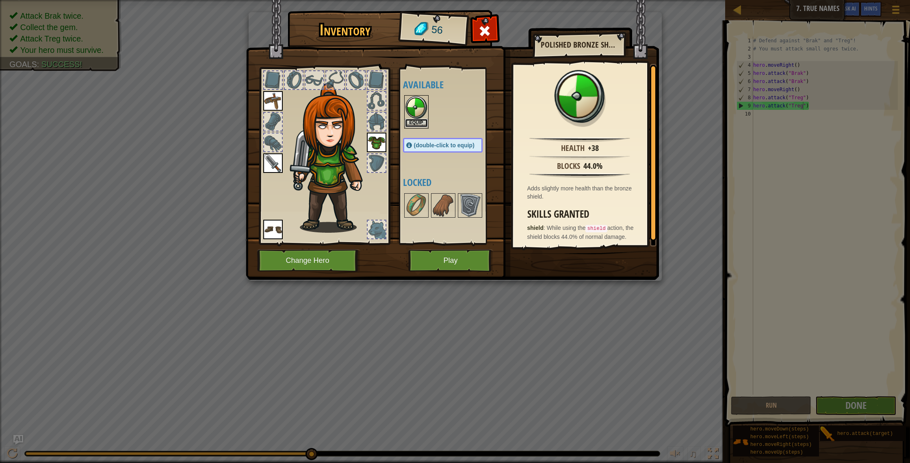
click at [426, 124] on button "Equip" at bounding box center [416, 123] width 23 height 9
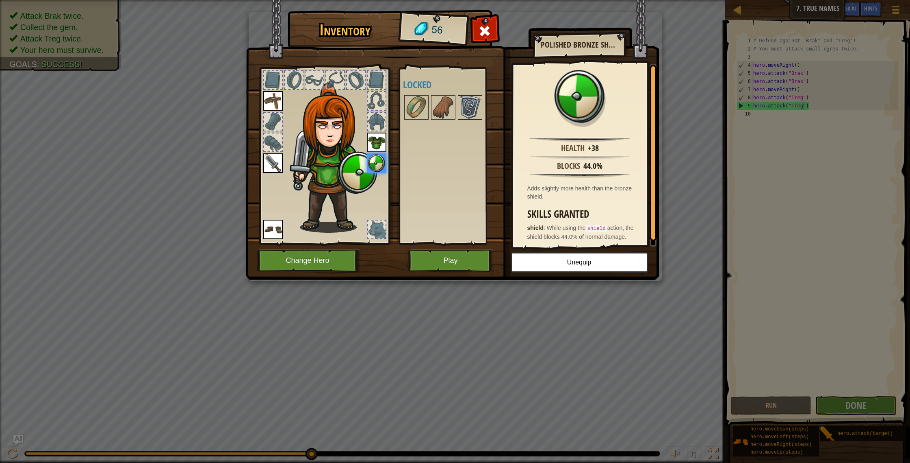
click at [465, 114] on img at bounding box center [470, 107] width 23 height 23
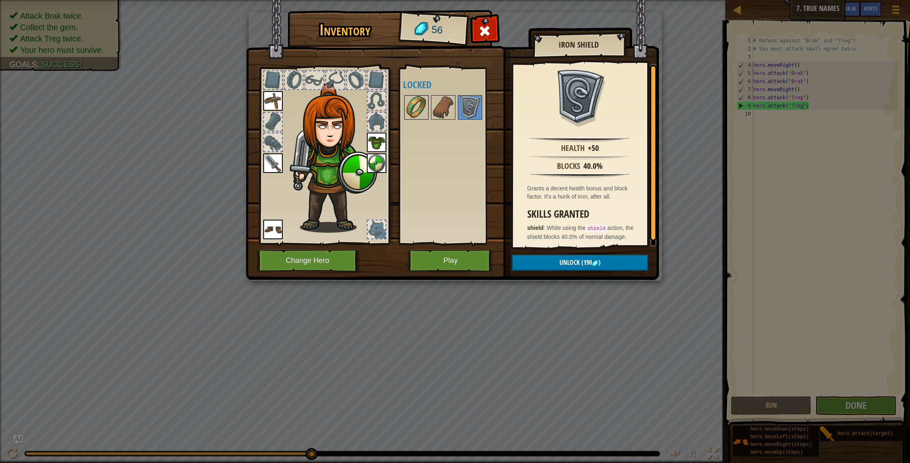
click at [419, 106] on img at bounding box center [416, 107] width 23 height 23
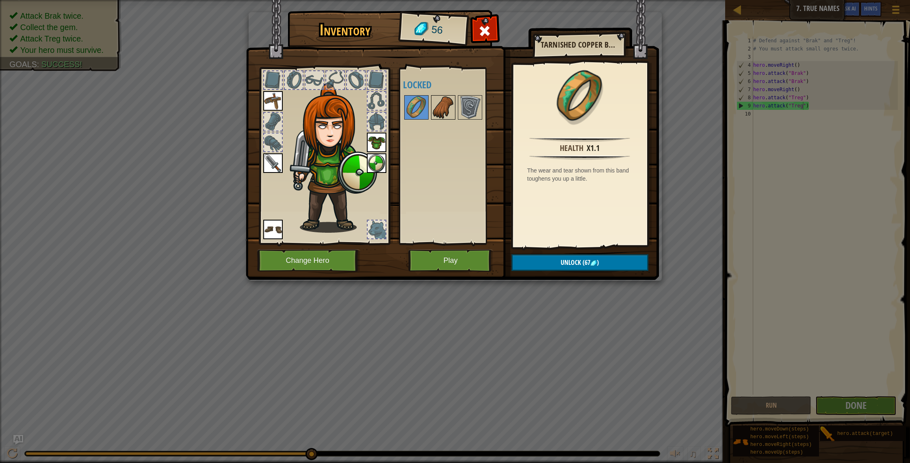
click at [441, 111] on img at bounding box center [443, 107] width 23 height 23
click at [578, 266] on span "Unlock" at bounding box center [571, 262] width 20 height 9
click at [578, 266] on button "Confirm" at bounding box center [580, 262] width 137 height 17
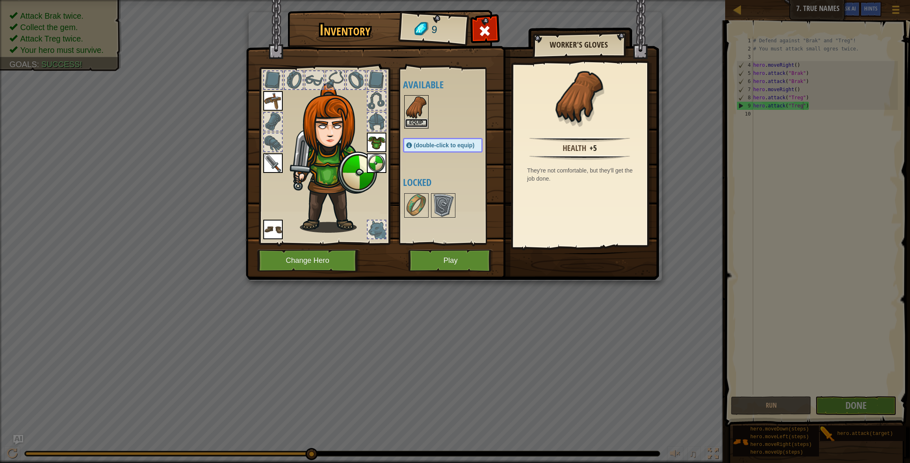
click at [414, 126] on button "Equip" at bounding box center [416, 123] width 23 height 9
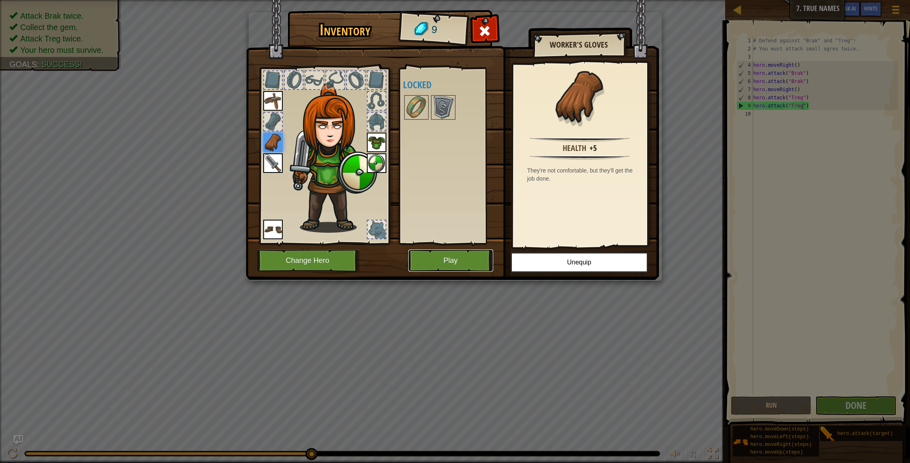
click at [449, 258] on button "Play" at bounding box center [450, 260] width 85 height 22
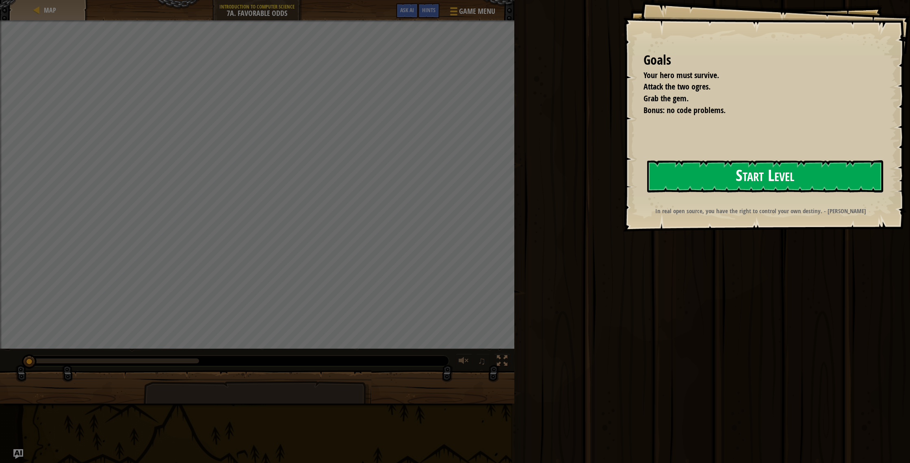
click at [684, 181] on button "Start Level" at bounding box center [765, 176] width 236 height 32
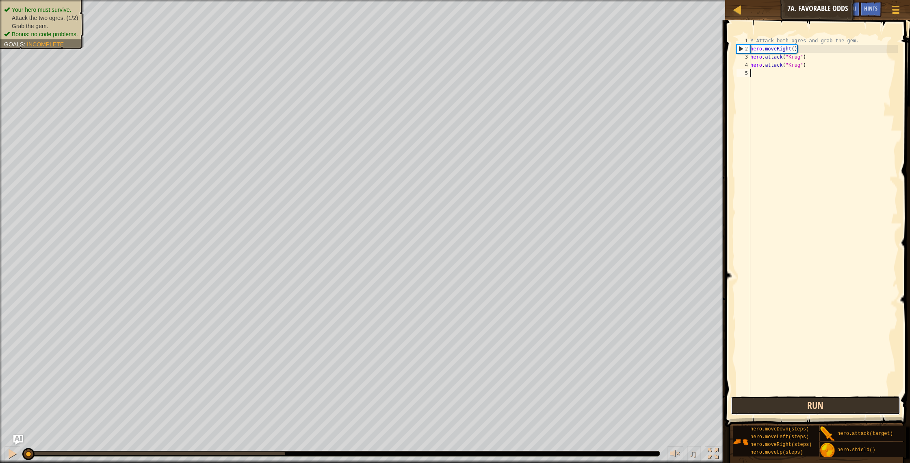
click at [827, 406] on button "Run" at bounding box center [816, 405] width 170 height 19
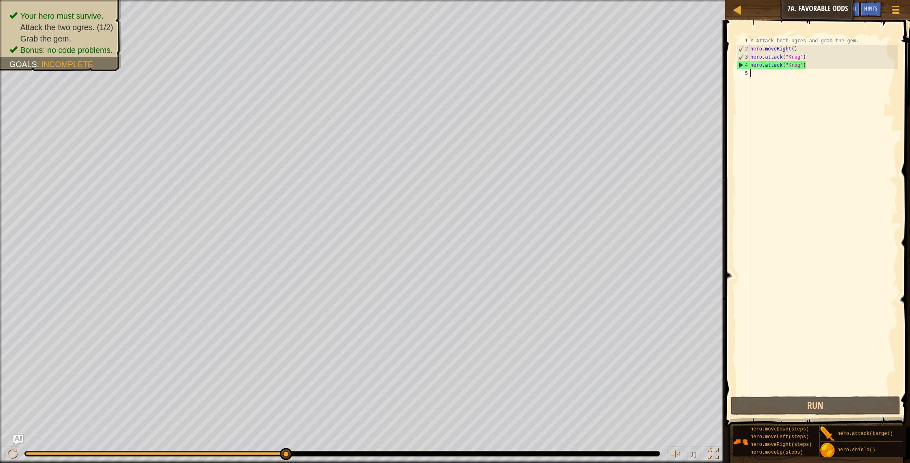
type textarea "h"
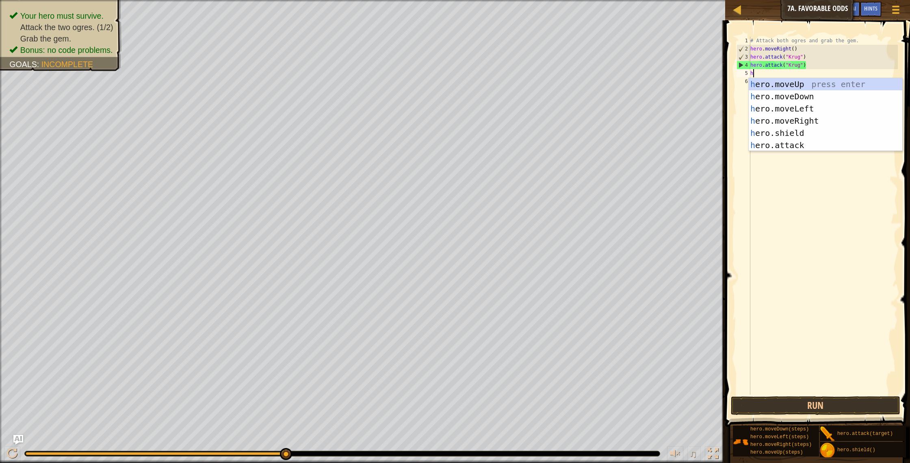
scroll to position [4, 0]
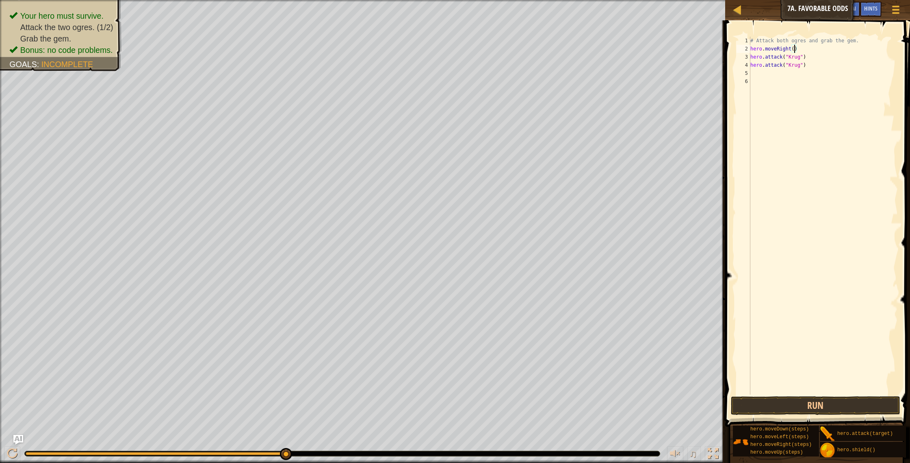
click at [794, 49] on div "# Attack both ogres and grab the gem. hero . moveRight ( ) hero . attack ( "[PE…" at bounding box center [823, 224] width 149 height 374
type textarea "hero.moveRight(2)"
click at [757, 72] on div "# Attack both ogres and grab the gem. hero . moveRight ( 2 ) hero . attack ( "[…" at bounding box center [823, 224] width 149 height 374
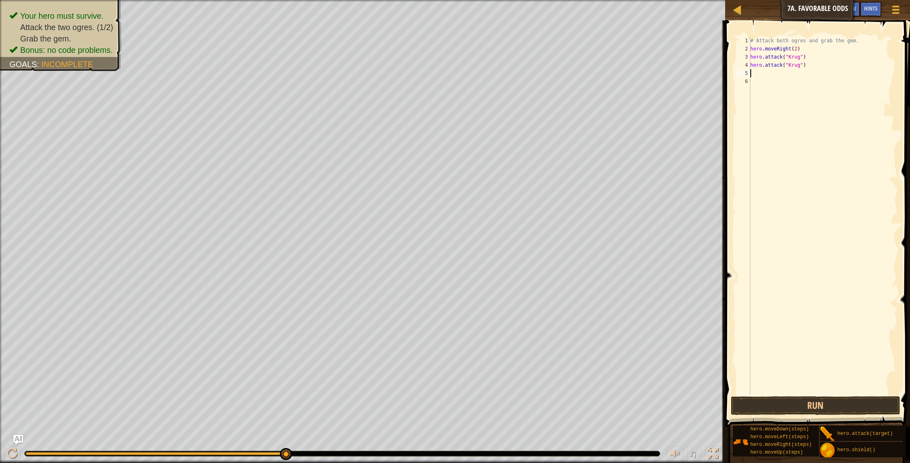
type textarea "h"
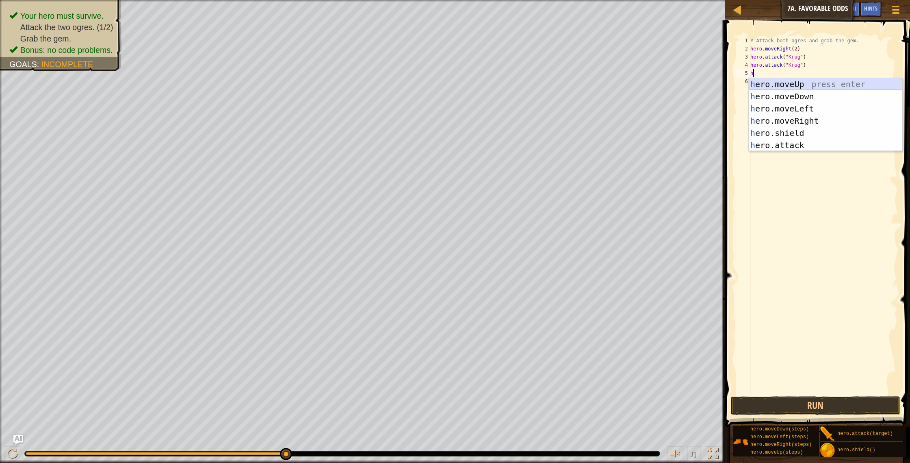
click at [805, 85] on div "h ero.moveUp press enter h ero.moveDown press enter h ero.moveLeft press enter …" at bounding box center [826, 127] width 154 height 98
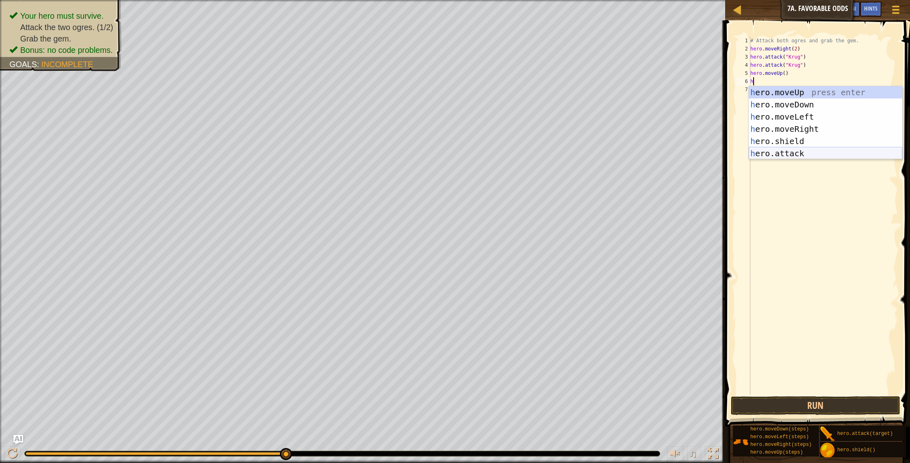
click at [773, 152] on div "h ero.moveUp press enter h ero.moveDown press enter h ero.moveLeft press enter …" at bounding box center [826, 135] width 154 height 98
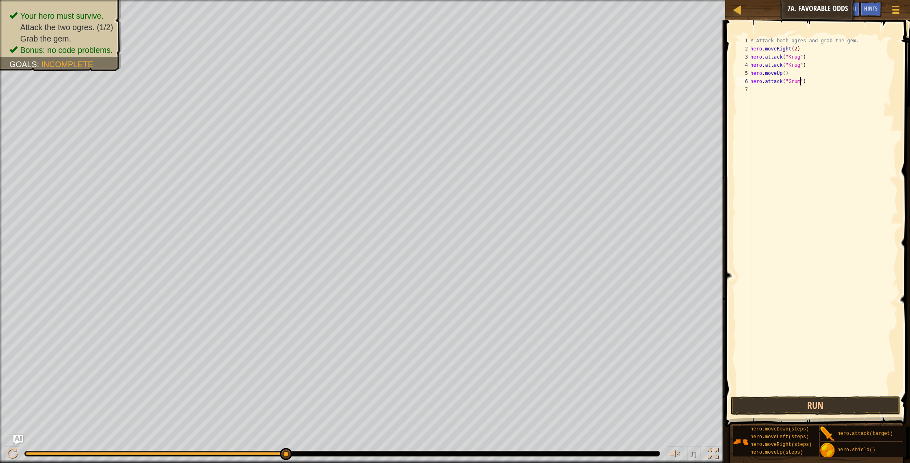
type textarea "hero.attack("Grump")"
click at [758, 91] on div "# Attack both ogres and grab the gem. hero . moveRight ( 2 ) hero . attack ( "[…" at bounding box center [823, 224] width 149 height 374
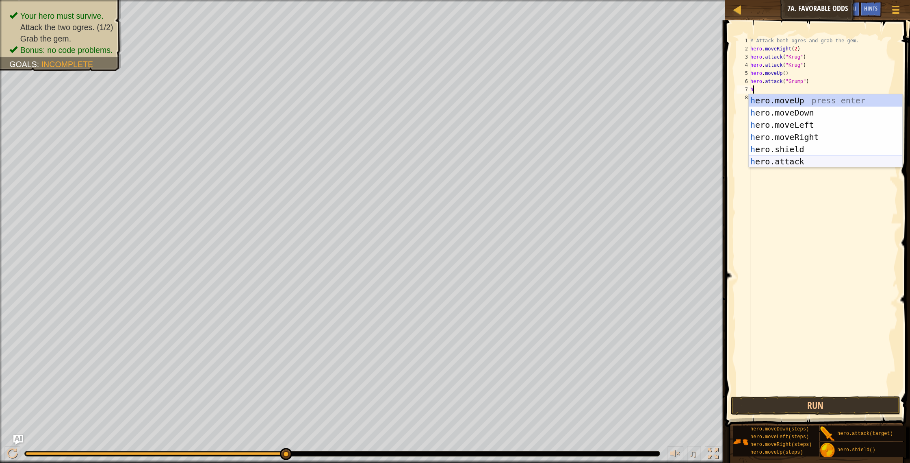
click at [795, 159] on div "h ero.moveUp press enter h ero.moveDown press enter h ero.moveLeft press enter …" at bounding box center [826, 143] width 154 height 98
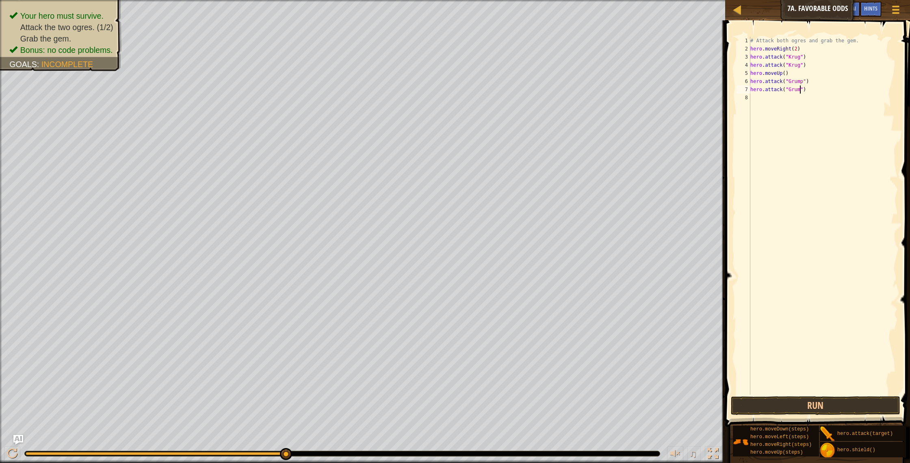
type textarea "hero.attack("Grump")"
click at [782, 101] on div "# Attack both ogres and grab the gem. hero . moveRight ( 2 ) hero . attack ( "[…" at bounding box center [823, 224] width 149 height 374
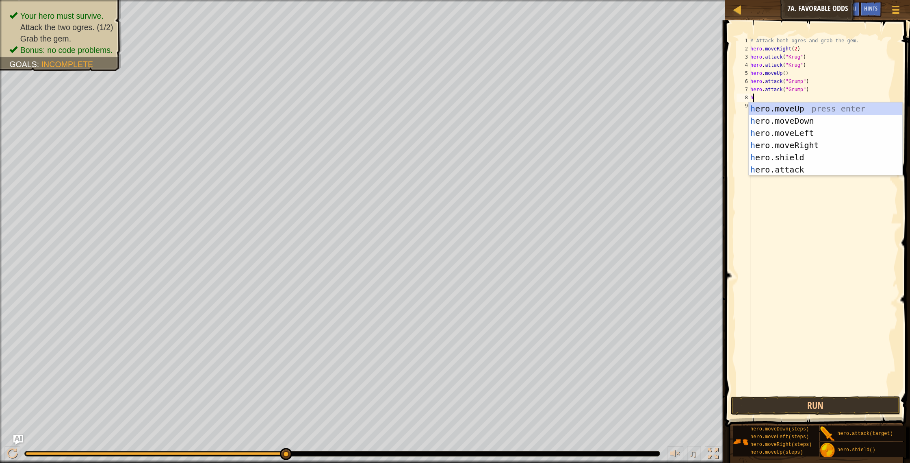
type textarea "he"
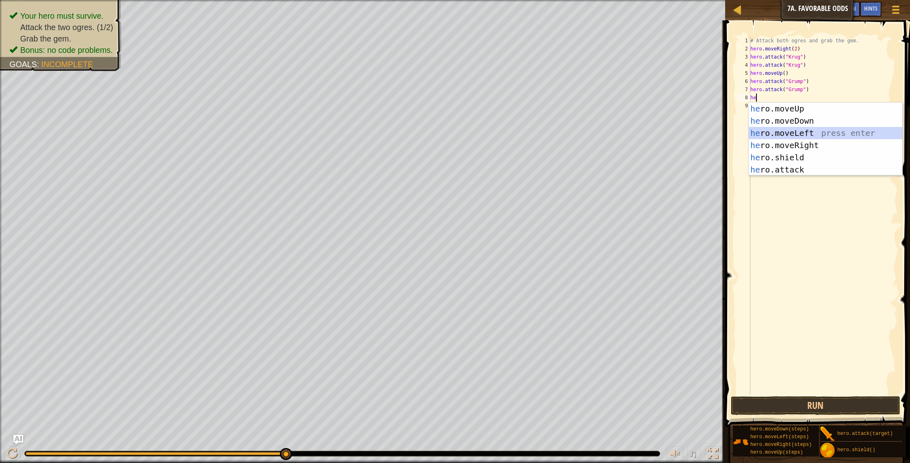
click at [783, 132] on div "he ro.moveUp press enter he ro.moveDown press enter he ro.moveLeft press enter …" at bounding box center [826, 151] width 154 height 98
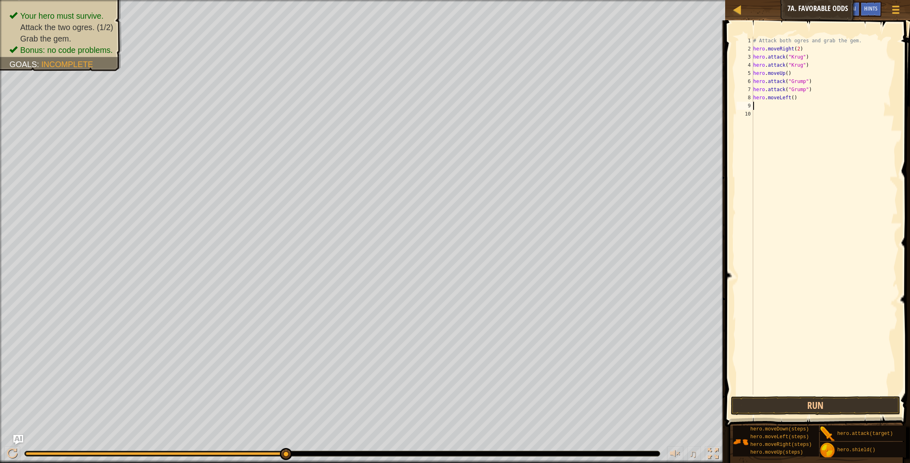
click at [794, 98] on div "# Attack both ogres and grab the gem. hero . moveRight ( 2 ) hero . attack ( "[…" at bounding box center [825, 224] width 147 height 374
type textarea "hero.moveLeft(2)"
click at [834, 400] on button "Run" at bounding box center [816, 405] width 170 height 19
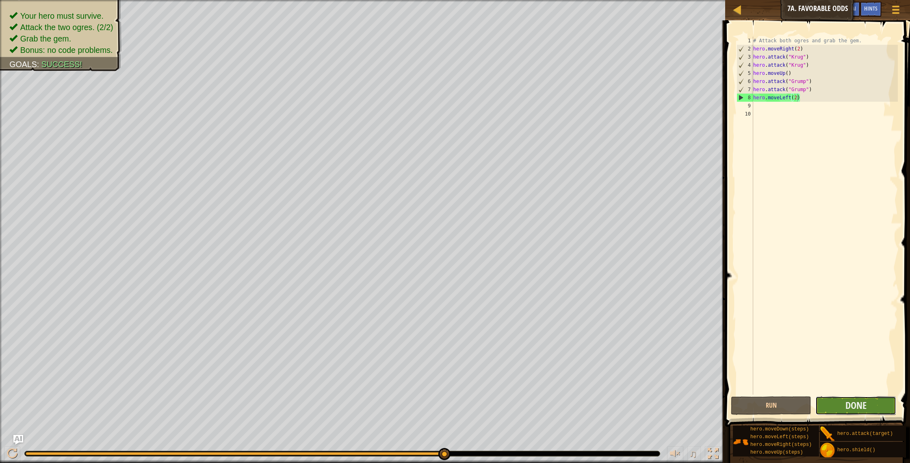
click at [840, 410] on button "Done" at bounding box center [856, 405] width 81 height 19
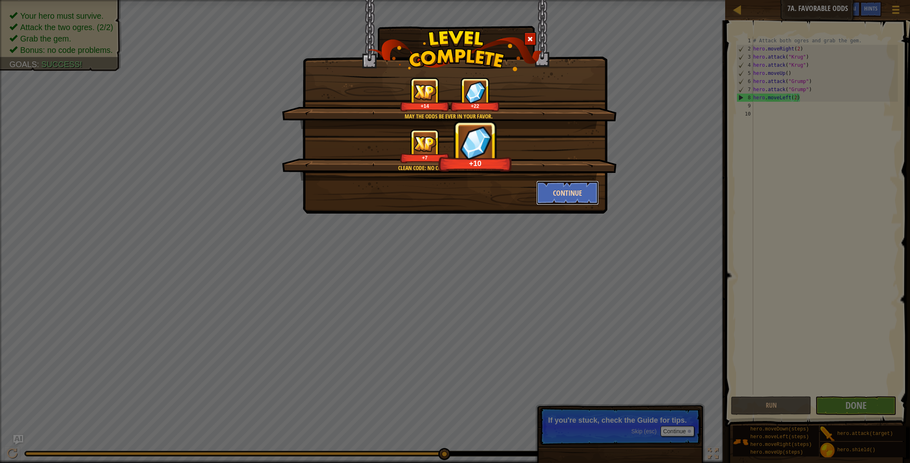
click at [571, 195] on button "Continue" at bounding box center [567, 192] width 63 height 24
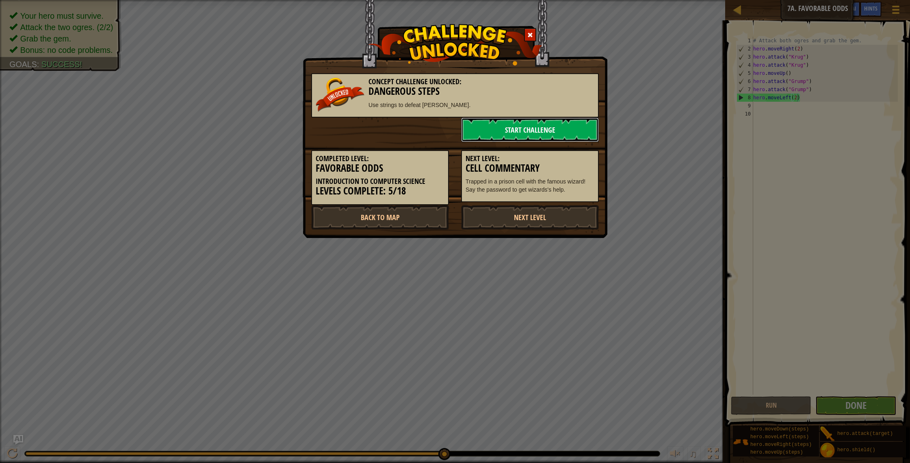
click at [525, 137] on link "Start Challenge" at bounding box center [530, 129] width 138 height 24
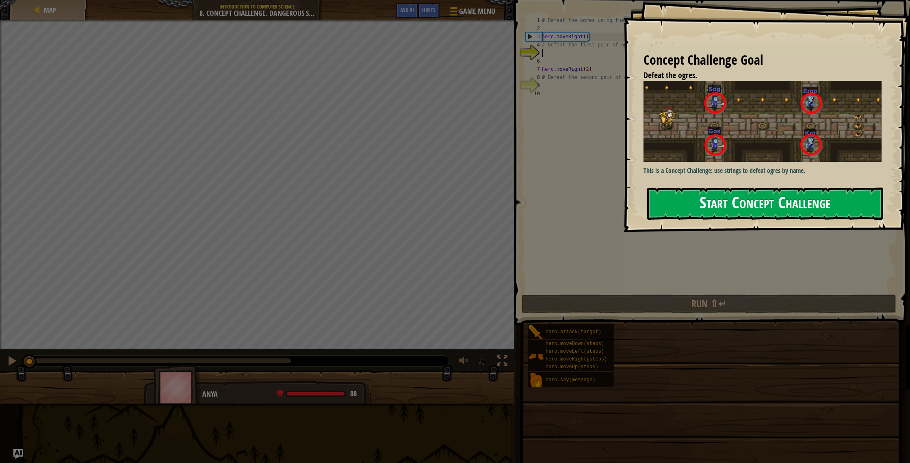
click at [713, 202] on button "Start Concept Challenge" at bounding box center [765, 203] width 236 height 32
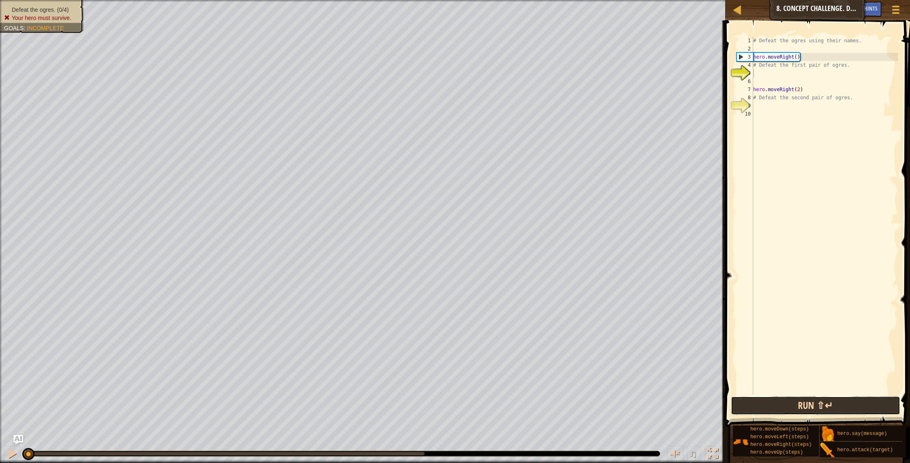
click at [822, 406] on button "Run ⇧↵" at bounding box center [816, 405] width 170 height 19
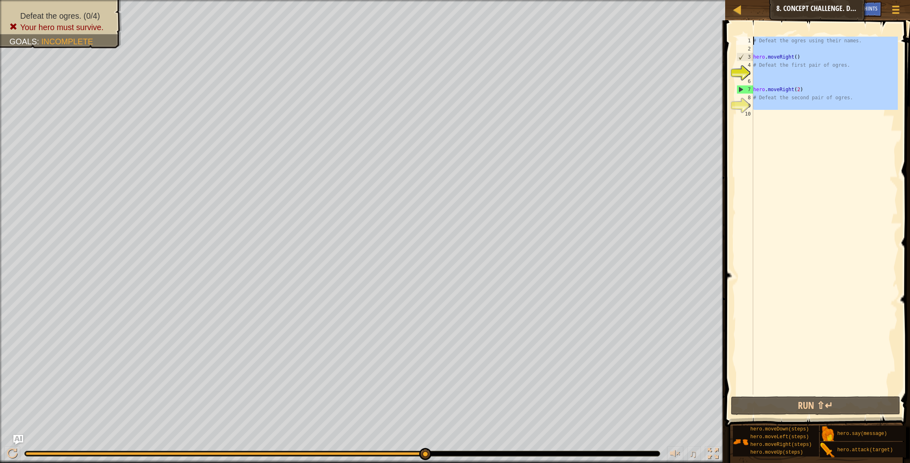
drag, startPoint x: 790, startPoint y: 114, endPoint x: 747, endPoint y: 38, distance: 86.8
click at [747, 38] on div "1 2 3 4 5 6 7 8 9 10 # Defeat the ogres using their names. hero . moveRight ( )…" at bounding box center [816, 216] width 163 height 358
type textarea "# Defeat the ogres using their names."
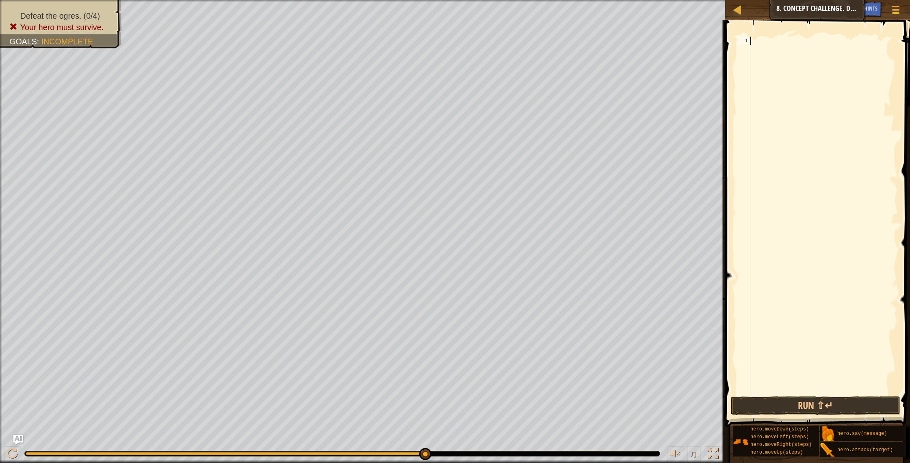
type textarea "h"
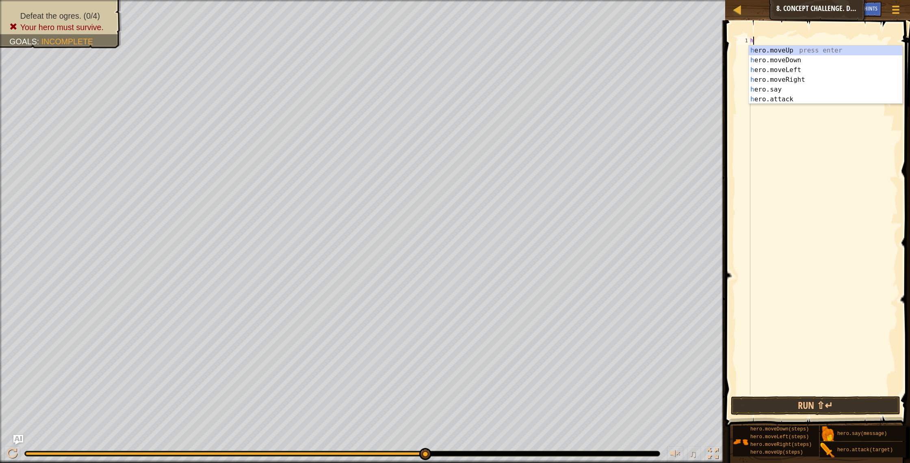
scroll to position [4, 0]
click at [797, 79] on div "h ero.moveUp press enter h ero.moveDown press enter h ero.moveLeft press enter …" at bounding box center [826, 85] width 154 height 78
click at [782, 108] on div "h ero.moveUp press enter h ero.moveDown press enter h ero.moveLeft press enter …" at bounding box center [826, 93] width 154 height 78
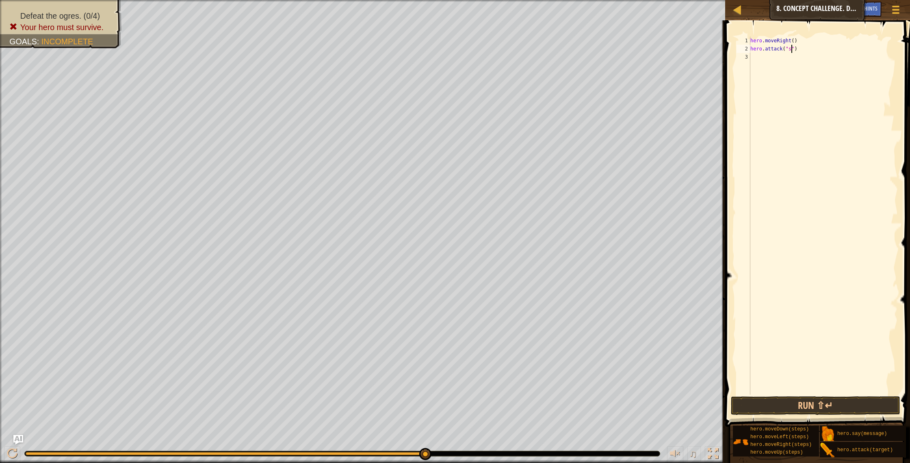
type textarea "hero.attack("sog")"
click at [781, 59] on div "hero . moveRight ( ) hero . attack ( "sog" )" at bounding box center [823, 224] width 149 height 374
type textarea "her"
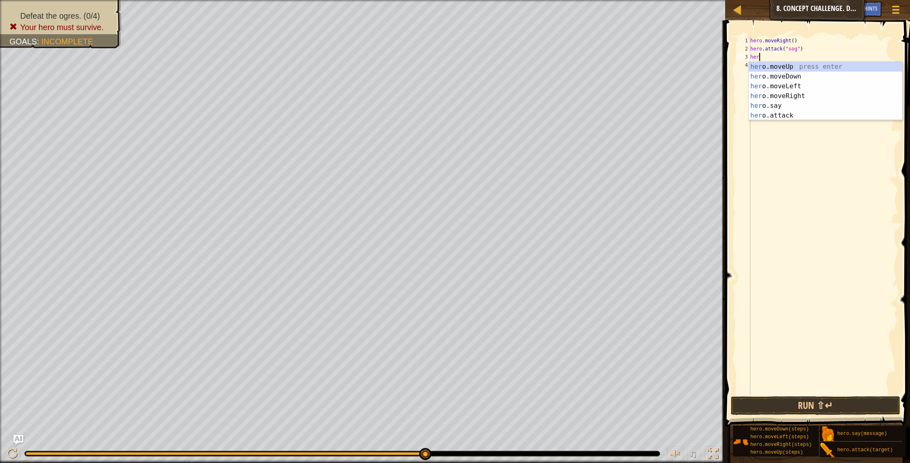
scroll to position [4, 0]
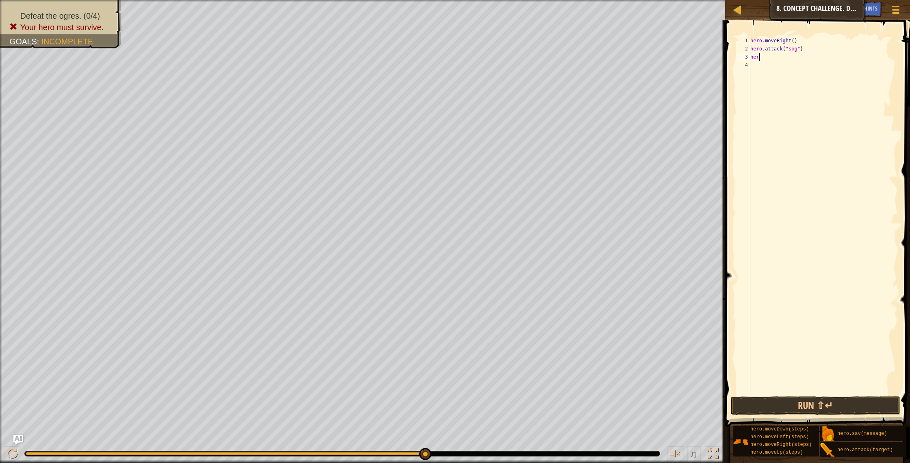
click at [774, 113] on div "hero . moveRight ( ) hero . attack ( "sog" ) her" at bounding box center [823, 224] width 149 height 374
click at [760, 58] on div "hero . moveRight ( ) hero . attack ( "sog" ) her" at bounding box center [823, 224] width 149 height 374
type textarea "hero"
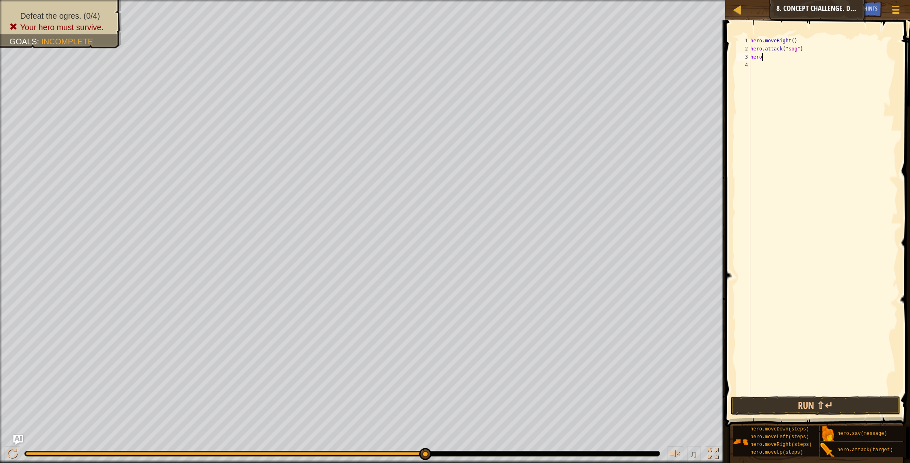
click at [775, 111] on div "hero . moveRight ( ) hero . attack ( "sog" ) hero" at bounding box center [823, 224] width 149 height 374
click at [765, 61] on div "hero . moveRight ( ) hero . attack ( "sog" ) hero" at bounding box center [823, 224] width 149 height 374
click at [765, 59] on div "hero . moveRight ( ) hero . attack ( "sog" ) hero" at bounding box center [823, 224] width 149 height 374
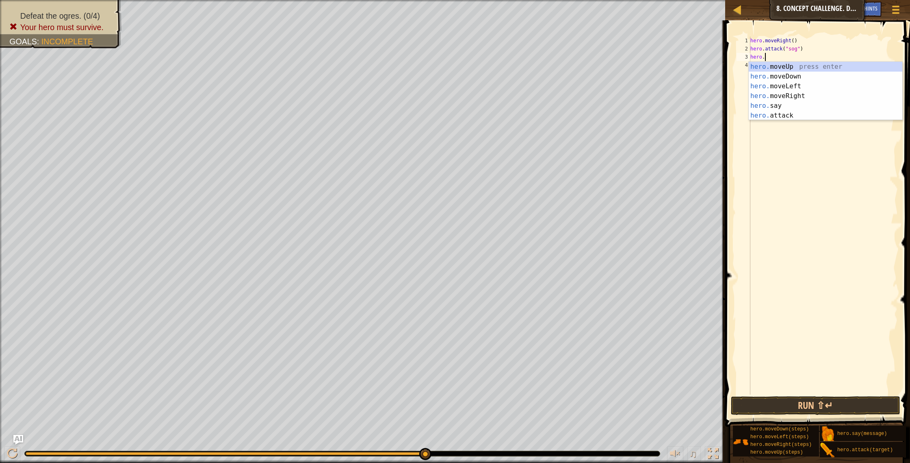
scroll to position [4, 1]
click at [784, 112] on div "hero. moveUp press enter hero. moveDown press enter hero. moveLeft press enter …" at bounding box center [826, 101] width 154 height 78
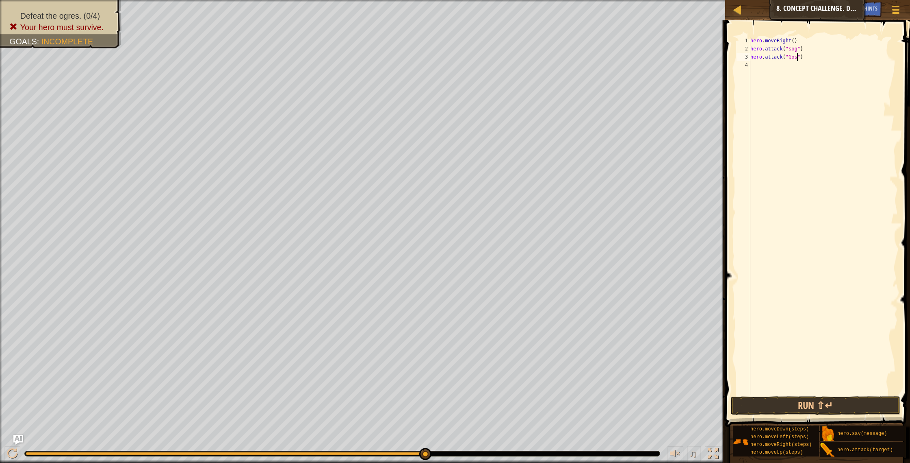
scroll to position [4, 4]
click at [797, 48] on div "hero . moveRight ( ) hero . attack ( "sog" ) hero . attack ( "Gos" )" at bounding box center [823, 224] width 149 height 374
type textarea "hero.attack("Sog")"
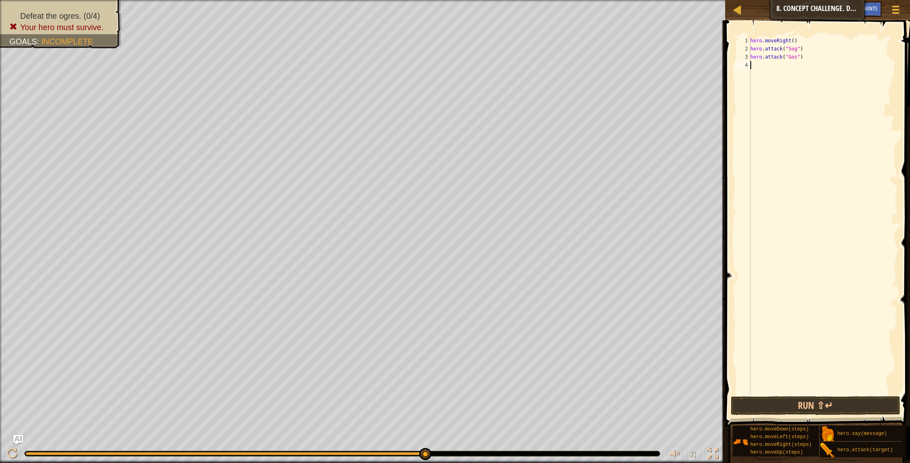
click at [760, 67] on div "hero . moveRight ( ) hero . attack ( "Sog" ) hero . attack ( "Gos" )" at bounding box center [823, 224] width 149 height 374
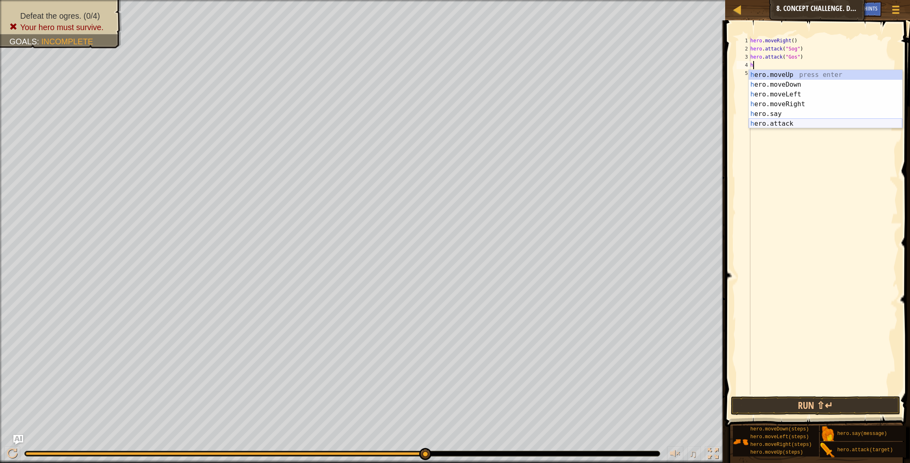
click at [775, 124] on div "h ero.moveUp press enter h ero.moveDown press enter h ero.moveLeft press enter …" at bounding box center [826, 109] width 154 height 78
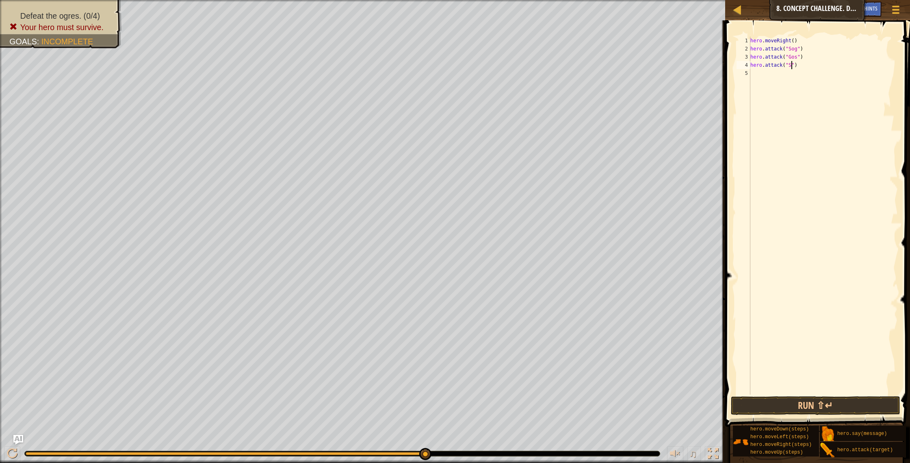
scroll to position [4, 3]
type textarea "hero.attack("Sog")"
click at [768, 73] on div "hero . moveRight ( ) hero . attack ( "Sog" ) hero . attack ( "Gos" ) hero . att…" at bounding box center [823, 224] width 149 height 374
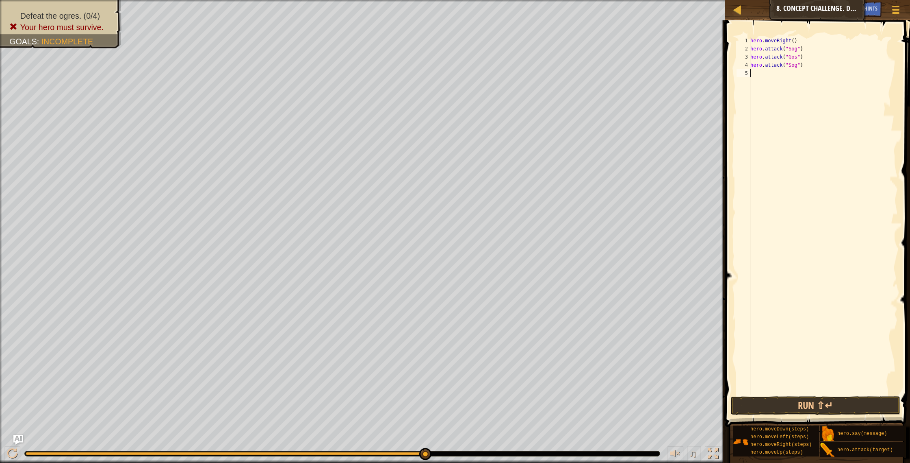
click at [759, 74] on div "hero . moveRight ( ) hero . attack ( "Sog" ) hero . attack ( "Gos" ) hero . att…" at bounding box center [823, 224] width 149 height 374
click at [758, 72] on div "hero . moveRight ( ) hero . attack ( "Sog" ) hero . attack ( "Gos" ) hero . att…" at bounding box center [823, 224] width 149 height 374
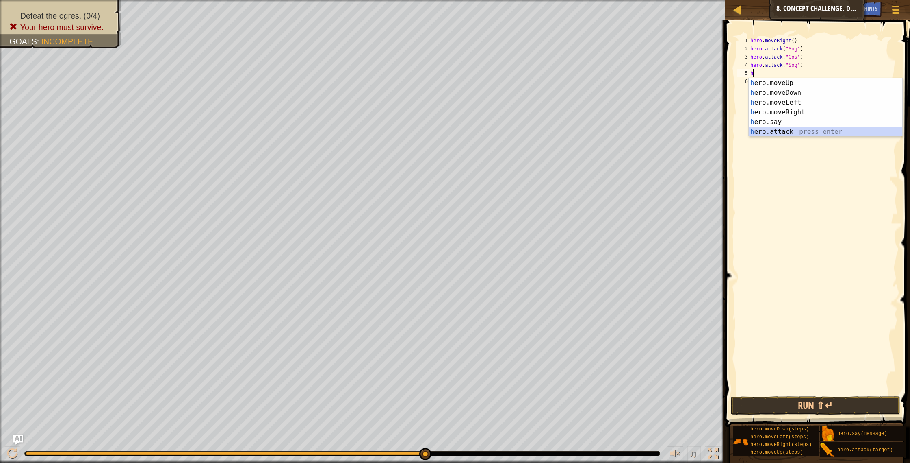
click at [777, 133] on div "h ero.moveUp press enter h ero.moveDown press enter h ero.moveLeft press enter …" at bounding box center [826, 117] width 154 height 78
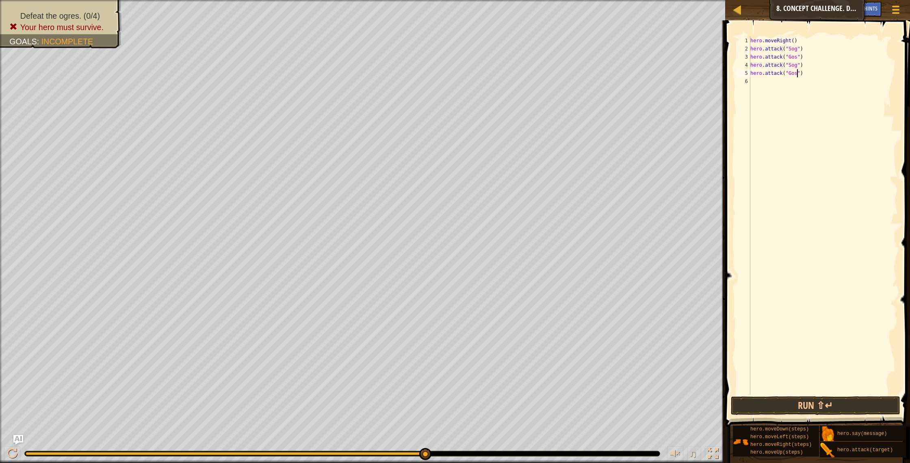
scroll to position [4, 4]
type textarea "hero.attack("Gos")"
click at [827, 404] on button "Run ⇧↵" at bounding box center [816, 405] width 170 height 19
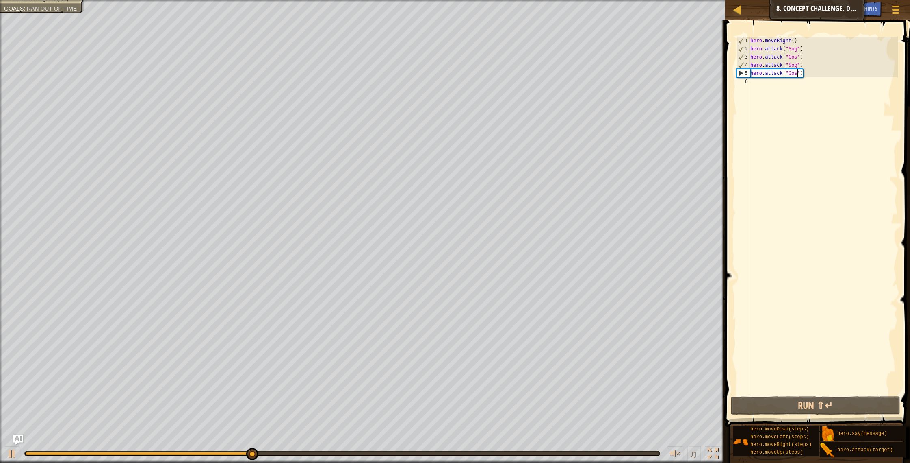
click at [777, 86] on div "hero . moveRight ( ) hero . attack ( "Sog" ) hero . attack ( "Gos" ) hero . att…" at bounding box center [823, 224] width 149 height 374
type textarea "h"
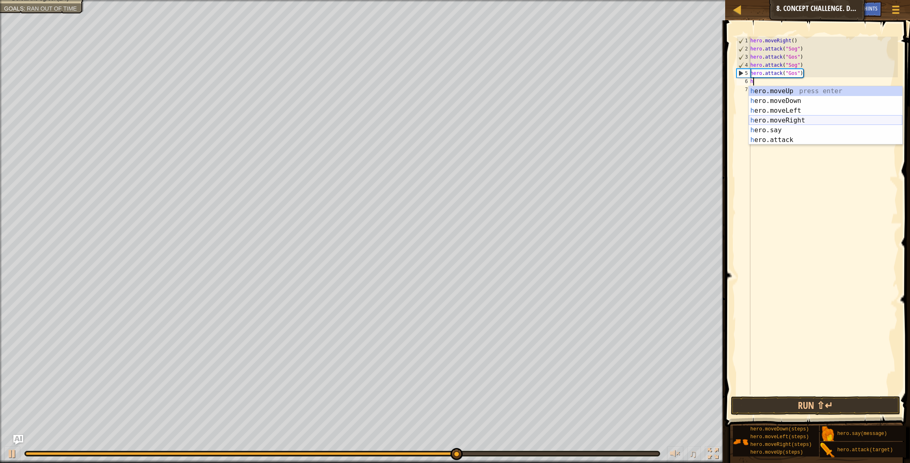
click at [780, 117] on div "h ero.moveUp press enter h ero.moveDown press enter h ero.moveLeft press enter …" at bounding box center [826, 125] width 154 height 78
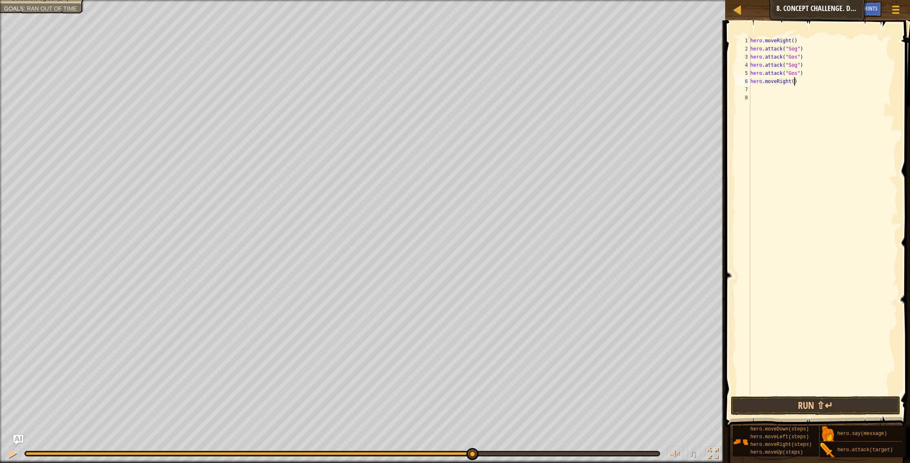
click at [795, 81] on div "hero . moveRight ( ) hero . attack ( "Sog" ) hero . attack ( "Gos" ) hero . att…" at bounding box center [823, 224] width 149 height 374
type textarea "hero.moveRight(2)"
click at [770, 90] on div "hero . moveRight ( ) hero . attack ( "Sog" ) hero . attack ( "Gos" ) hero . att…" at bounding box center [823, 224] width 149 height 374
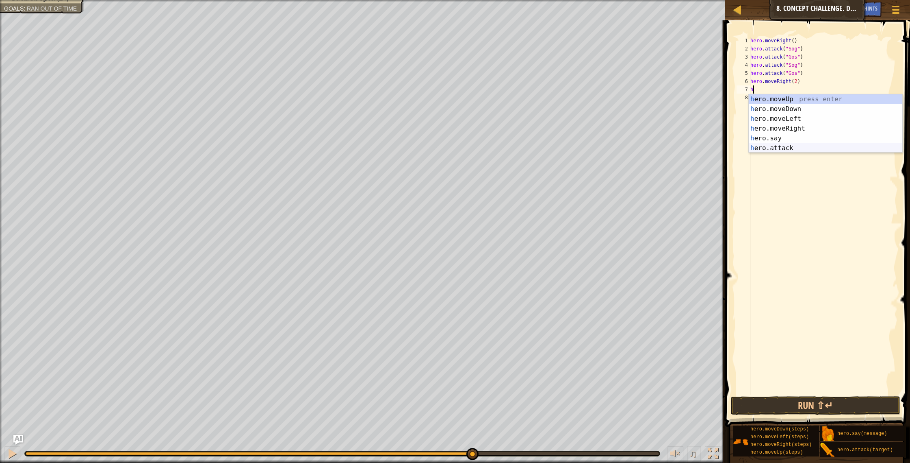
click at [764, 148] on div "h ero.moveUp press enter h ero.moveDown press enter h ero.moveLeft press enter …" at bounding box center [826, 133] width 154 height 78
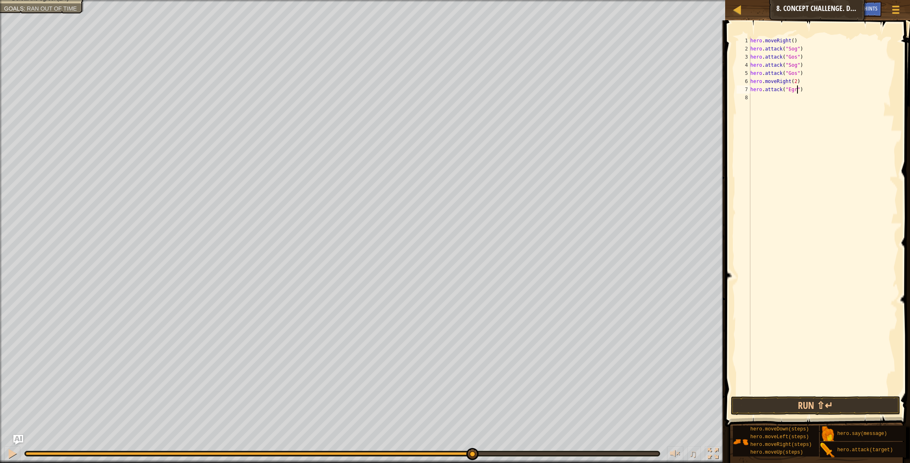
type textarea "hero.attack("Egro")"
click at [771, 98] on div "hero . moveRight ( ) hero . attack ( "Sog" ) hero . attack ( "Gos" ) hero . att…" at bounding box center [823, 224] width 149 height 374
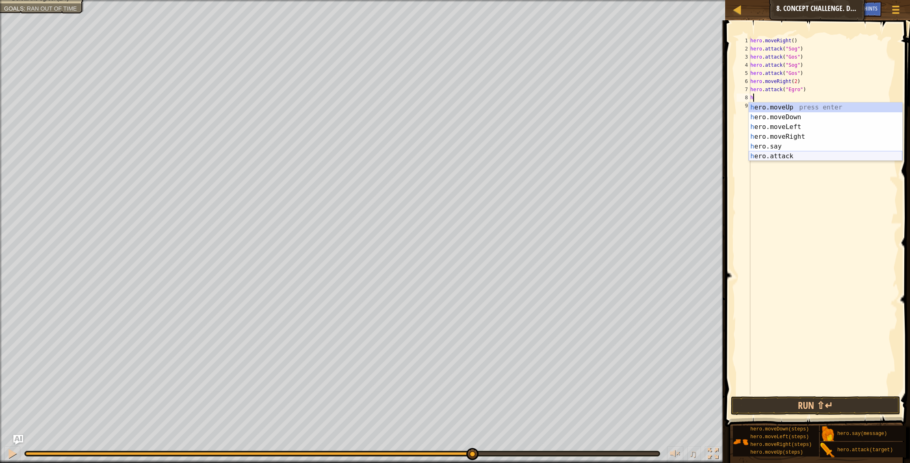
click at [777, 154] on div "h ero.moveUp press enter h ero.moveDown press enter h ero.moveLeft press enter …" at bounding box center [826, 141] width 154 height 78
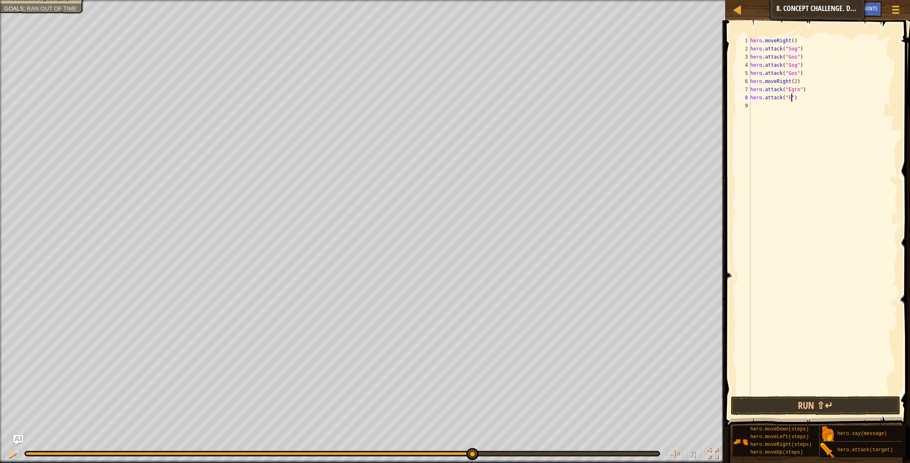
scroll to position [4, 3]
type textarea "hero.attack("Egro")"
click at [772, 108] on div "hero . moveRight ( ) hero . attack ( "Sog" ) hero . attack ( "Gos" ) hero . att…" at bounding box center [823, 224] width 149 height 374
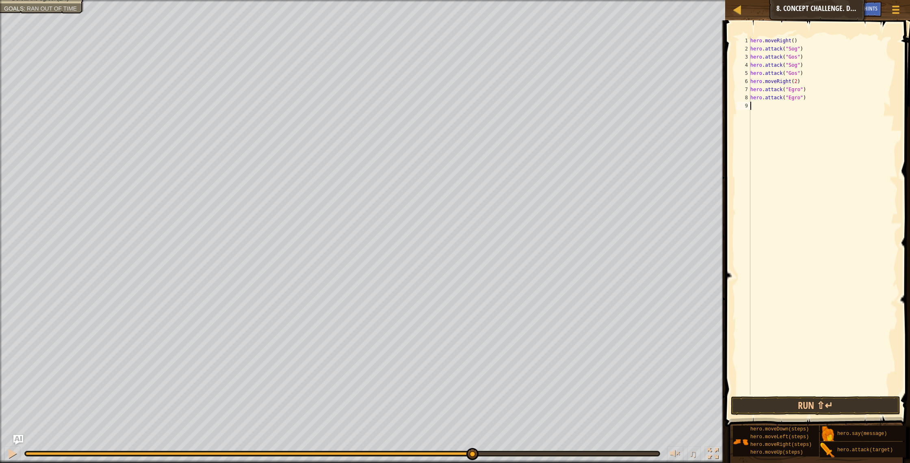
drag, startPoint x: 816, startPoint y: 102, endPoint x: 795, endPoint y: 102, distance: 21.1
click at [795, 102] on div "hero . moveRight ( ) hero . attack ( "Sog" ) hero . attack ( "Gos" ) hero . att…" at bounding box center [823, 224] width 149 height 374
drag, startPoint x: 810, startPoint y: 100, endPoint x: 749, endPoint y: 100, distance: 61.8
click at [749, 100] on div "1 2 3 4 5 6 7 8 9 hero . moveRight ( ) hero . attack ( "Sog" ) hero . attack ( …" at bounding box center [816, 216] width 163 height 358
type textarea "hero.attack("Egro")"
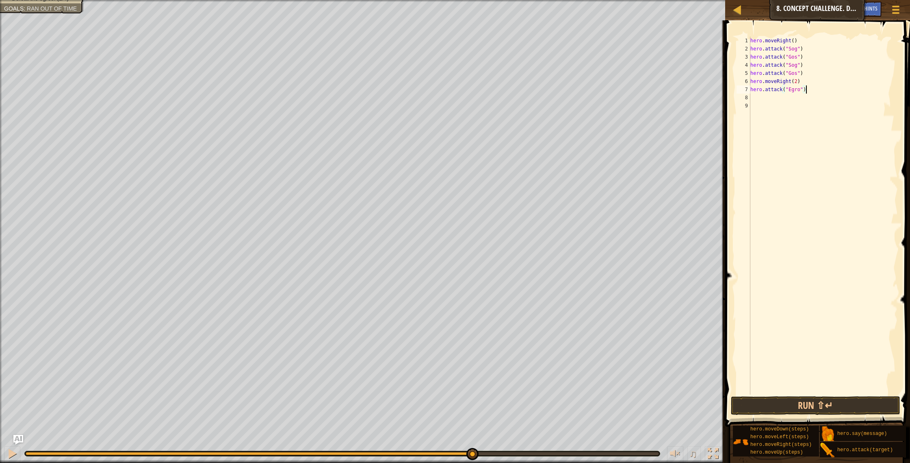
click at [810, 91] on div "hero . moveRight ( ) hero . attack ( "Sog" ) hero . attack ( "Gos" ) hero . att…" at bounding box center [823, 224] width 149 height 374
click at [810, 89] on div "hero . moveRight ( ) hero . attack ( "Sog" ) hero . attack ( "Gos" ) hero . att…" at bounding box center [823, 224] width 149 height 374
drag, startPoint x: 806, startPoint y: 73, endPoint x: 746, endPoint y: 70, distance: 59.8
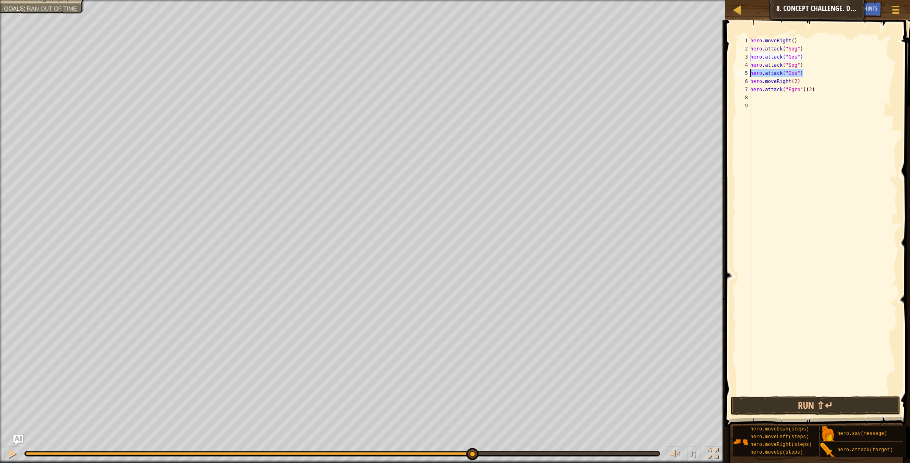
click at [746, 70] on div "hero.attack("Egro")[PHONE_NUMBER] hero . moveRight ( ) hero . attack ( "Sog" ) …" at bounding box center [816, 216] width 163 height 358
type textarea "hero.attack("Gos")"
type textarea "hero.attack("Sog")"
drag, startPoint x: 811, startPoint y: 67, endPoint x: 751, endPoint y: 65, distance: 59.4
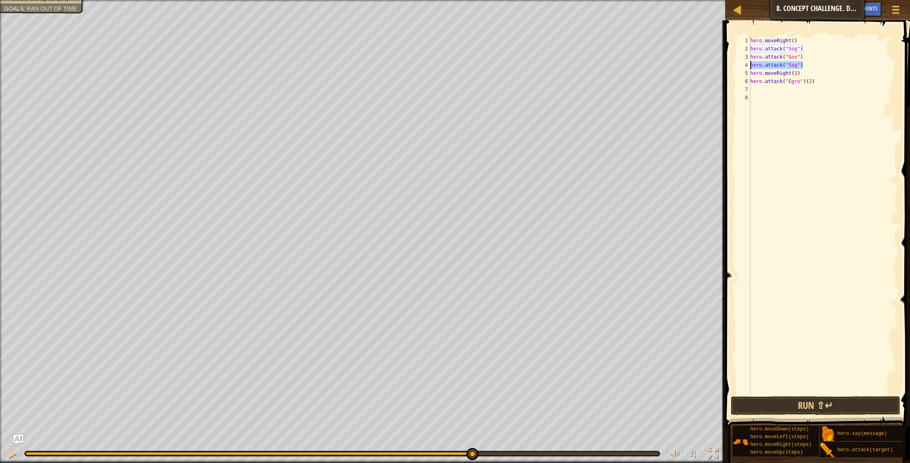
click at [751, 65] on div "hero . moveRight ( ) hero . attack ( "Sog" ) hero . attack ( "Gos" ) hero . att…" at bounding box center [823, 224] width 149 height 374
click at [806, 56] on div "hero . moveRight ( ) hero . attack ( "Sog" ) hero . attack ( "Gos" ) ( ) hero .…" at bounding box center [823, 224] width 149 height 374
click at [808, 47] on div "hero . moveRight ( ) hero . attack ( "Sog" ) hero . attack ( "Gos" ) ( 2 ) hero…" at bounding box center [823, 224] width 149 height 374
click at [808, 49] on div "hero . moveRight ( ) hero . attack ( "Sog" ) ( ) hero . attack ( "Gos" ) ( 2 ) …" at bounding box center [823, 224] width 149 height 374
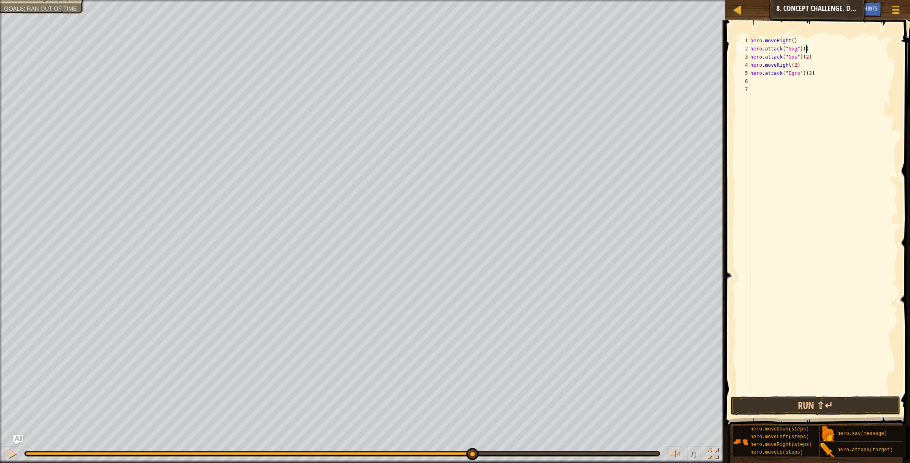
type textarea "hero.attack("Sog")(2)"
click at [758, 85] on div "hero . moveRight ( ) hero . attack ( "Sog" ) ( 2 ) hero . attack ( "Gos" ) ( 2 …" at bounding box center [823, 224] width 149 height 374
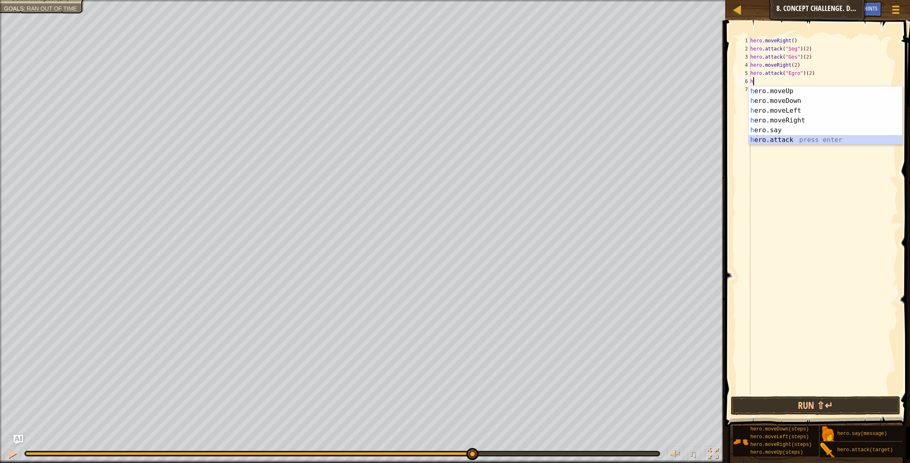
click at [783, 138] on div "h ero.moveUp press enter h ero.moveDown press enter h ero.moveLeft press enter …" at bounding box center [826, 125] width 154 height 78
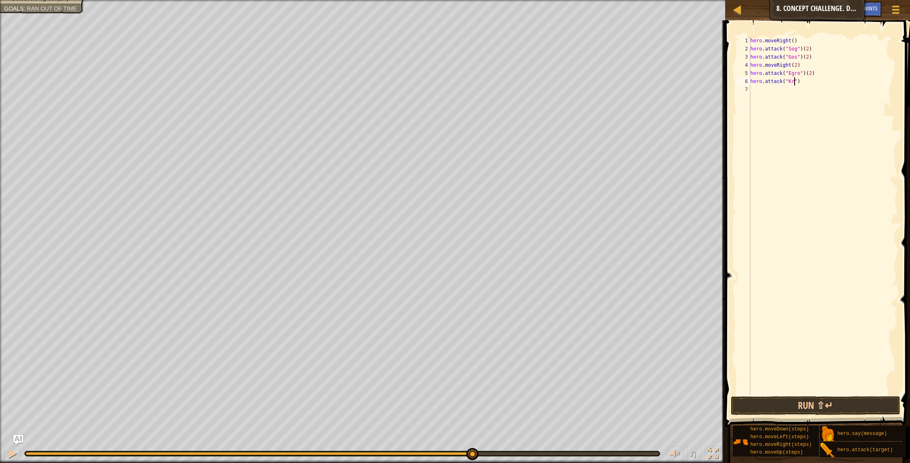
scroll to position [4, 4]
click at [816, 83] on div "hero . moveRight ( ) hero . attack ( "Sog" ) ( 2 ) hero . attack ( "Gos" ) ( 2 …" at bounding box center [823, 224] width 149 height 374
click at [819, 408] on button "Run ⇧↵" at bounding box center [816, 405] width 170 height 19
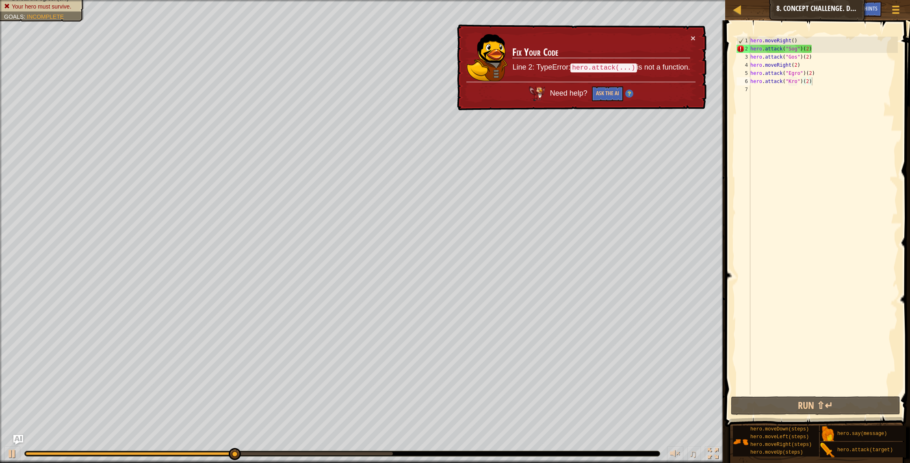
drag, startPoint x: 627, startPoint y: 70, endPoint x: 614, endPoint y: 69, distance: 13.0
click at [618, 69] on code "hero.attack(...)" at bounding box center [604, 67] width 66 height 9
drag, startPoint x: 819, startPoint y: 54, endPoint x: 811, endPoint y: 51, distance: 8.8
click at [811, 51] on div "hero . moveRight ( ) hero . attack ( "Sog" ) ( 2 ) hero . attack ( "Gos" ) ( 2 …" at bounding box center [823, 224] width 149 height 374
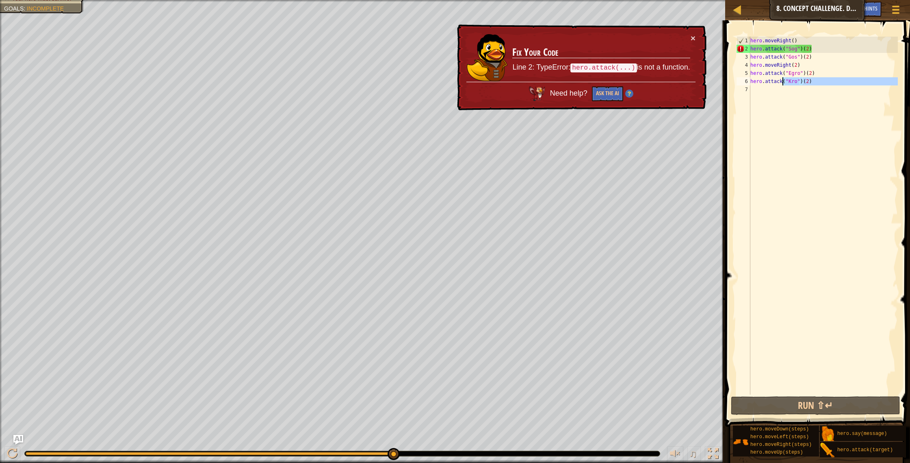
drag, startPoint x: 786, startPoint y: 89, endPoint x: 783, endPoint y: 84, distance: 6.0
click at [783, 84] on div "hero . moveRight ( ) hero . attack ( "Sog" ) ( 2 ) hero . attack ( "Gos" ) ( 2 …" at bounding box center [823, 224] width 149 height 374
type textarea "hero.attack("Kro")(2)"
click at [791, 106] on div "hero . moveRight ( ) hero . attack ( "Sog" ) ( 2 ) hero . attack ( "Gos" ) ( 2 …" at bounding box center [823, 216] width 149 height 358
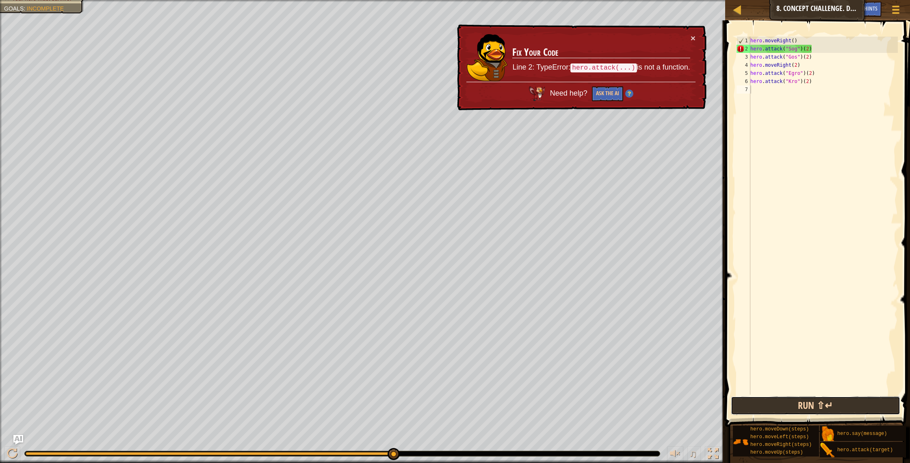
click at [791, 406] on button "Run ⇧↵" at bounding box center [816, 405] width 170 height 19
click at [840, 50] on div "hero . moveRight ( ) hero . attack ( "Sog" ) ( 2 ) hero . attack ( "Gos" ) ( 2 …" at bounding box center [823, 224] width 149 height 374
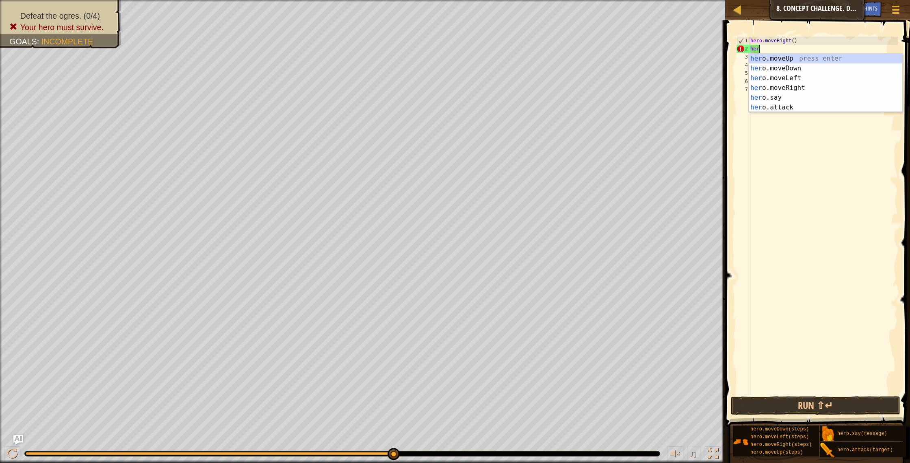
type textarea "h"
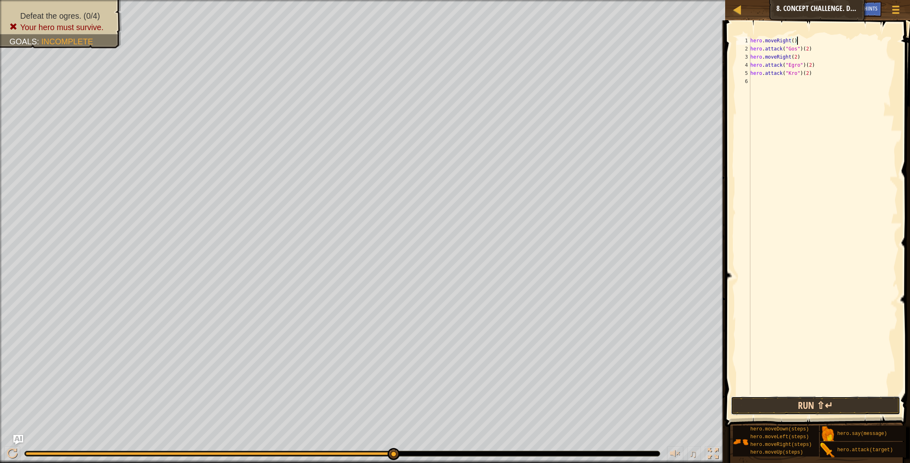
click at [790, 408] on button "Run ⇧↵" at bounding box center [816, 405] width 170 height 19
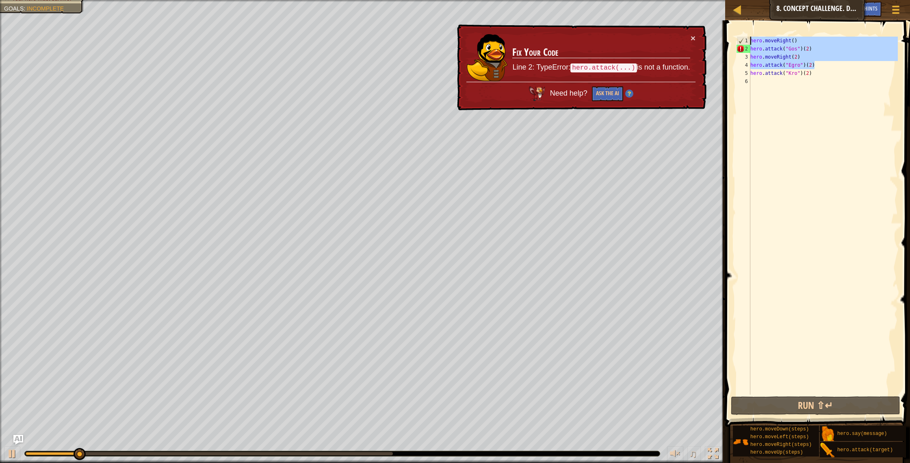
drag, startPoint x: 829, startPoint y: 69, endPoint x: 769, endPoint y: 23, distance: 75.7
click at [769, 24] on div "hero.moveRight() 1 2 3 4 5 6 hero . moveRight ( ) hero . attack ( "Gos" ) ( 2 )…" at bounding box center [816, 239] width 187 height 430
type textarea "hero.moveRight() hero.attack("Gos")(2)"
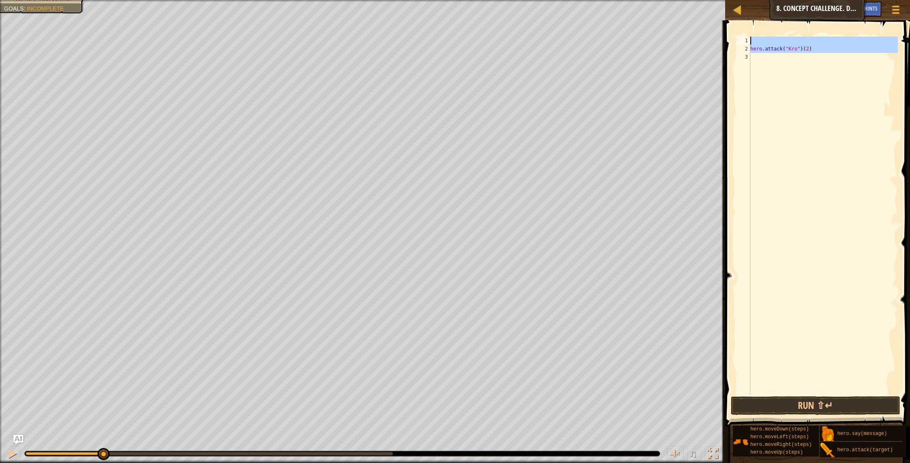
drag, startPoint x: 812, startPoint y: 61, endPoint x: 753, endPoint y: 33, distance: 65.6
click at [753, 33] on div "1 2 3 hero . attack ( "Kro" ) ( 2 ) ההההההההההההההההההההההההההההההההההההההההההה…" at bounding box center [816, 239] width 187 height 430
type textarea "hero.attack("Kro")(2)"
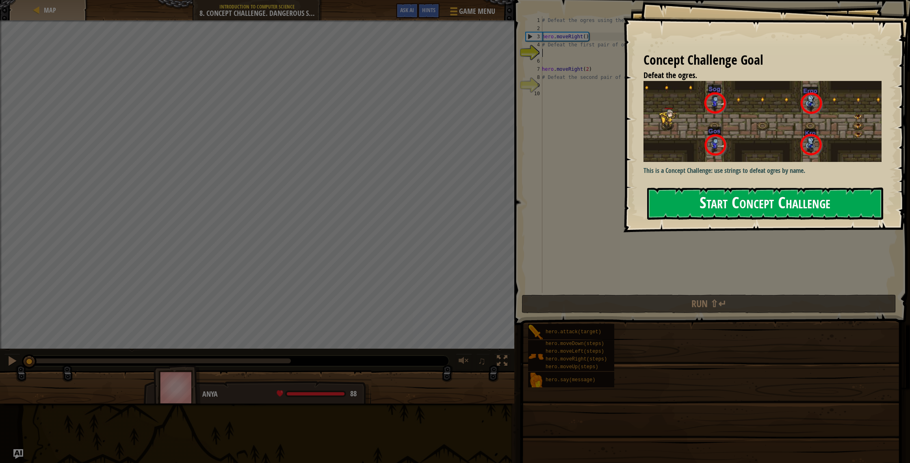
click at [745, 200] on button "Start Concept Challenge" at bounding box center [765, 203] width 236 height 32
